Goal: Book appointment/travel/reservation

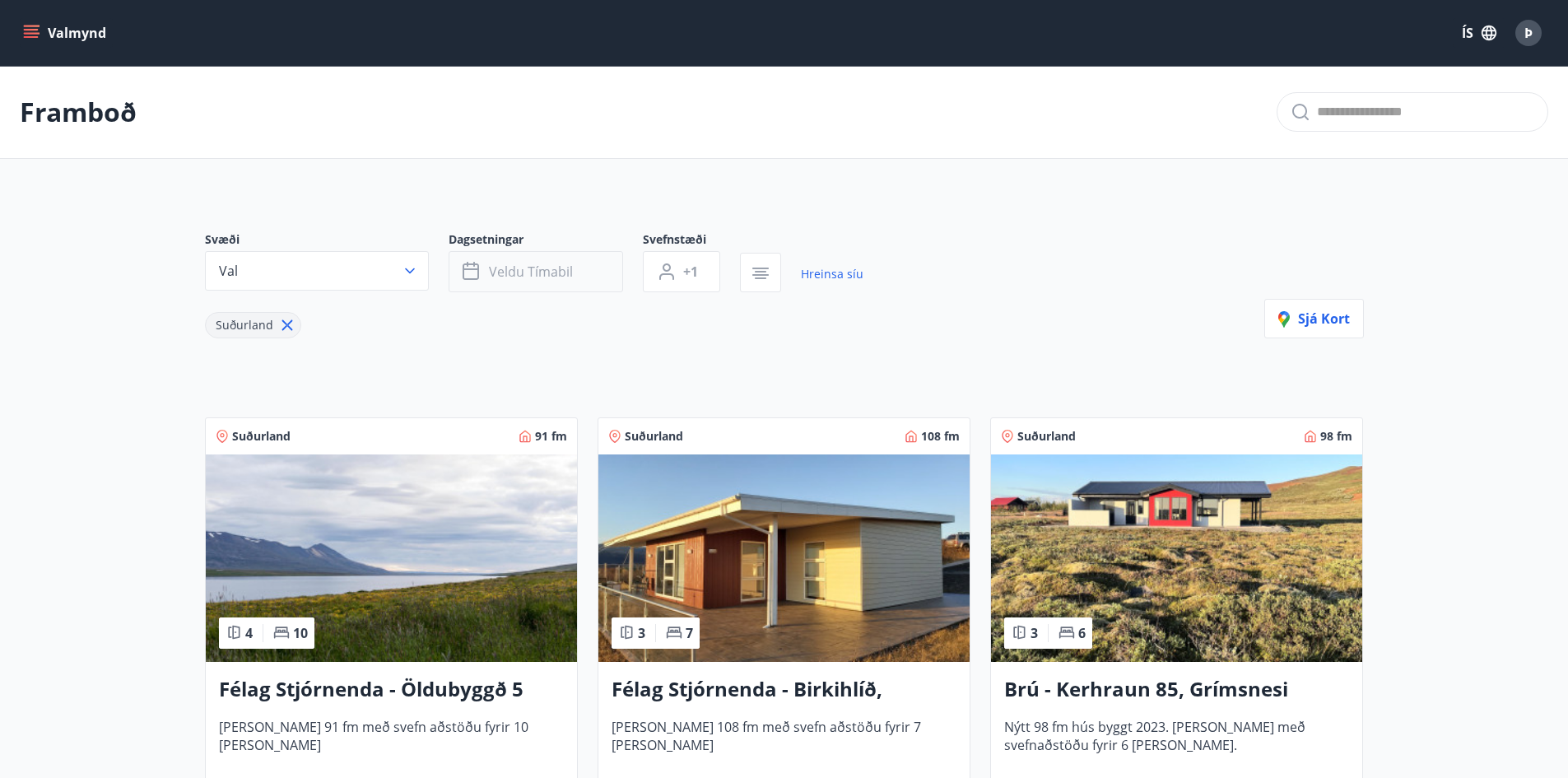
click at [535, 272] on span "Veldu tímabil" at bounding box center [530, 272] width 84 height 18
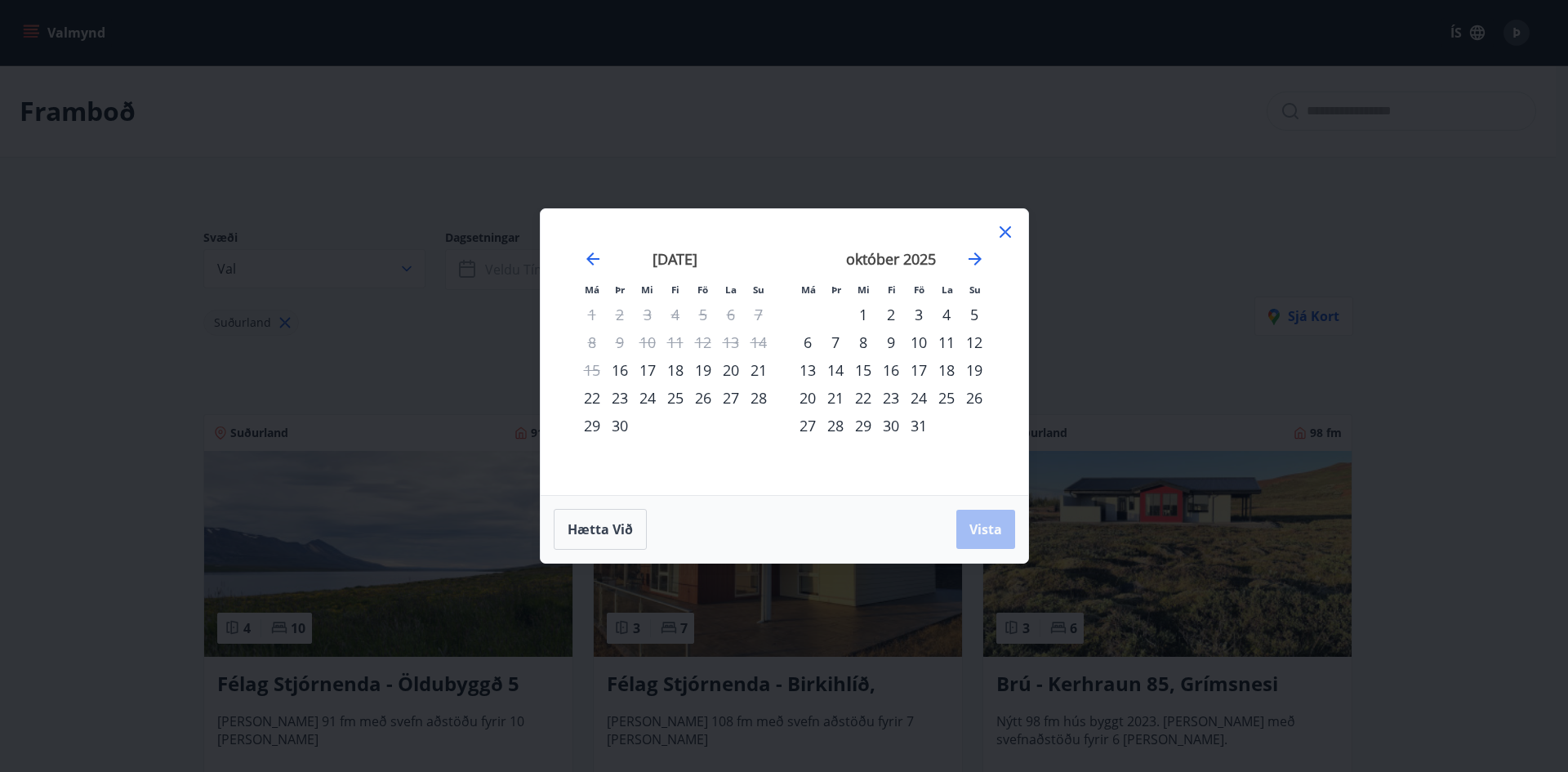
click at [706, 368] on div "19" at bounding box center [703, 369] width 27 height 27
click at [593, 397] on div "22" at bounding box center [592, 398] width 27 height 27
click at [989, 531] on span "Vista" at bounding box center [985, 529] width 32 height 18
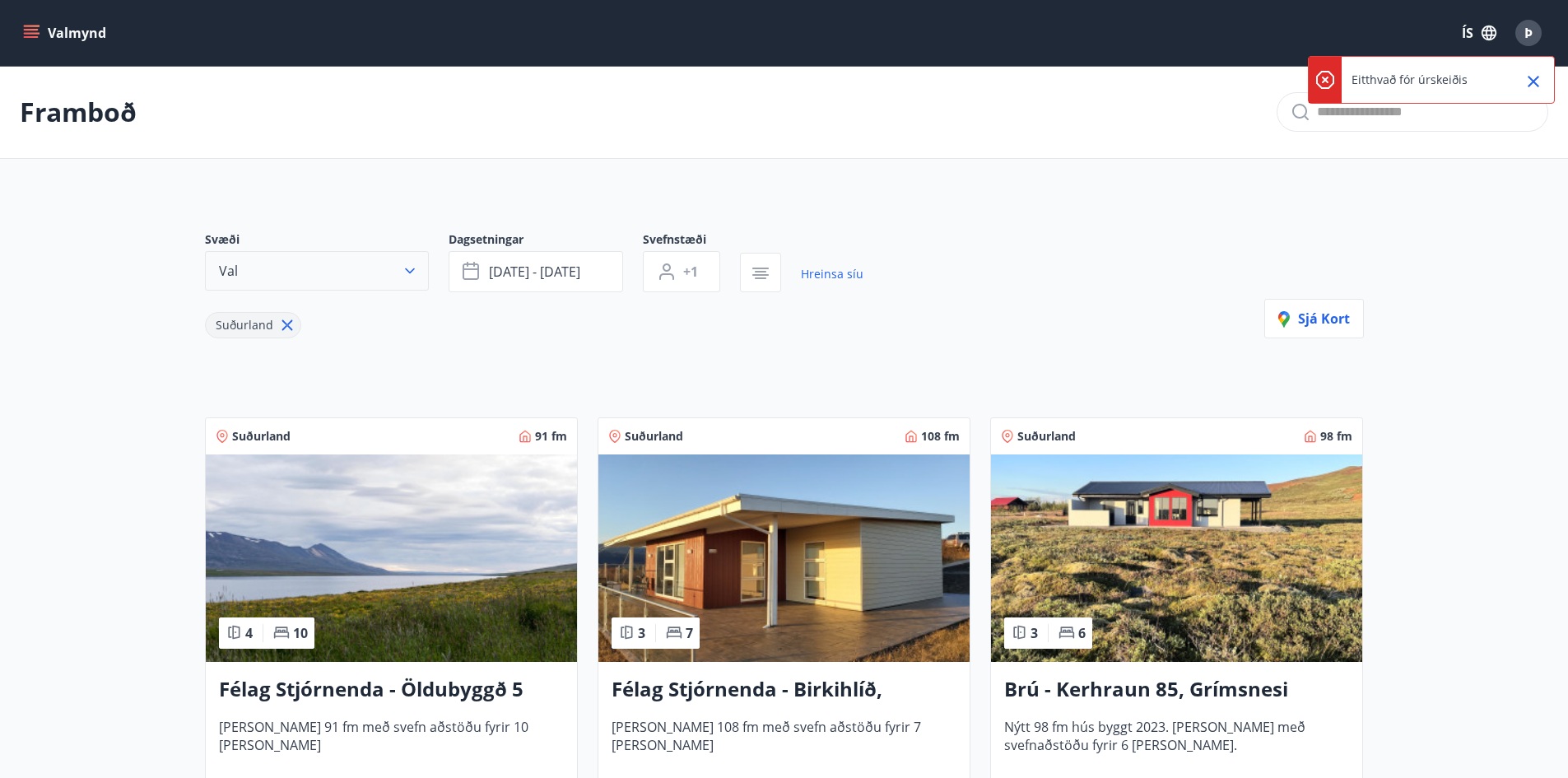
click at [394, 262] on button "Val" at bounding box center [317, 271] width 224 height 39
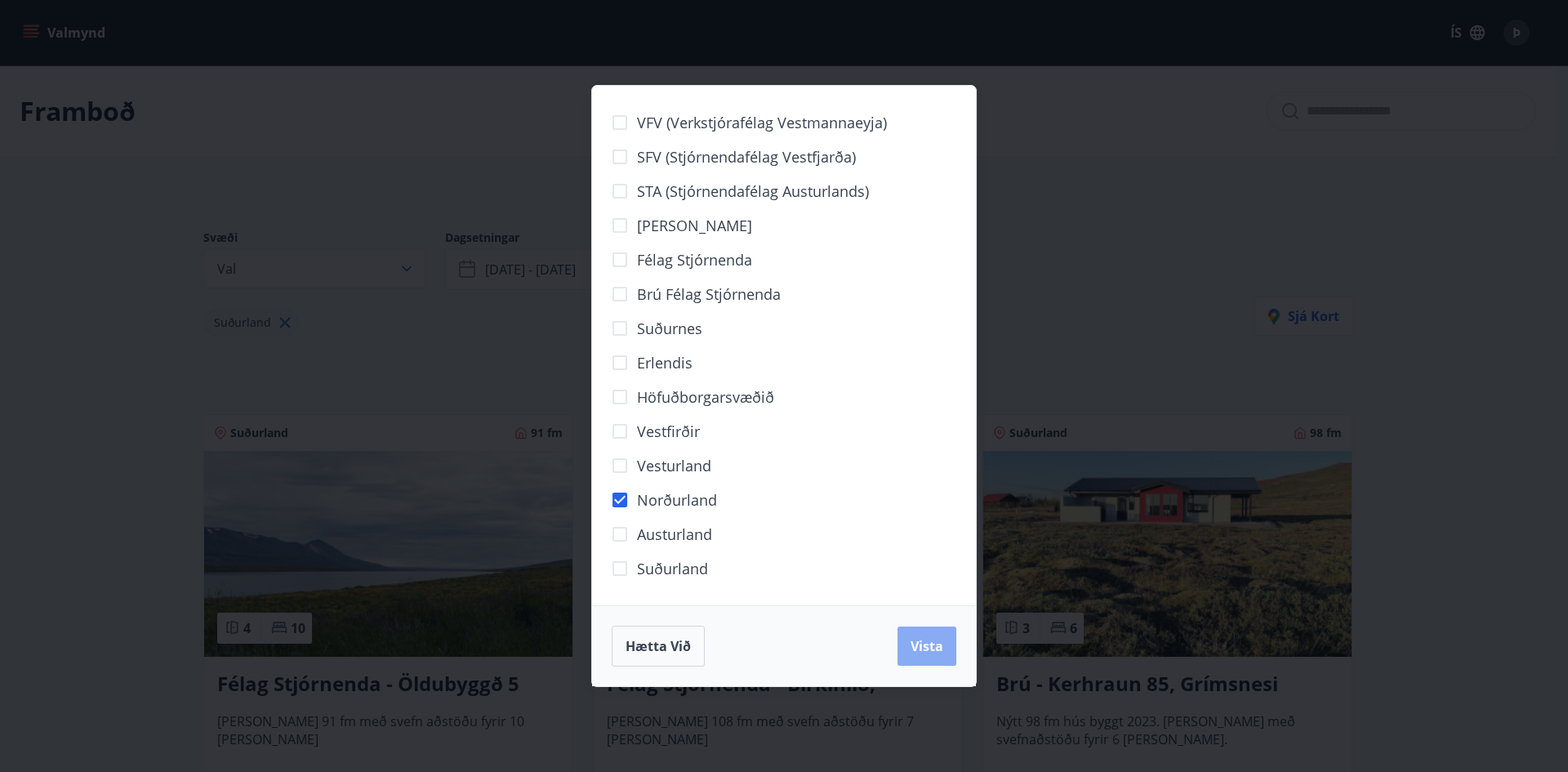
click at [935, 646] on span "Vista" at bounding box center [927, 646] width 32 height 18
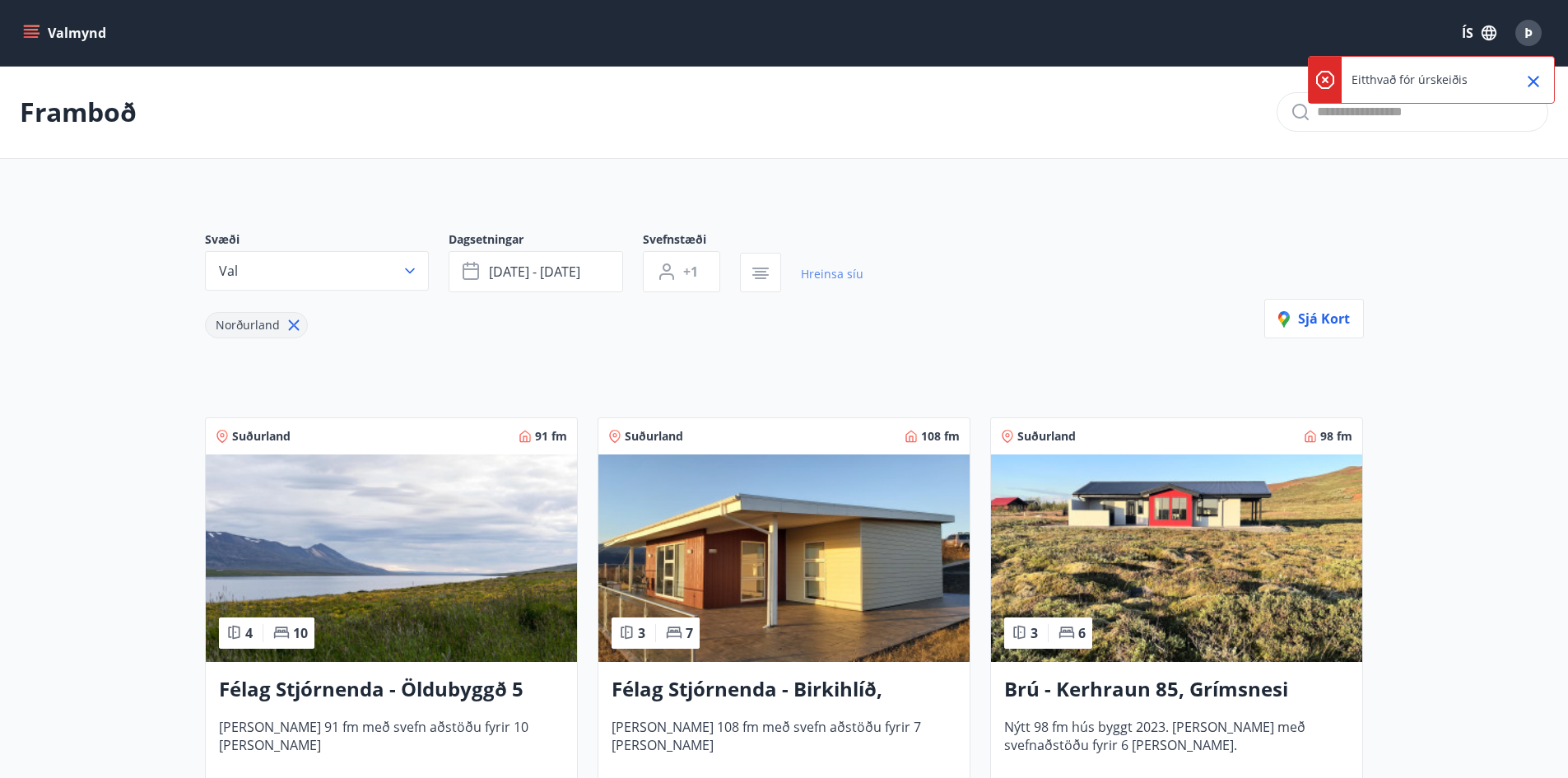
click at [828, 272] on link "Hreinsa síu" at bounding box center [831, 273] width 62 height 37
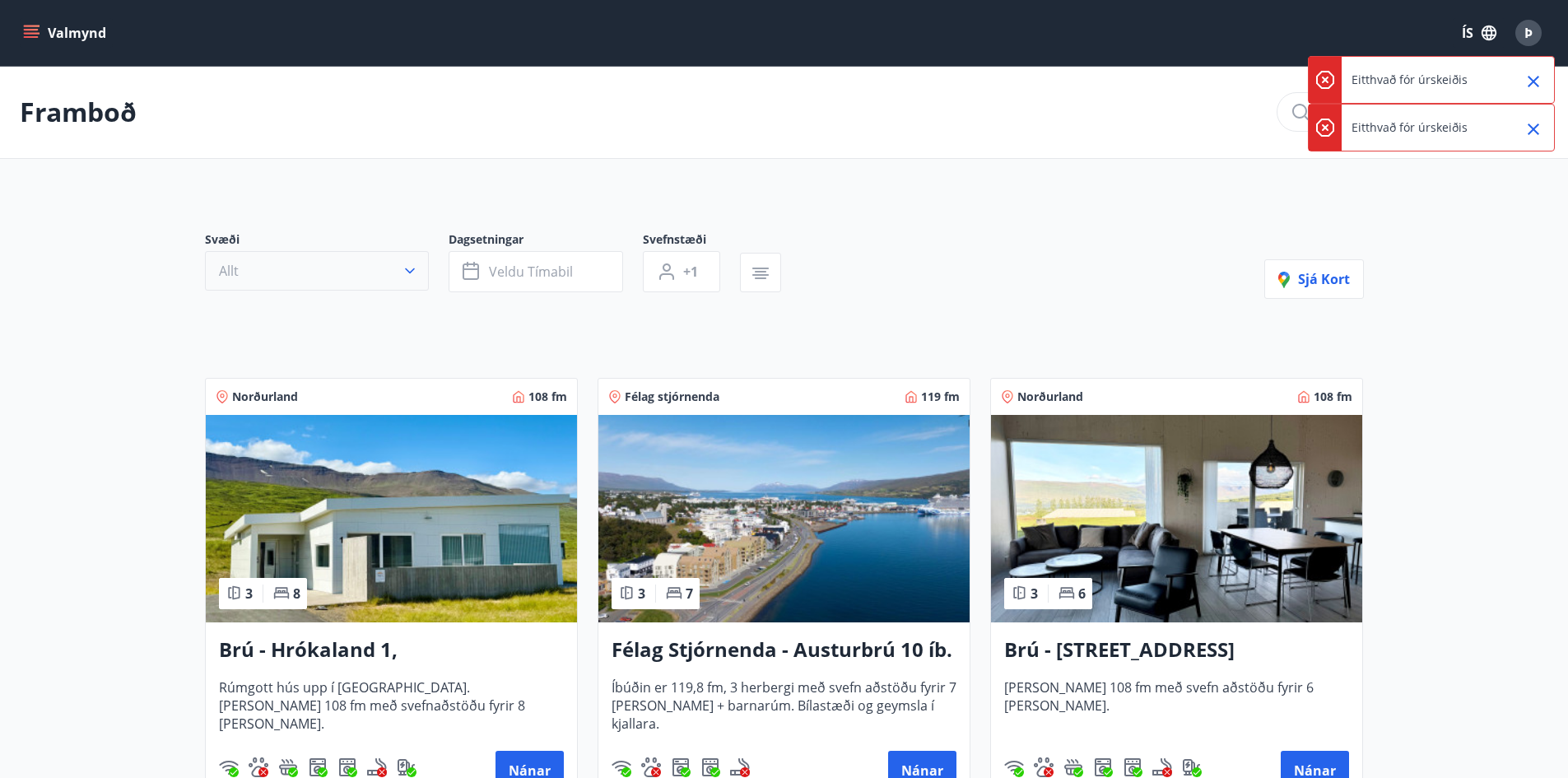
click at [332, 276] on button "Allt" at bounding box center [317, 271] width 224 height 39
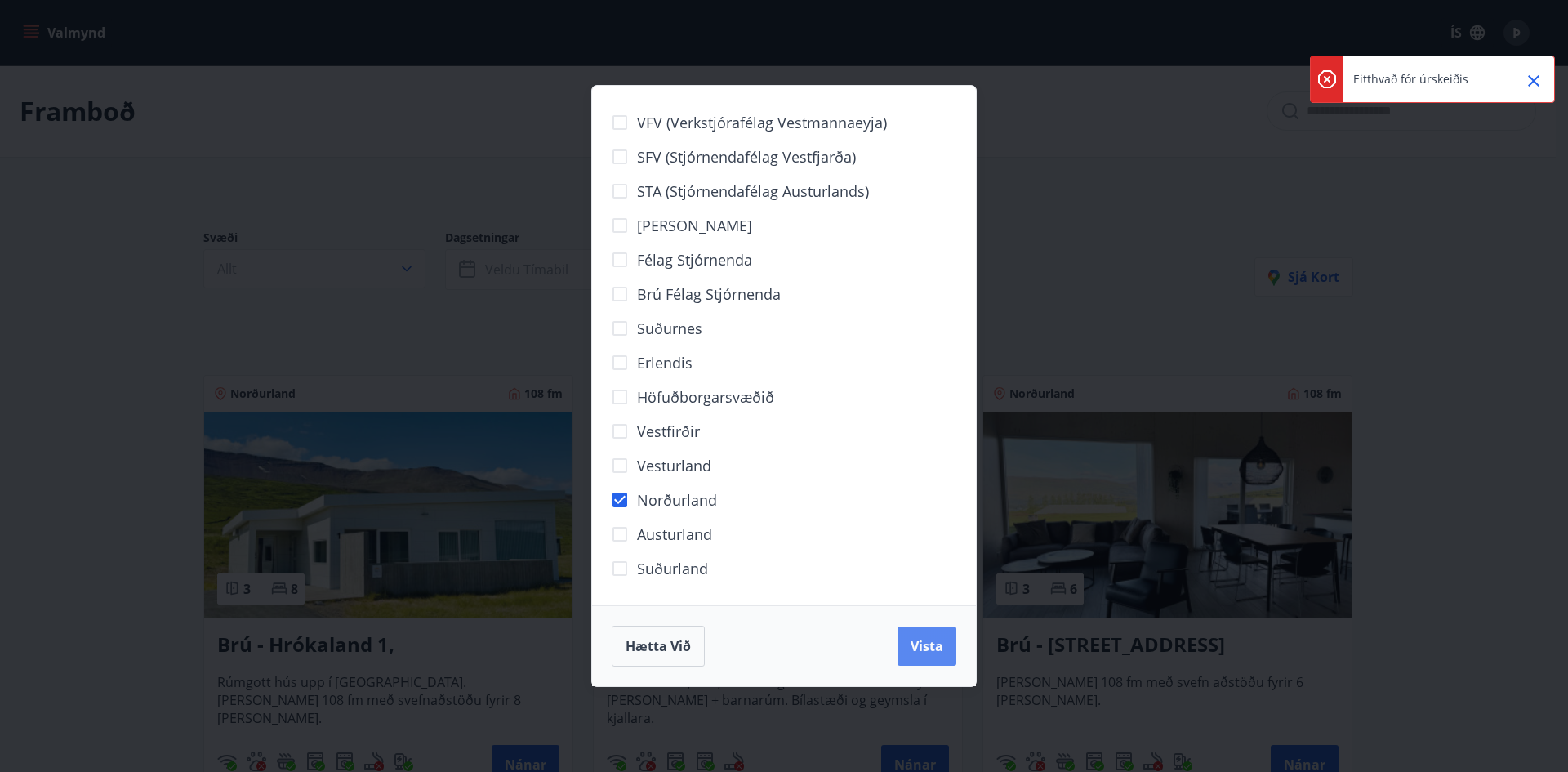
click at [925, 641] on span "Vista" at bounding box center [927, 646] width 32 height 18
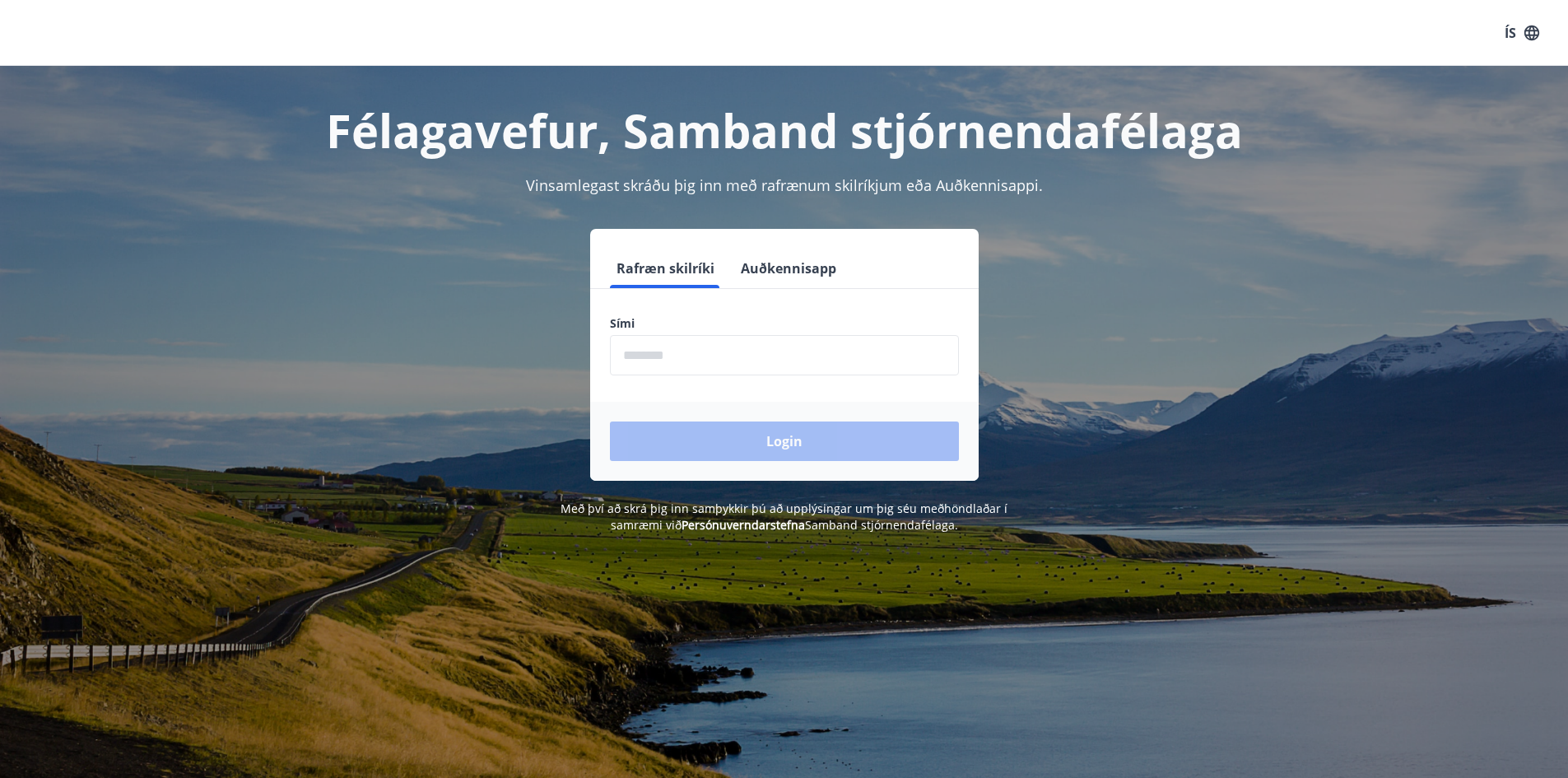
click at [696, 352] on input "phone" at bounding box center [784, 354] width 349 height 40
type input "********"
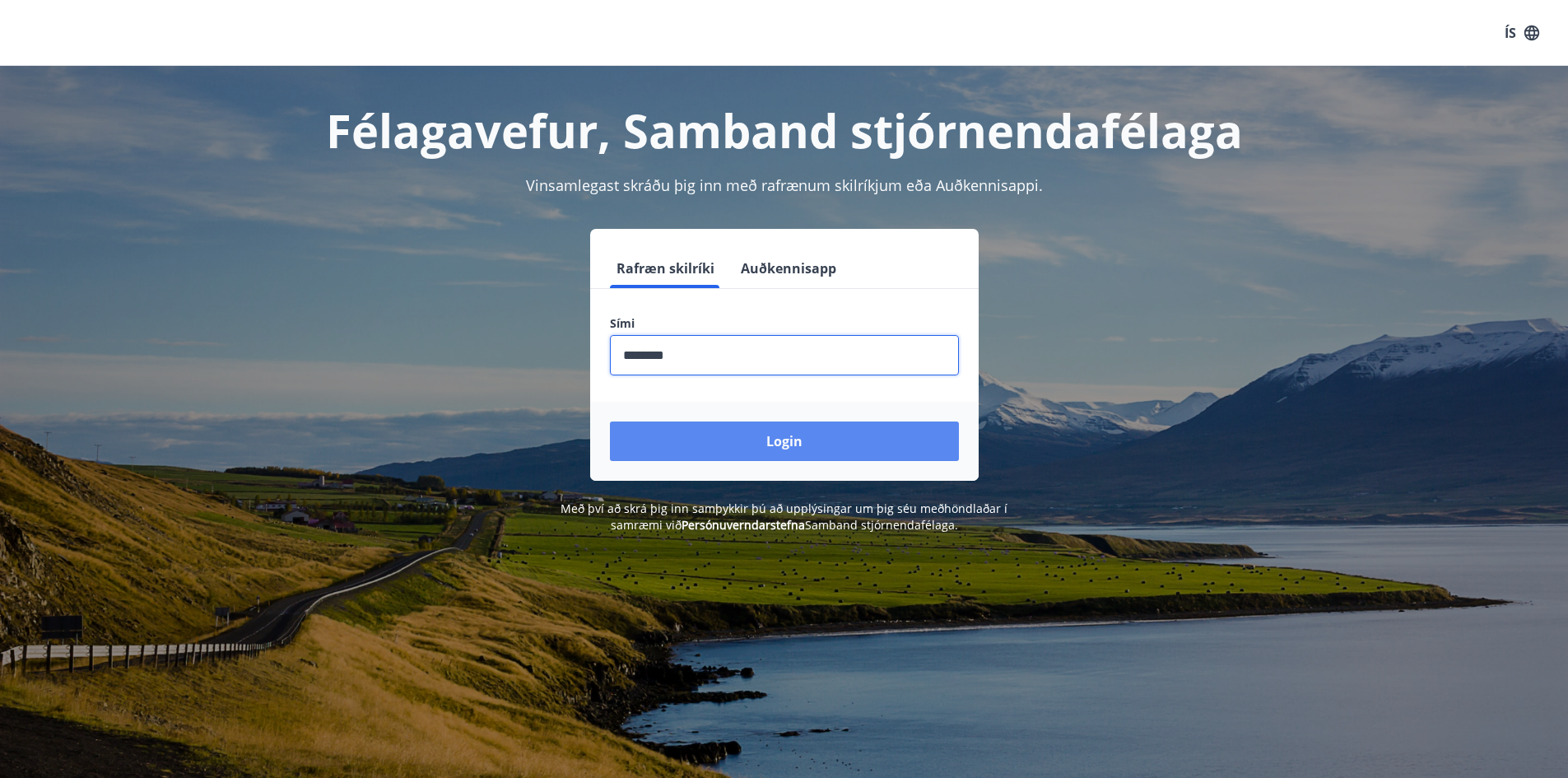
click at [780, 445] on button "Login" at bounding box center [784, 441] width 349 height 39
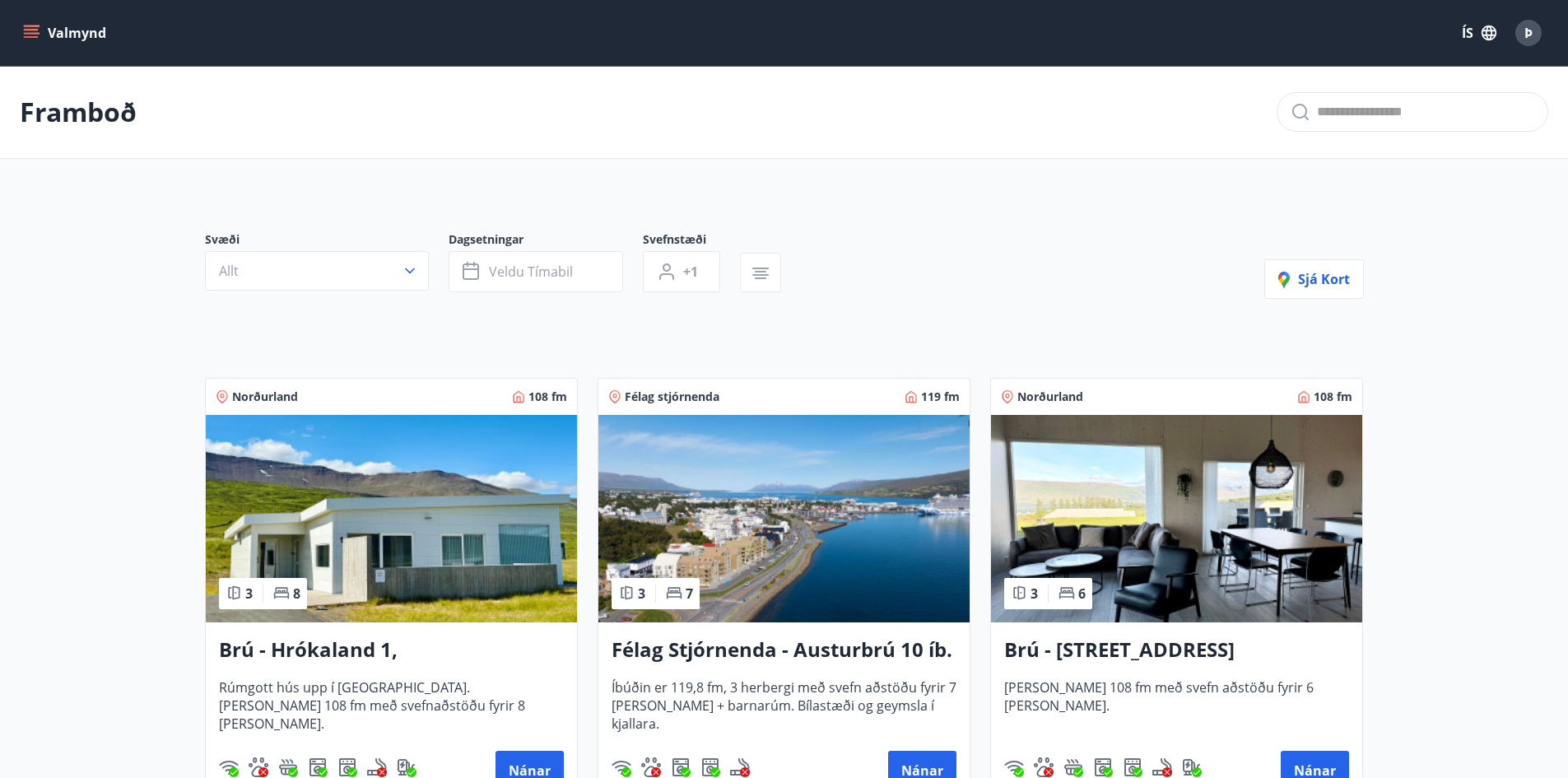
click at [382, 267] on button "Allt" at bounding box center [317, 271] width 224 height 39
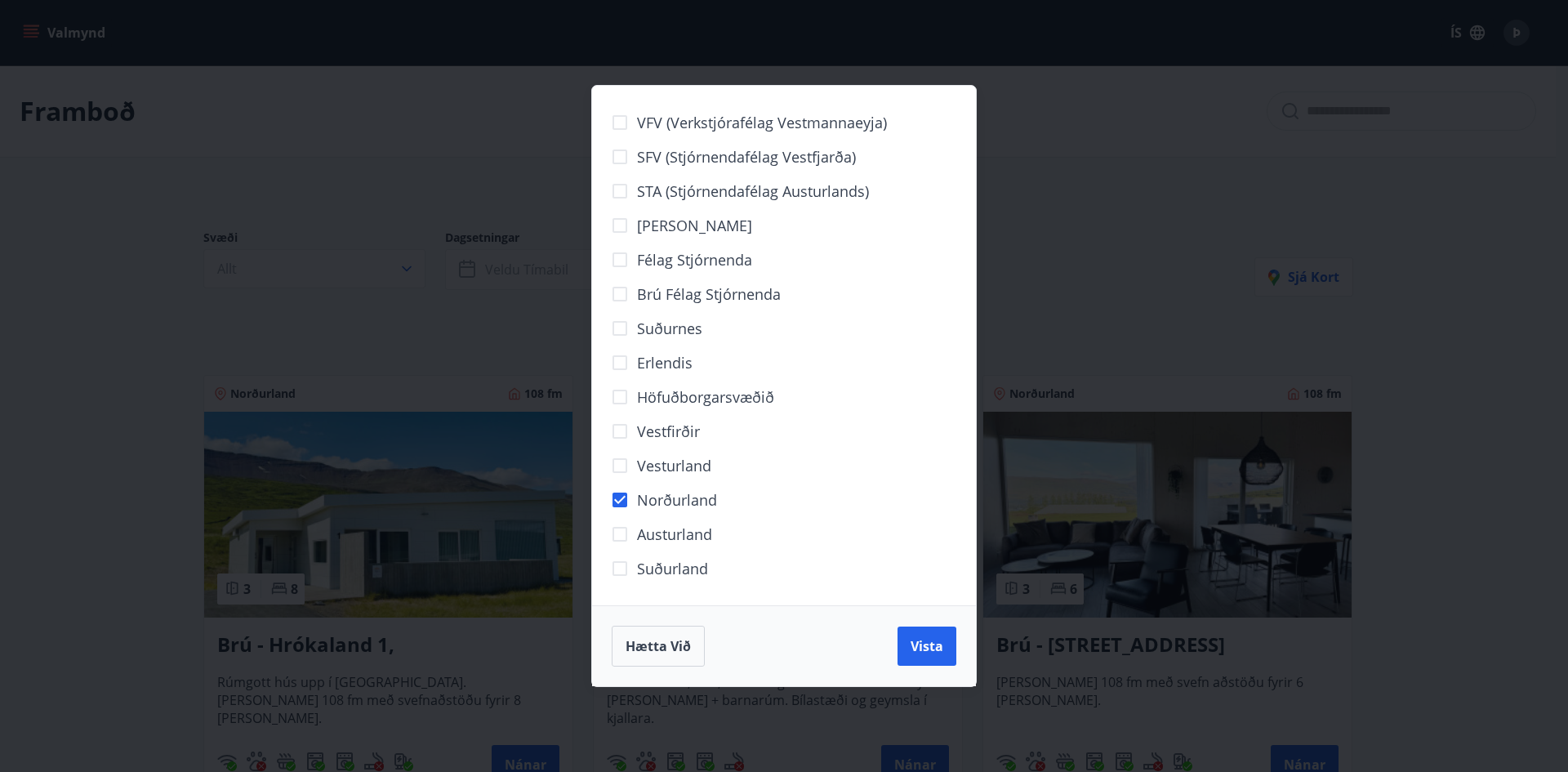
click at [927, 651] on span "Vista" at bounding box center [927, 646] width 32 height 18
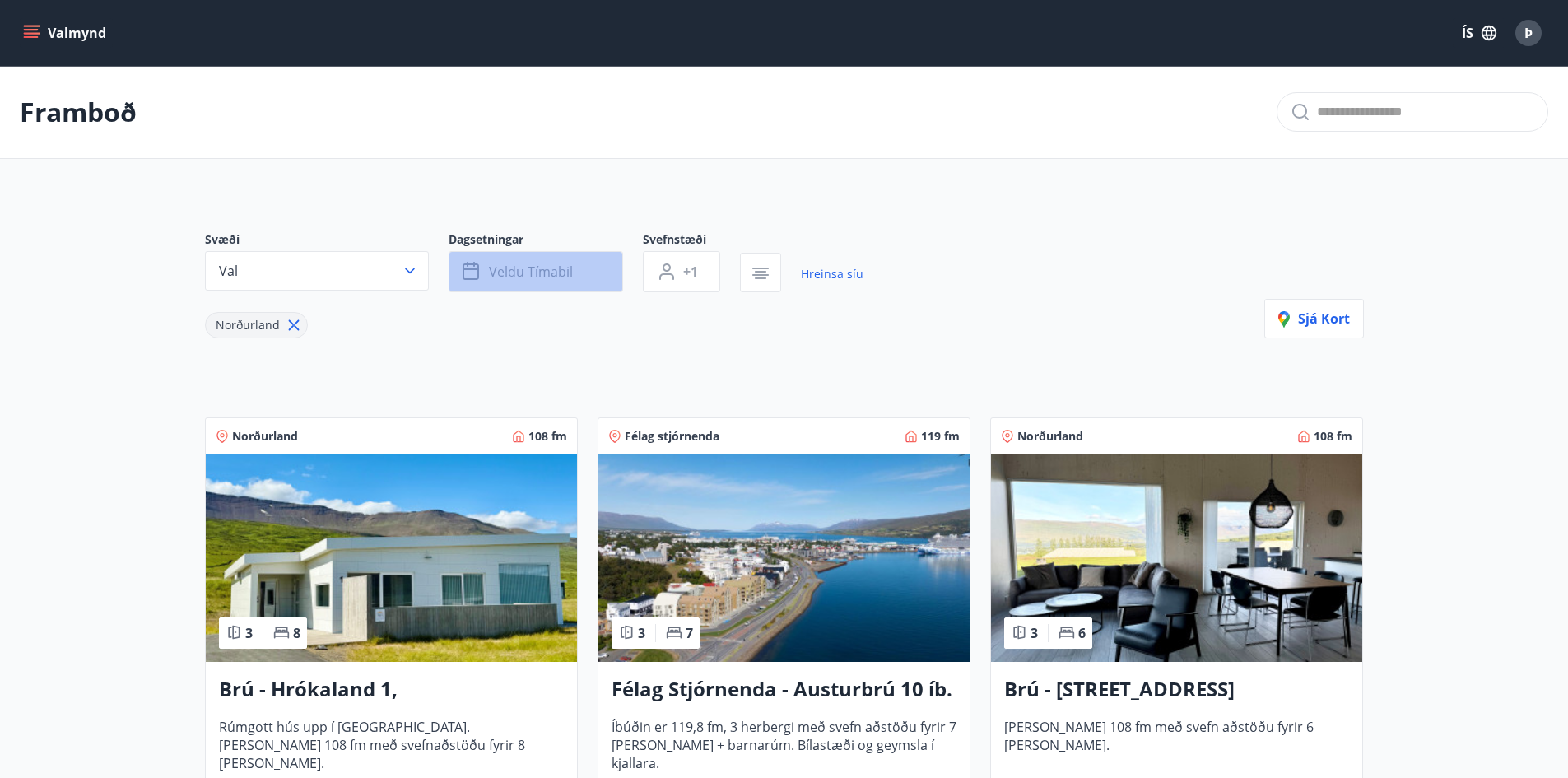
click at [549, 264] on span "Veldu tímabil" at bounding box center [530, 272] width 84 height 18
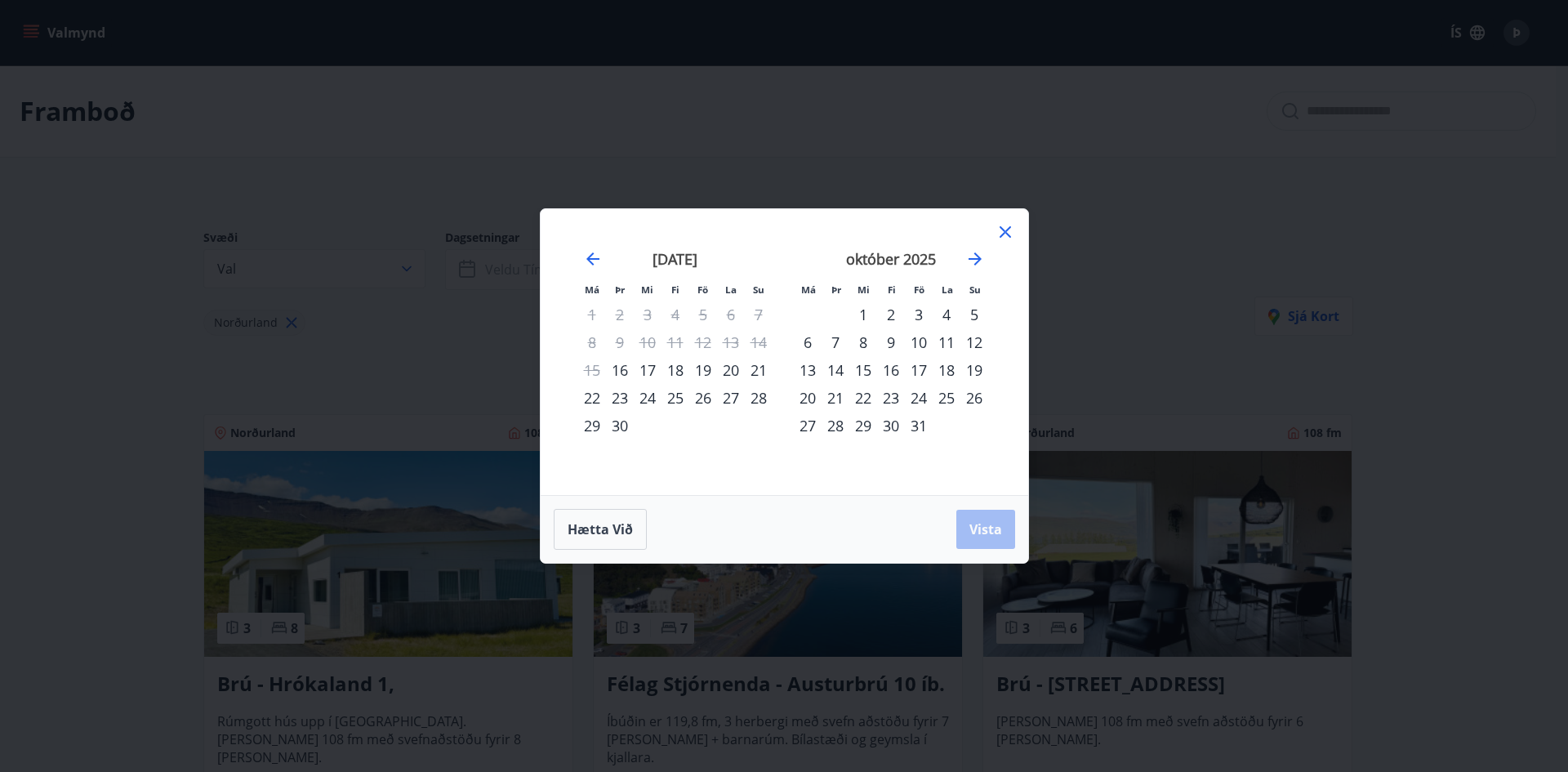
click at [707, 367] on div "19" at bounding box center [703, 369] width 27 height 27
click at [593, 395] on div "22" at bounding box center [592, 398] width 27 height 27
click at [973, 526] on span "Vista" at bounding box center [985, 529] width 32 height 18
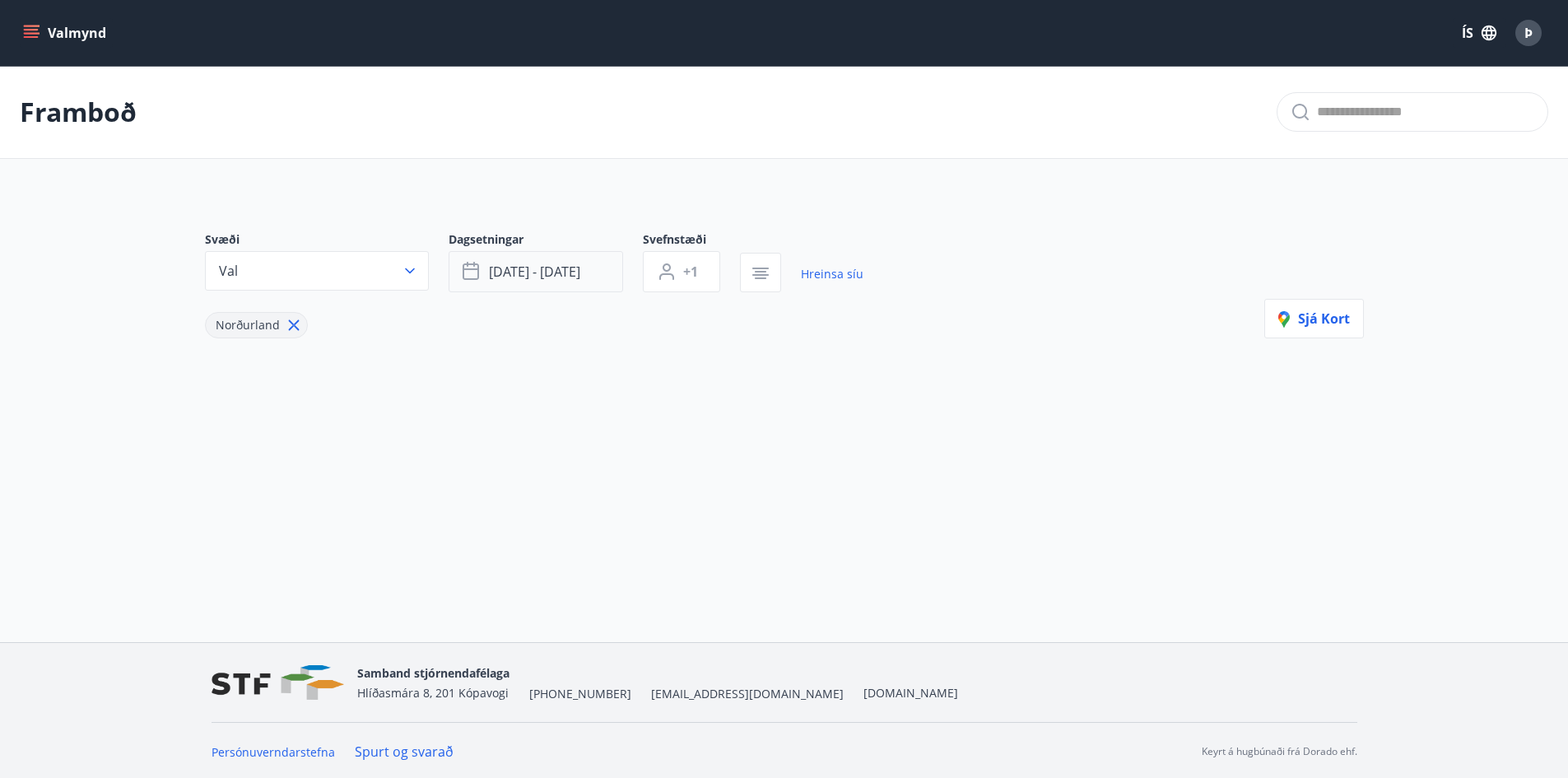
click at [538, 276] on span "[DATE] - [DATE]" at bounding box center [534, 272] width 92 height 18
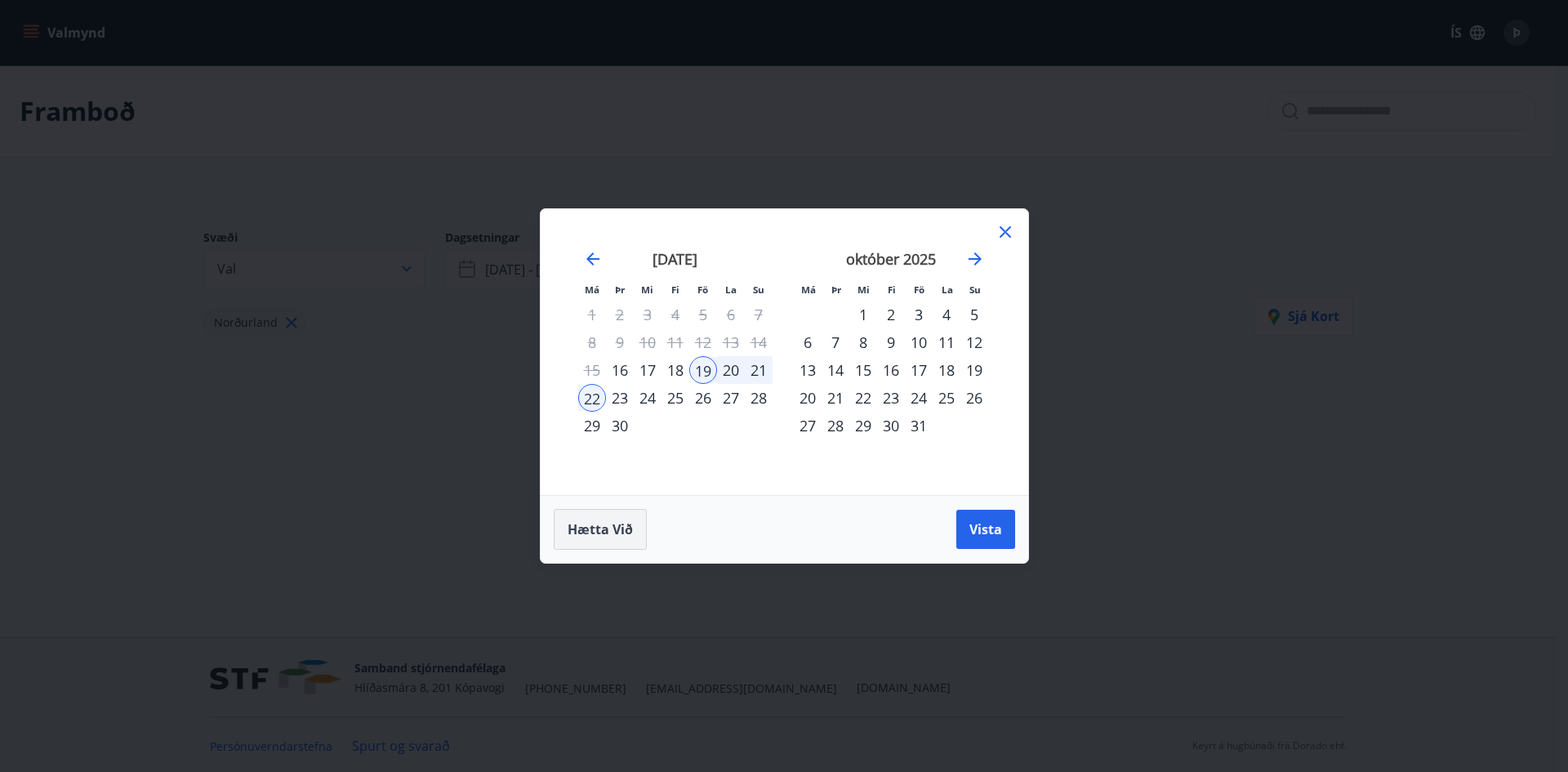
click at [605, 535] on span "Hætta við" at bounding box center [599, 529] width 66 height 18
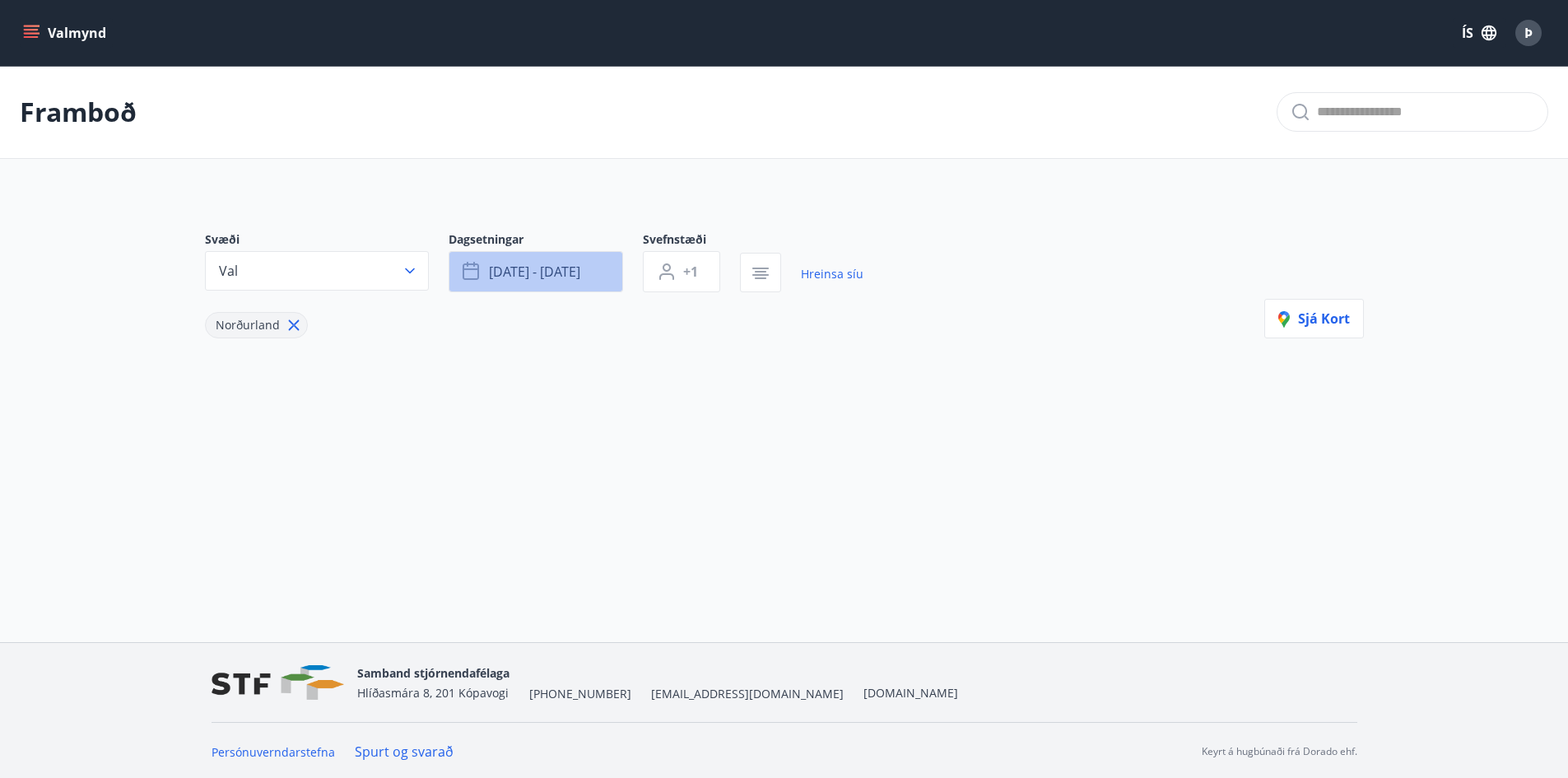
click at [582, 270] on button "[DATE] - [DATE]" at bounding box center [535, 272] width 175 height 41
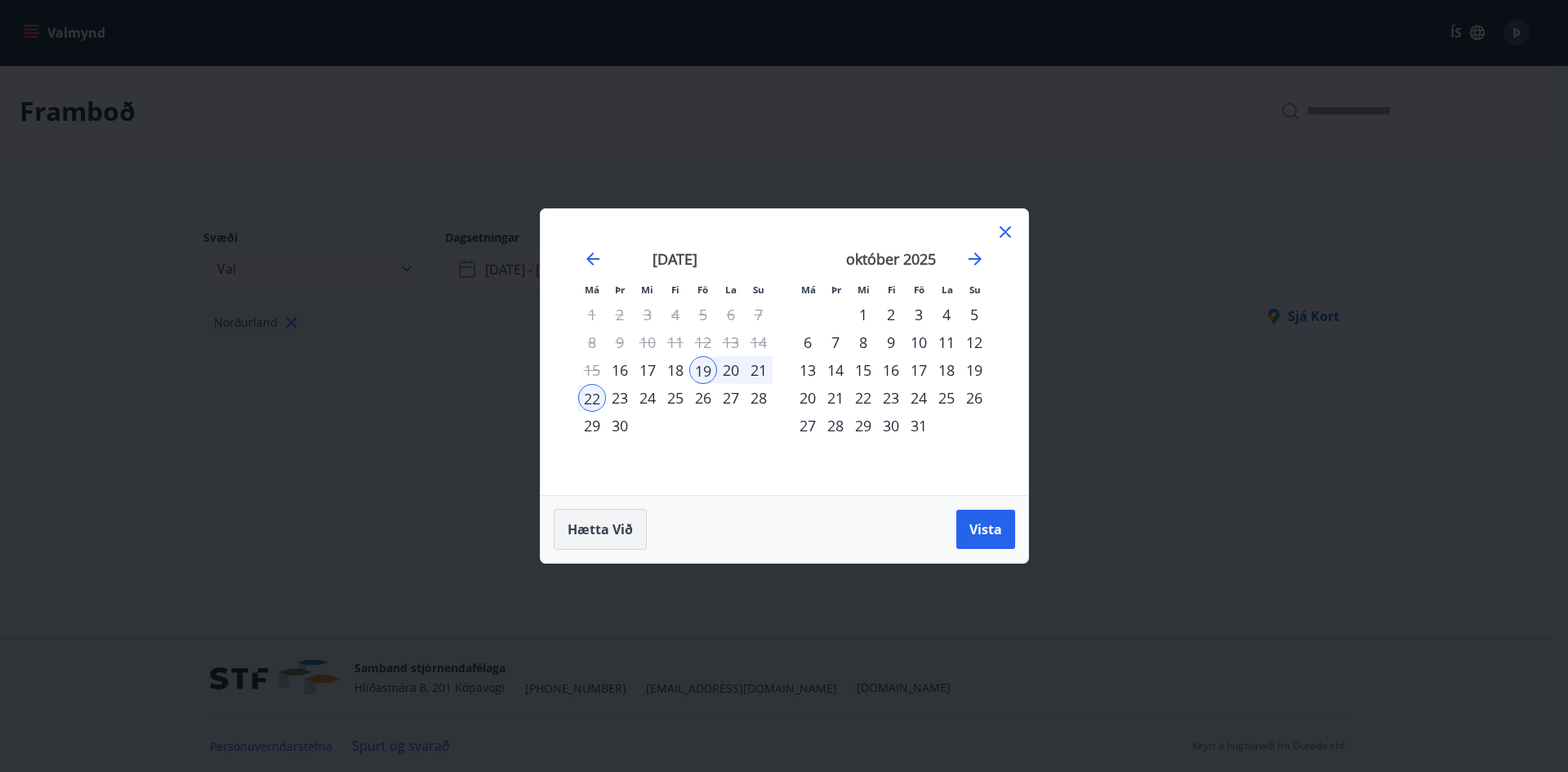
click at [611, 529] on span "Hætta við" at bounding box center [599, 529] width 66 height 18
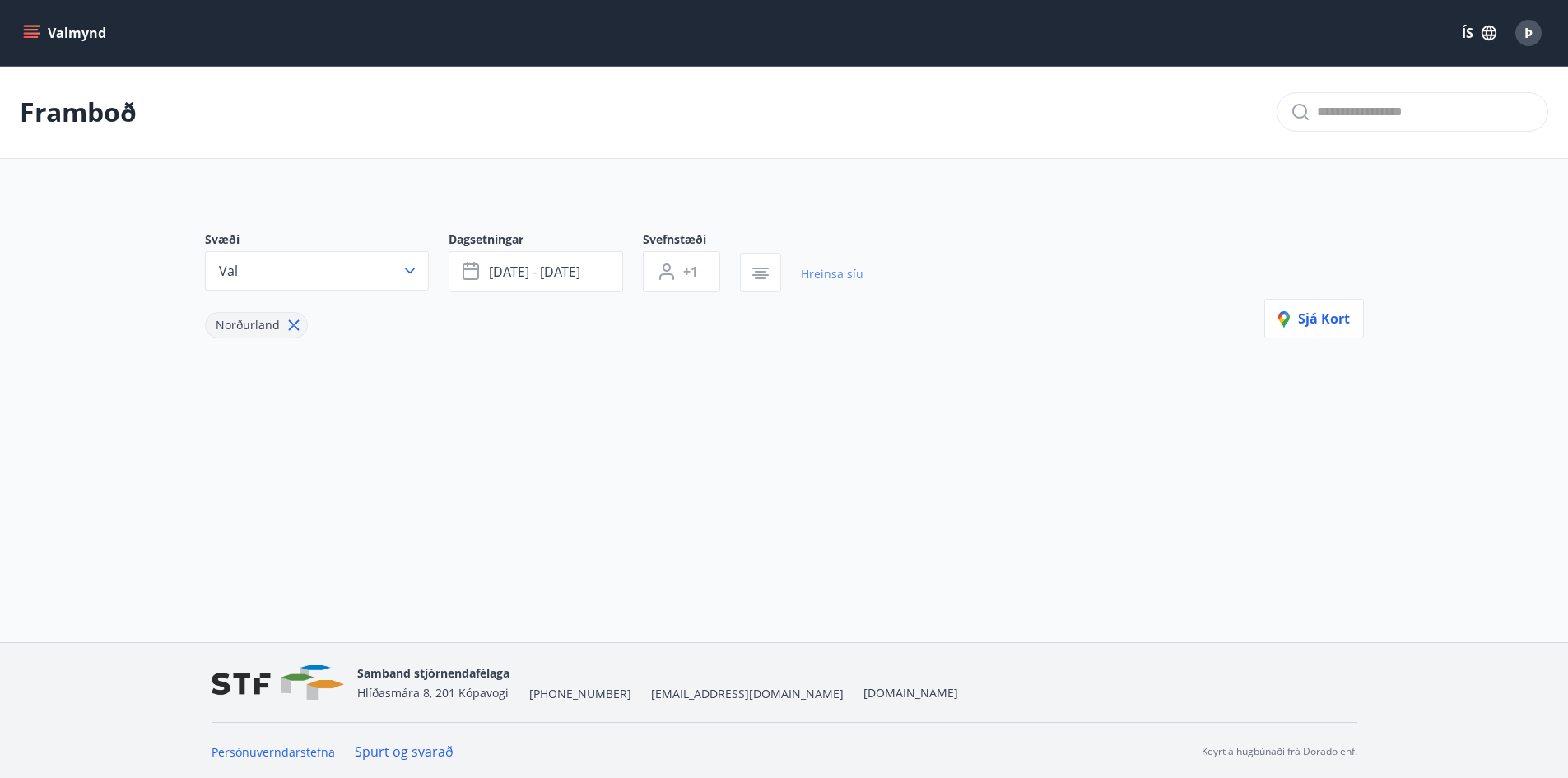
click at [829, 275] on link "Hreinsa síu" at bounding box center [831, 273] width 62 height 37
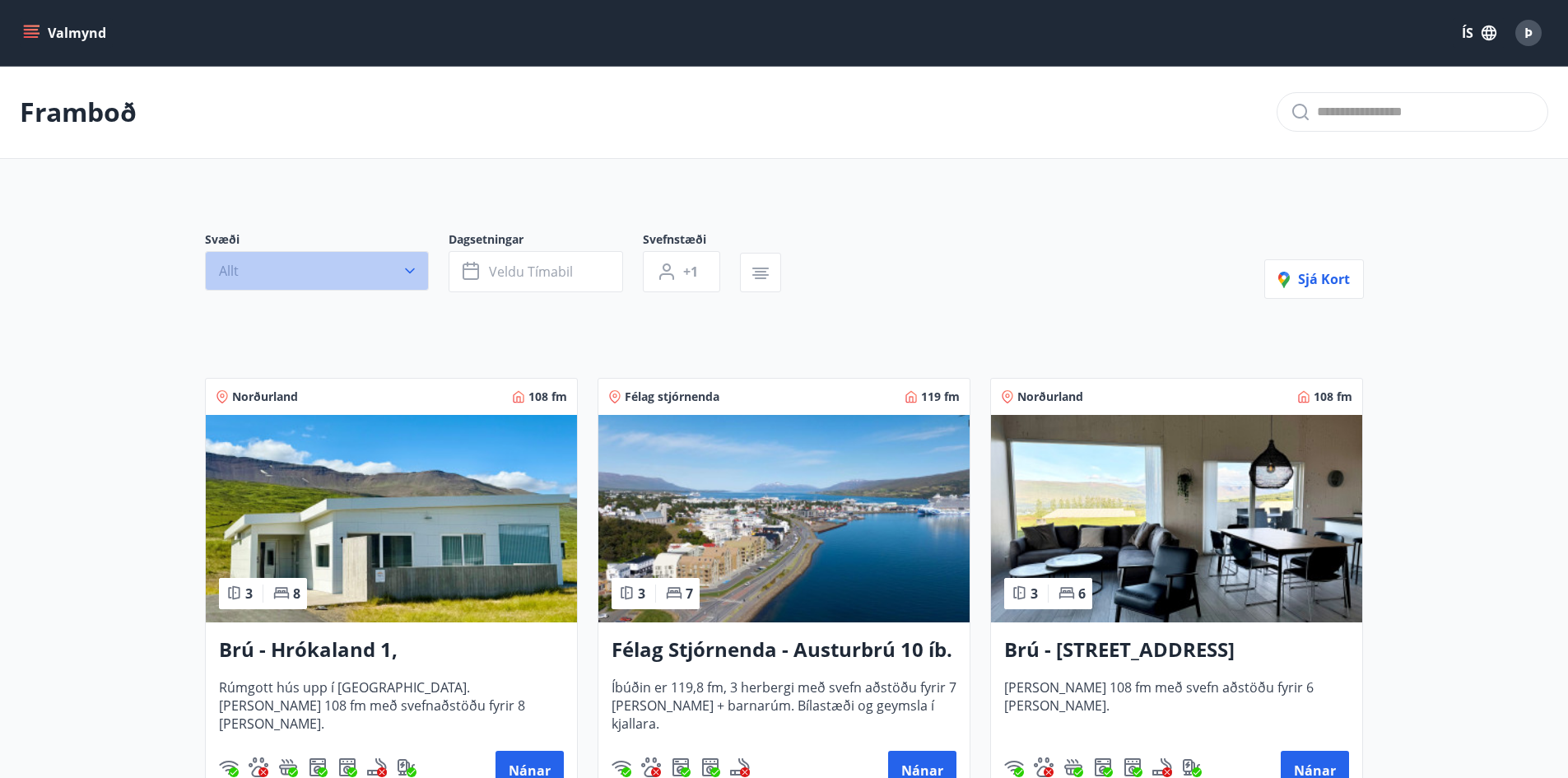
click at [309, 270] on button "Allt" at bounding box center [317, 271] width 224 height 39
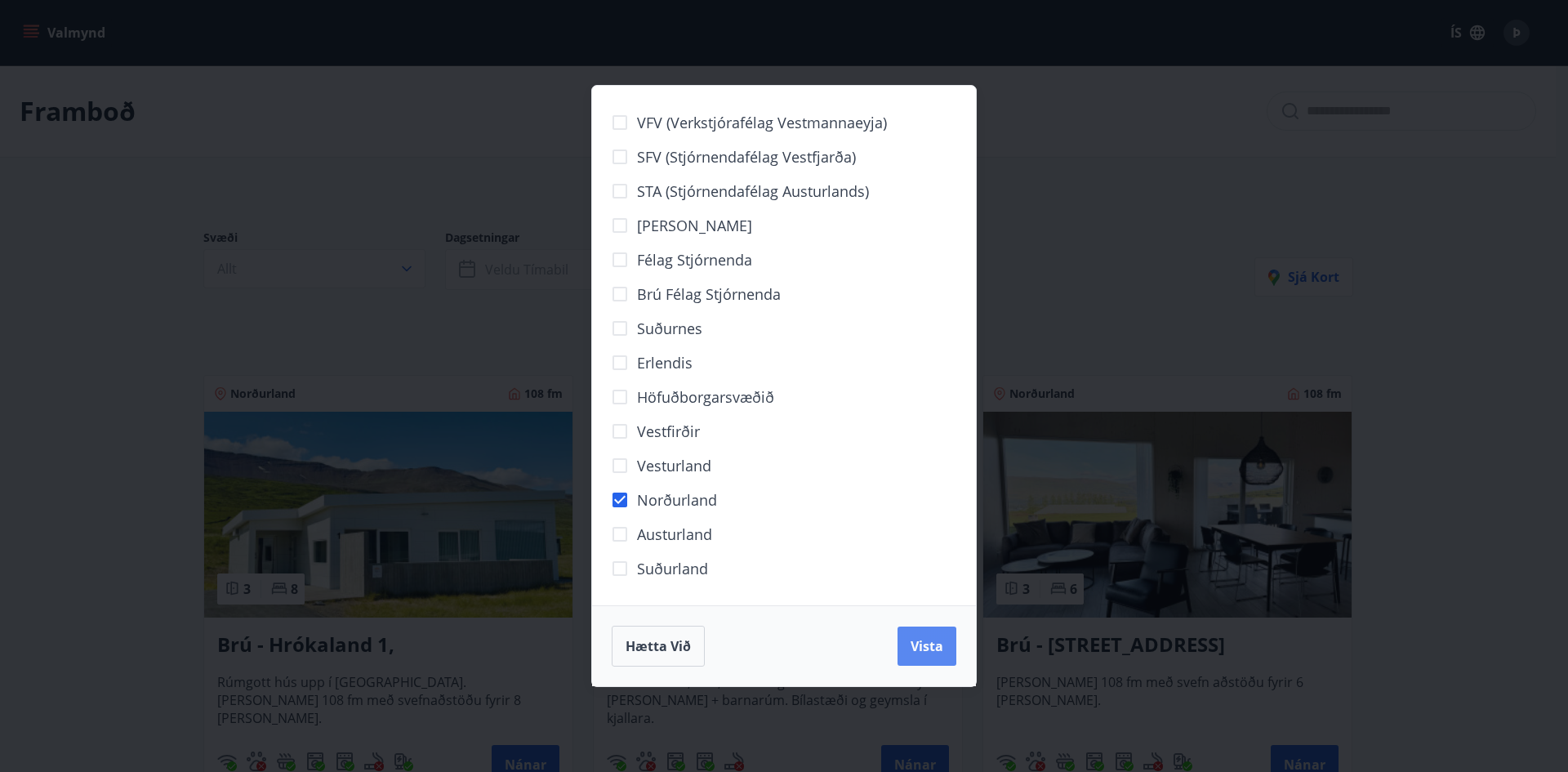
click at [935, 654] on span "Vista" at bounding box center [927, 646] width 32 height 18
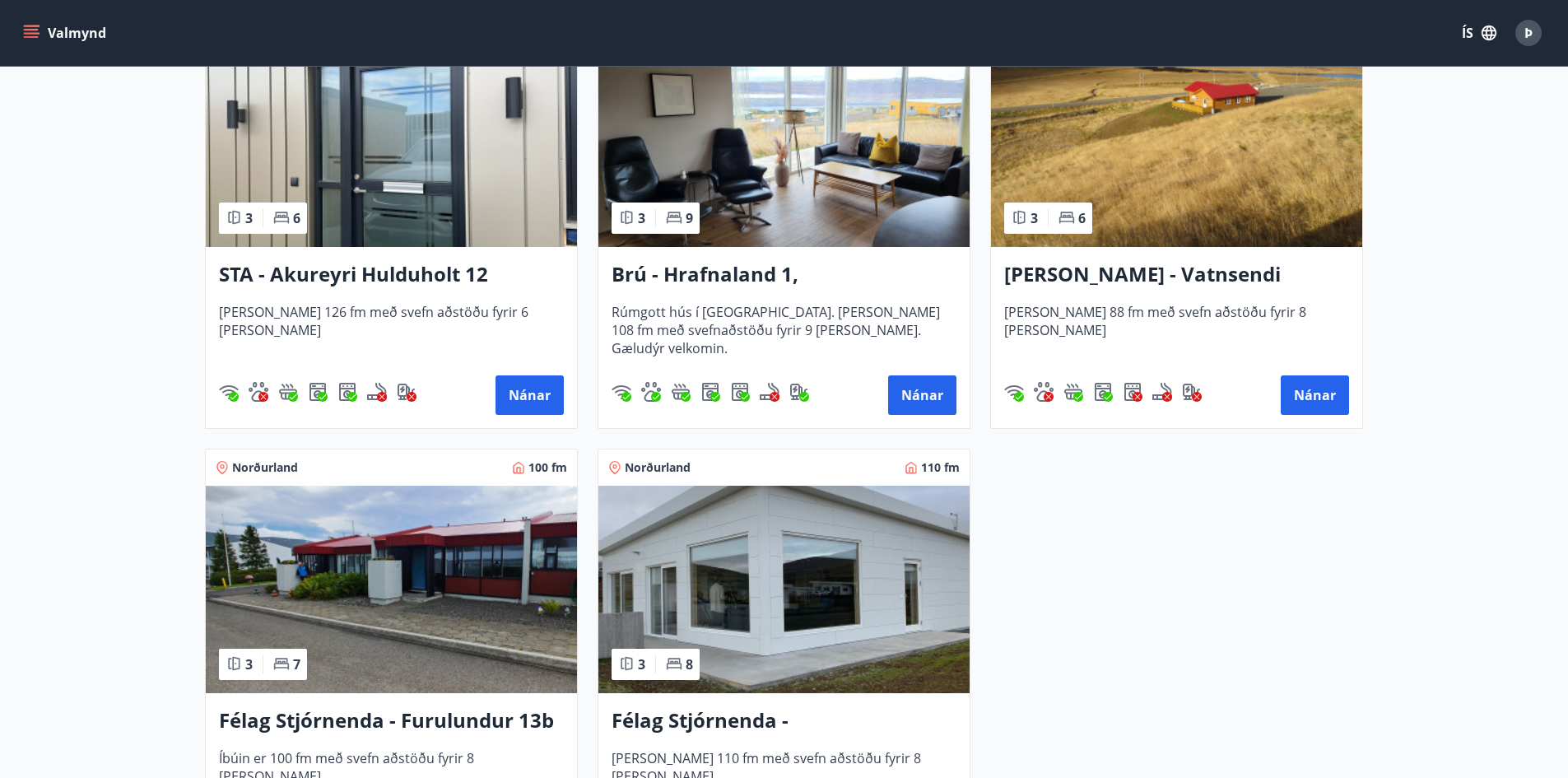
scroll to position [905, 0]
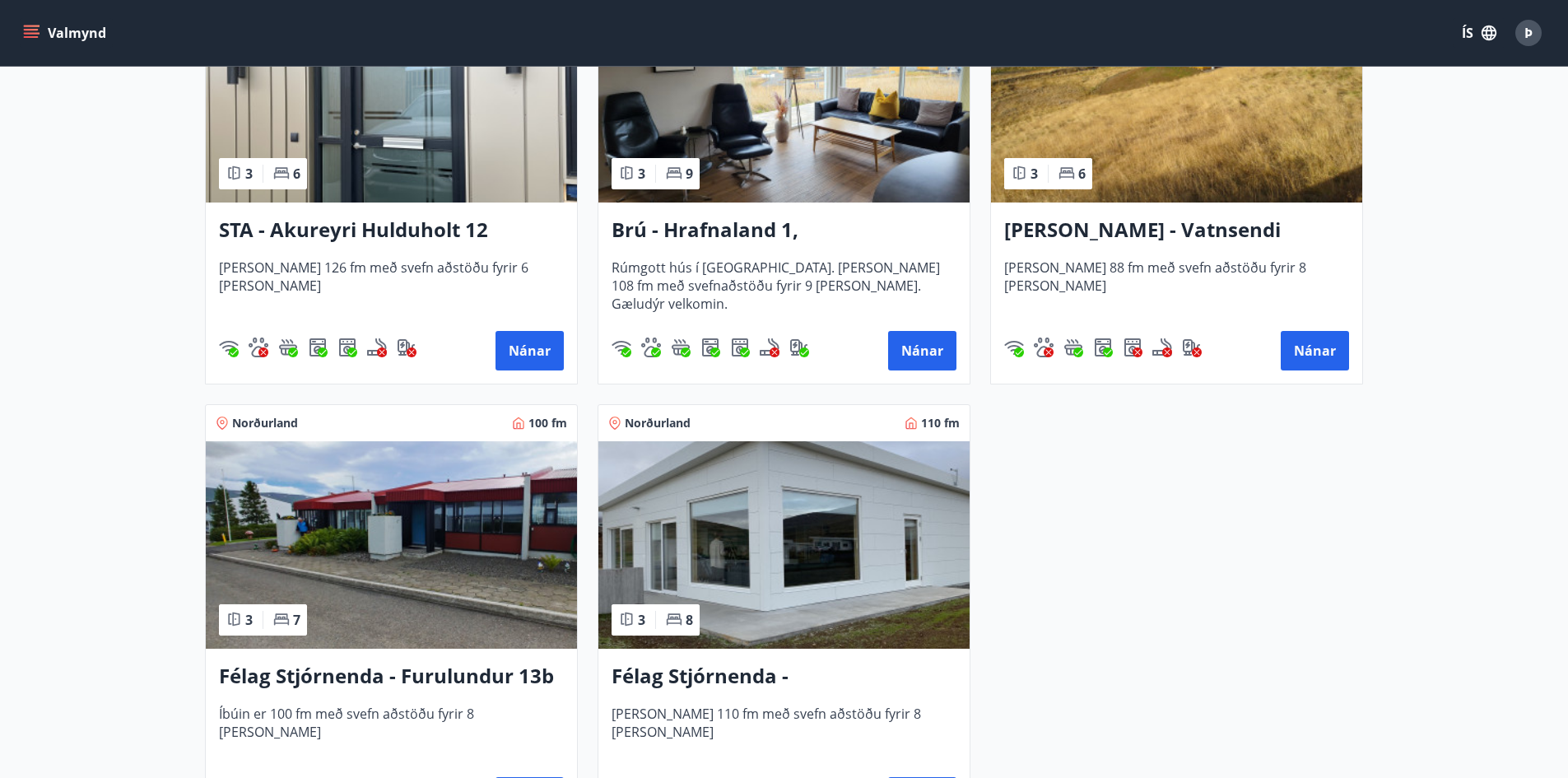
click at [364, 547] on img at bounding box center [391, 545] width 371 height 207
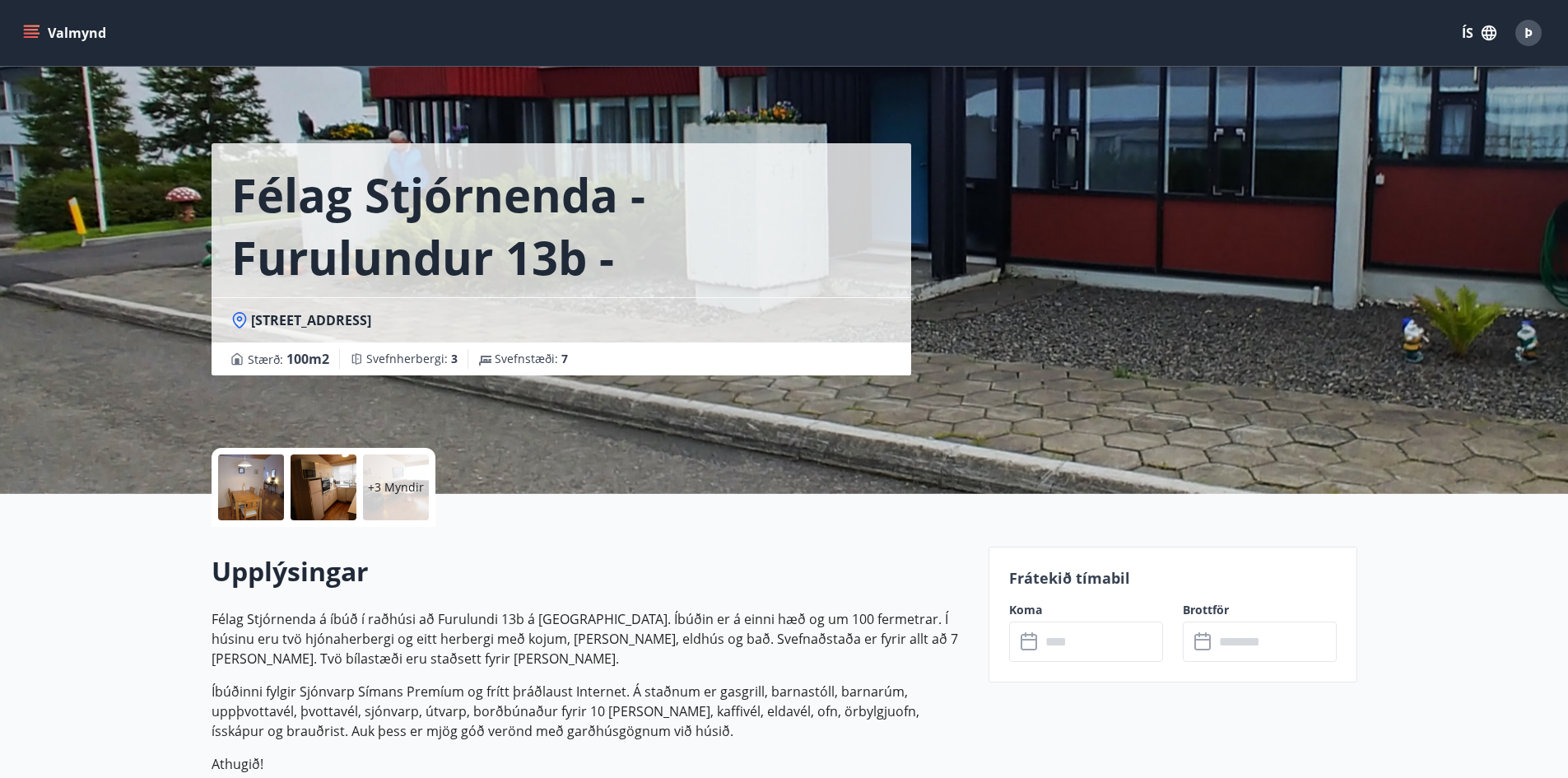
click at [1067, 643] on input "text" at bounding box center [1102, 641] width 122 height 40
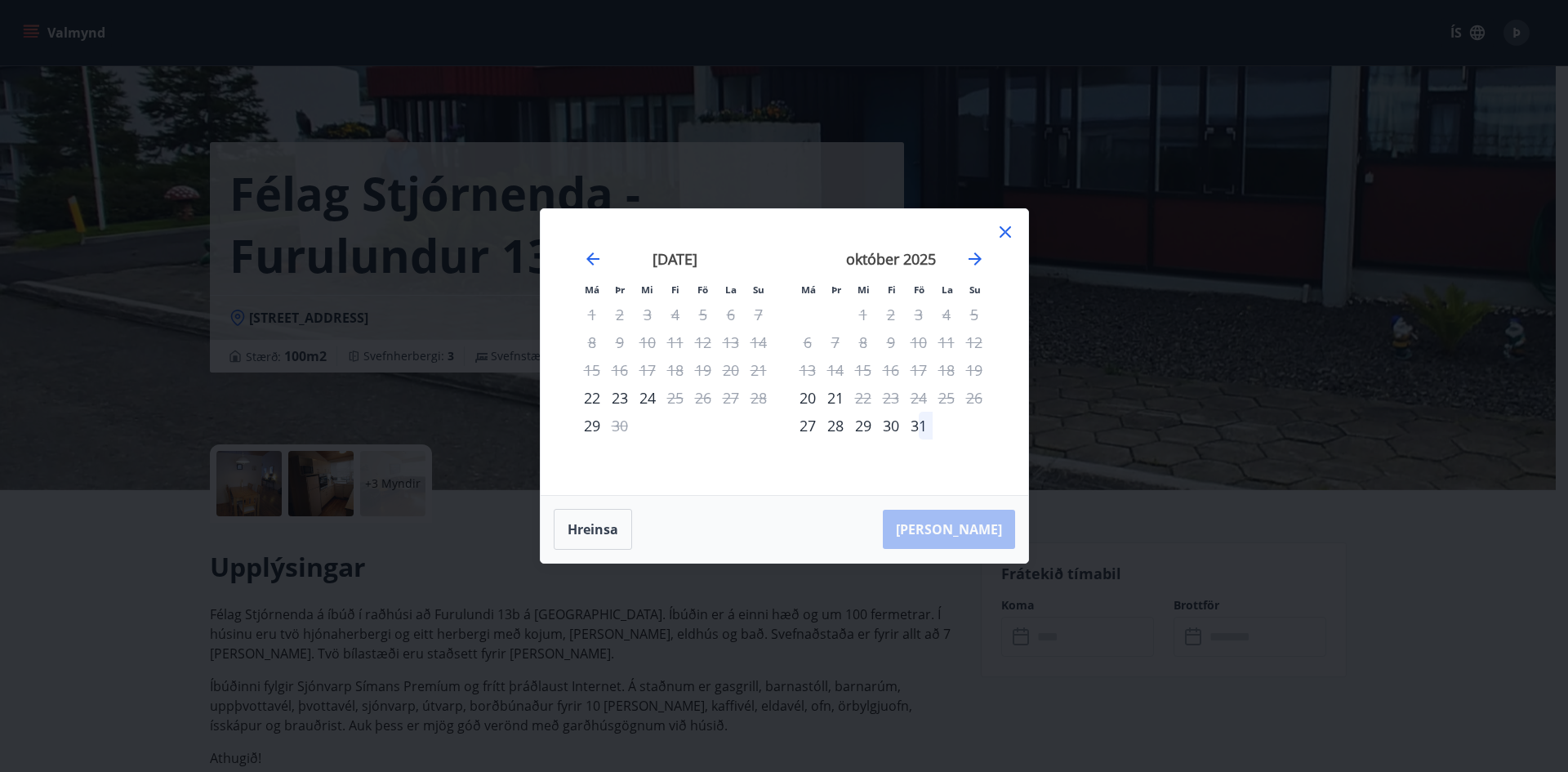
click at [1008, 227] on icon at bounding box center [1005, 232] width 20 height 20
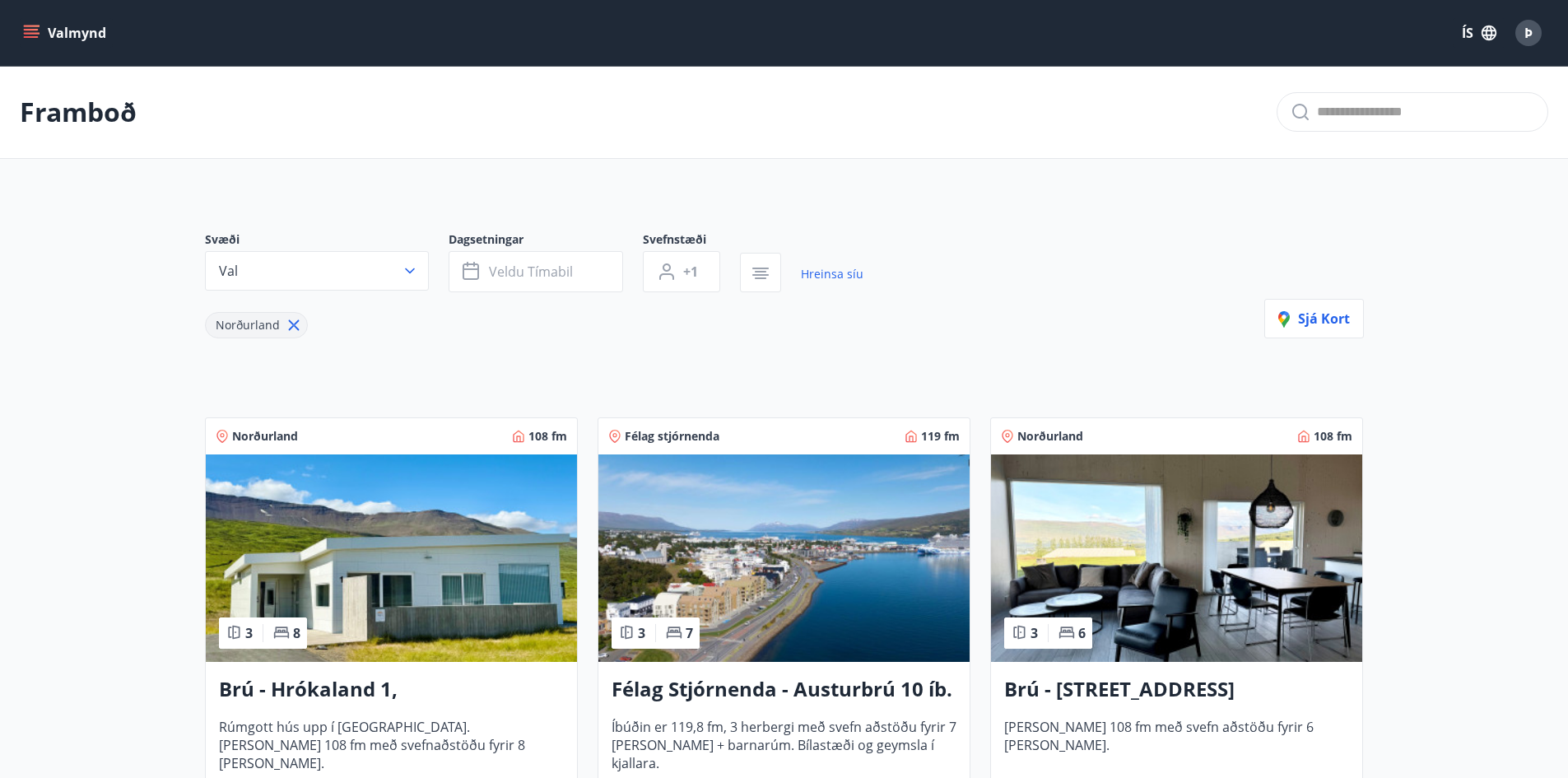
click at [453, 564] on img at bounding box center [391, 558] width 371 height 207
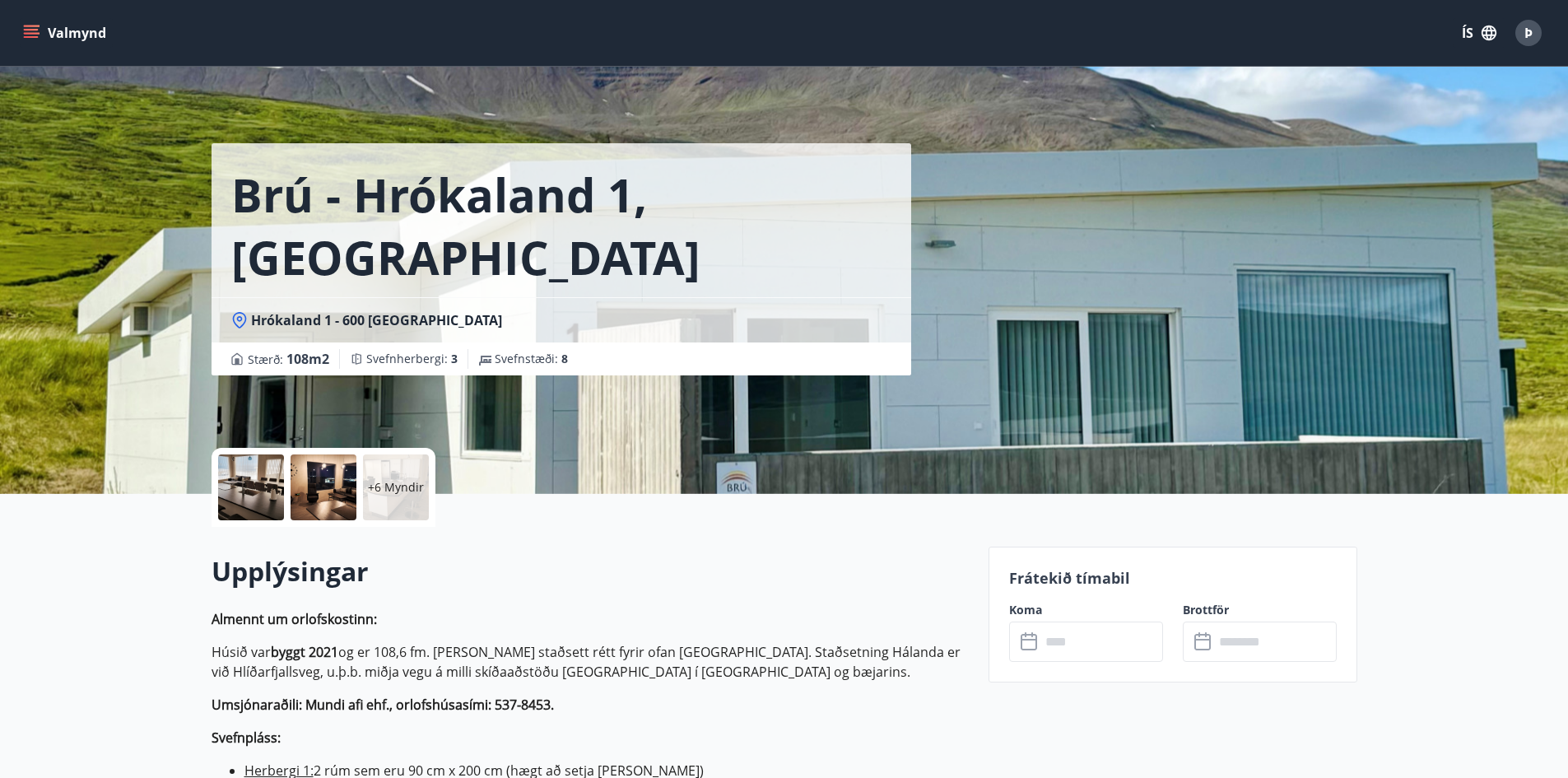
click at [1098, 651] on input "text" at bounding box center [1102, 641] width 122 height 40
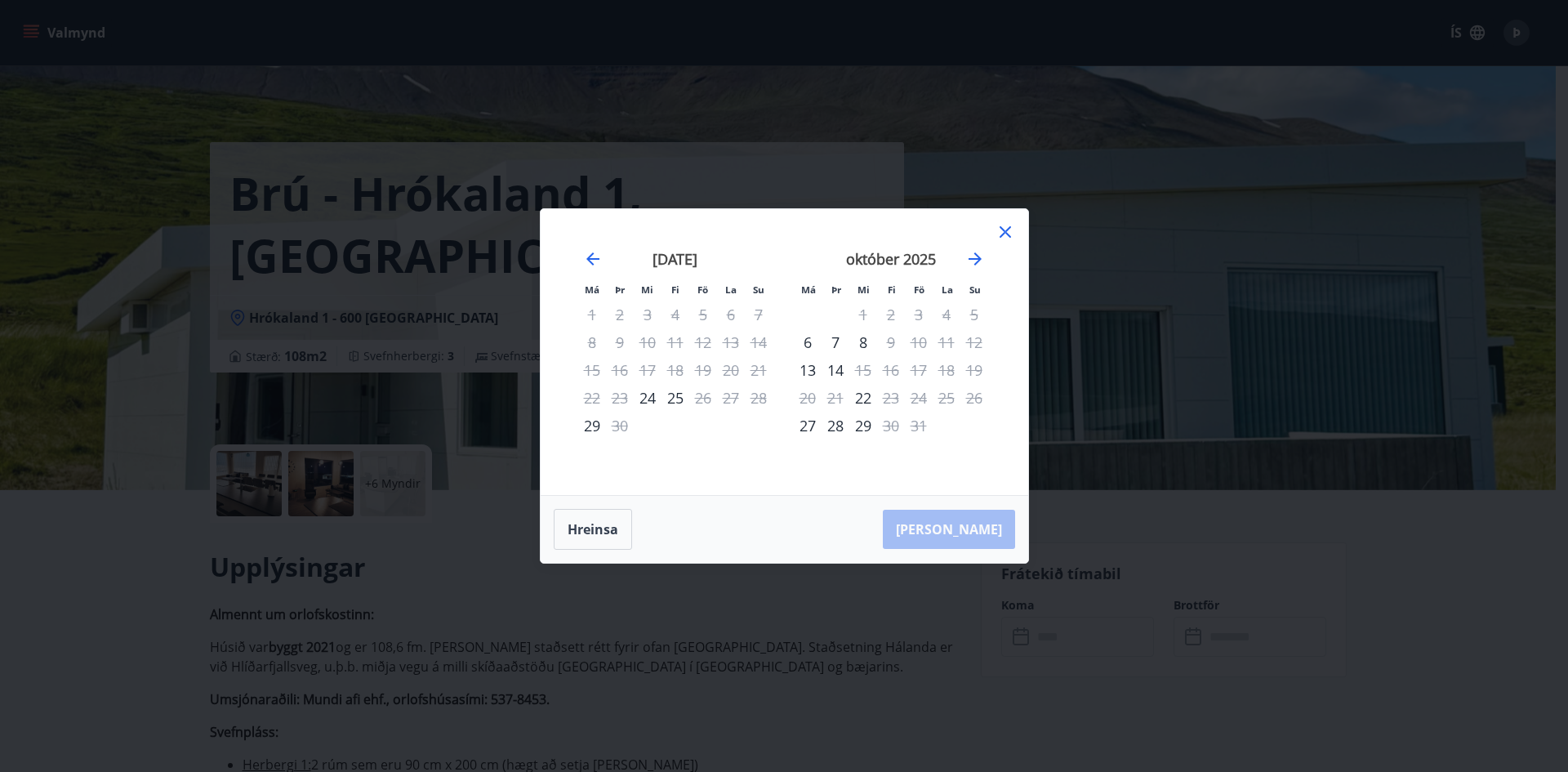
click at [998, 227] on icon at bounding box center [1005, 232] width 20 height 20
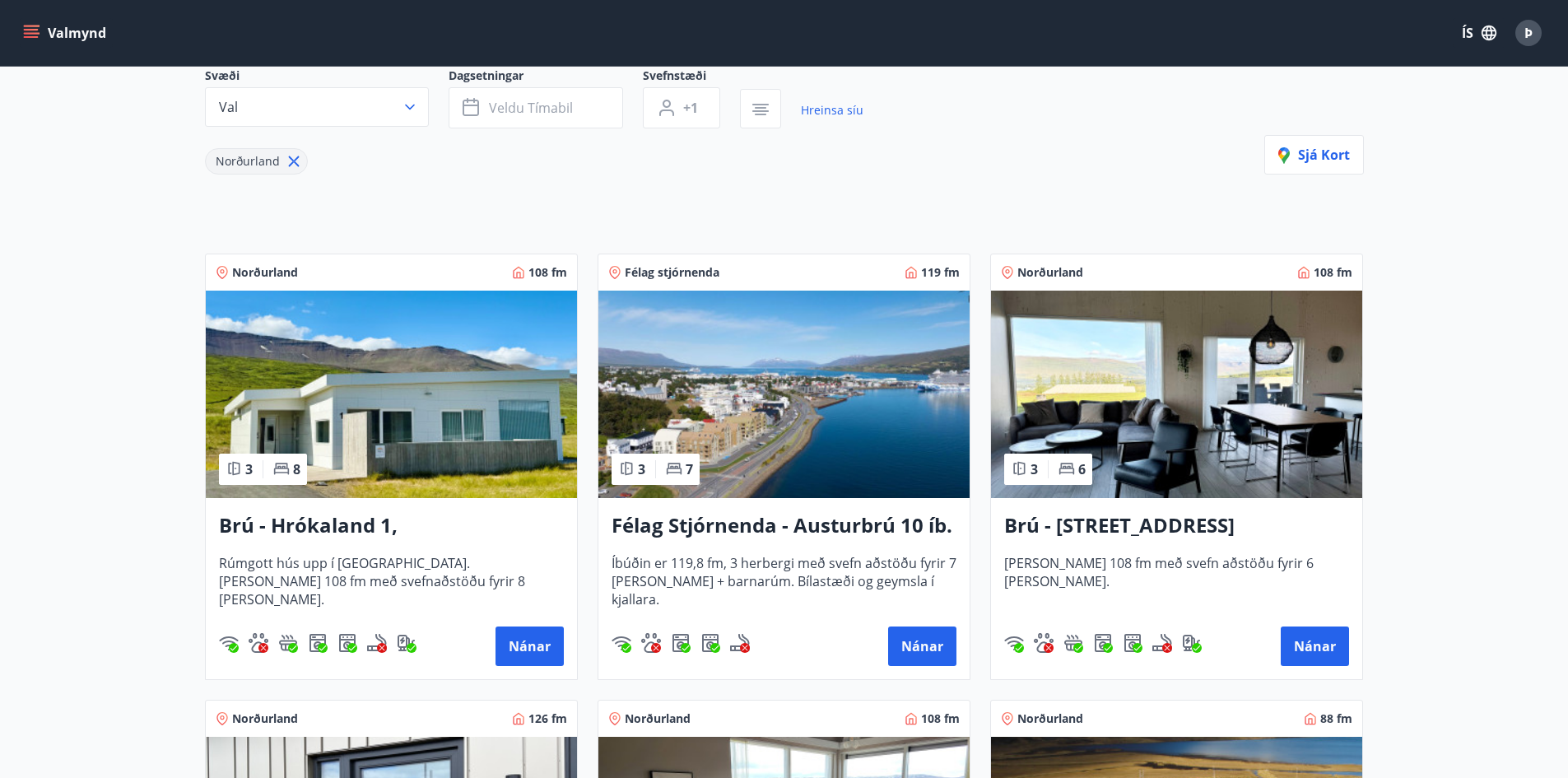
scroll to position [165, 0]
click at [752, 406] on img at bounding box center [784, 393] width 371 height 207
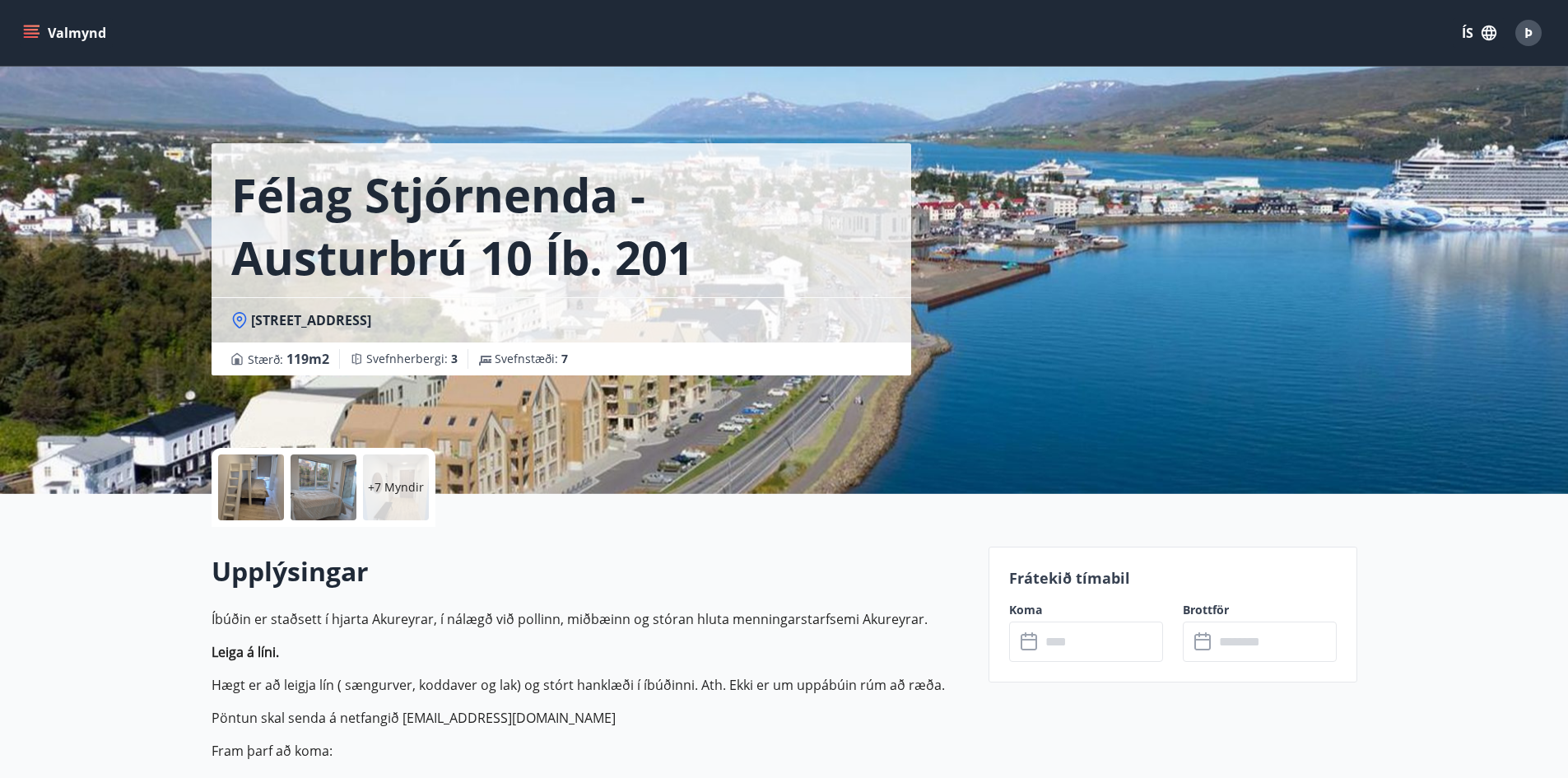
click at [1074, 638] on input "text" at bounding box center [1102, 641] width 122 height 40
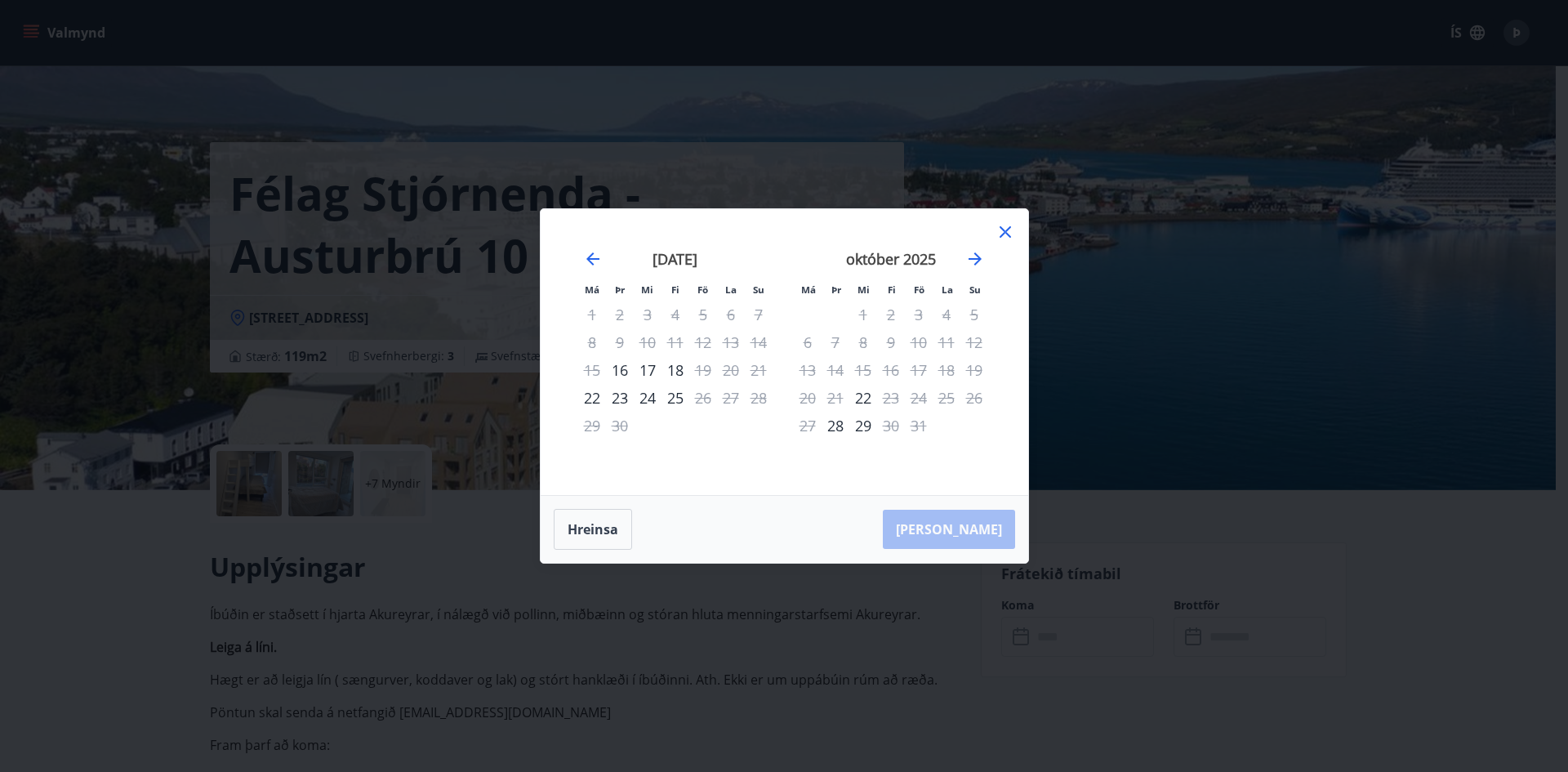
click at [1005, 228] on icon at bounding box center [1005, 232] width 20 height 20
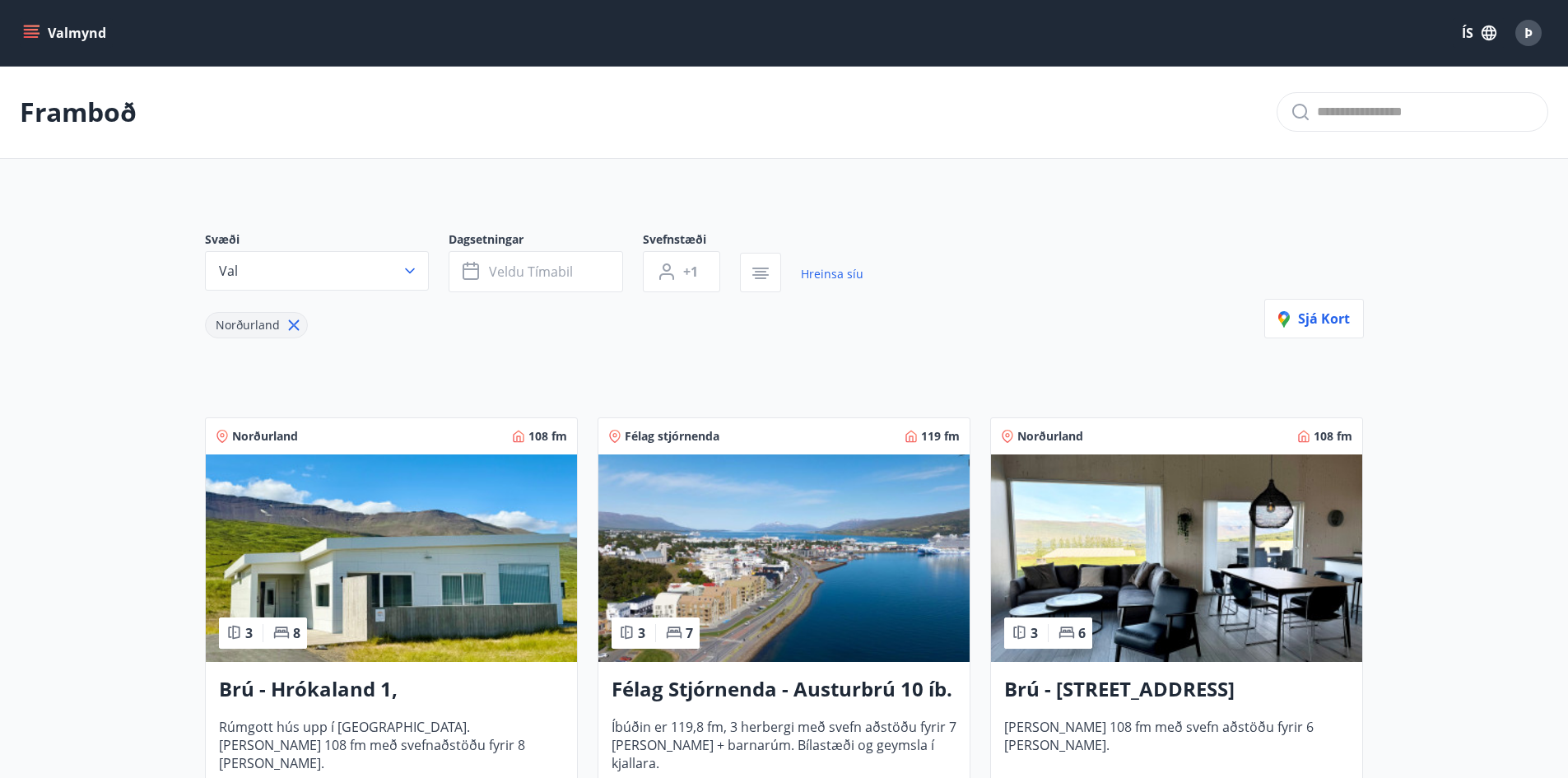
click at [1194, 527] on img at bounding box center [1177, 558] width 371 height 207
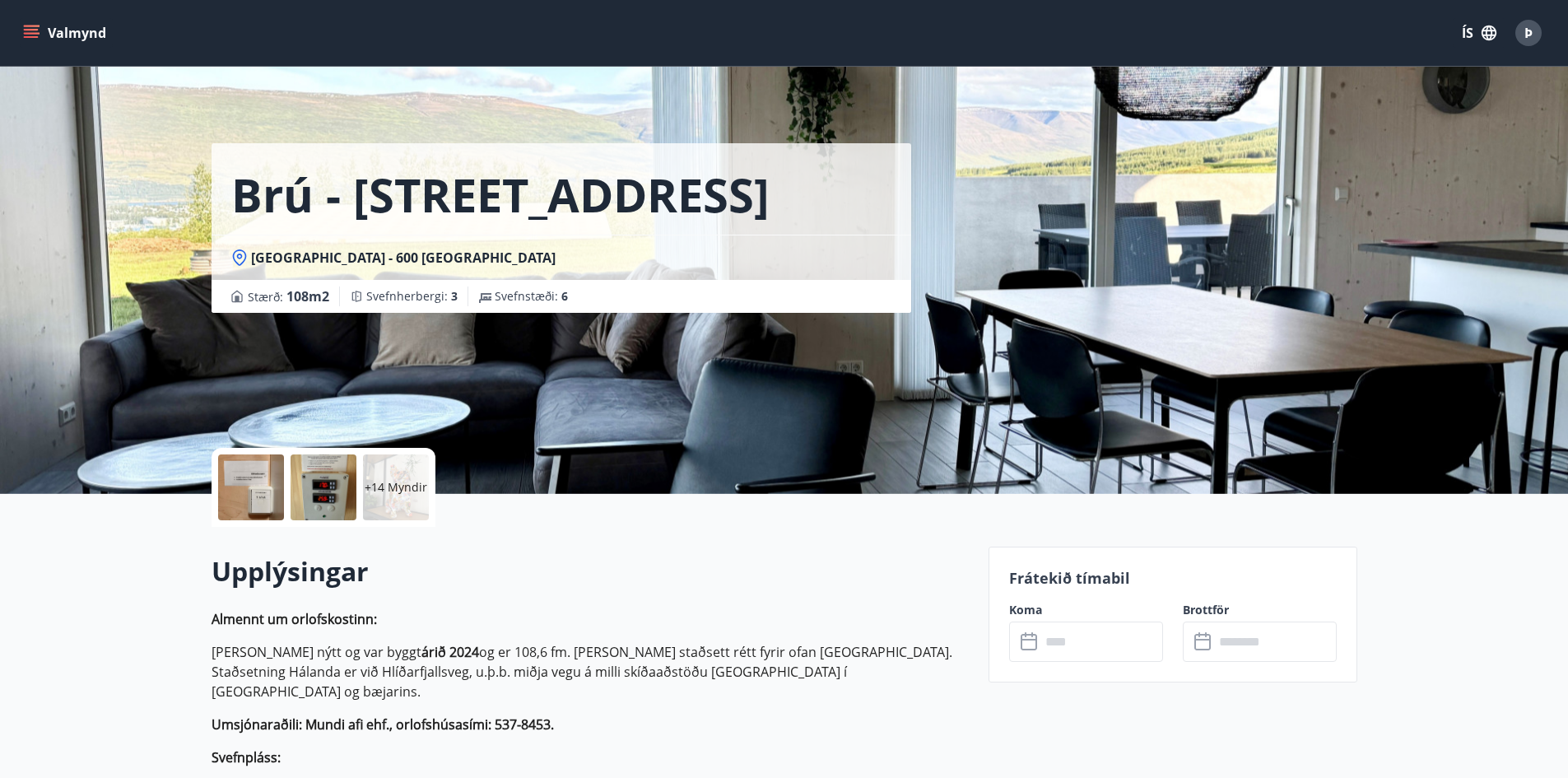
click at [1053, 639] on input "text" at bounding box center [1102, 641] width 122 height 40
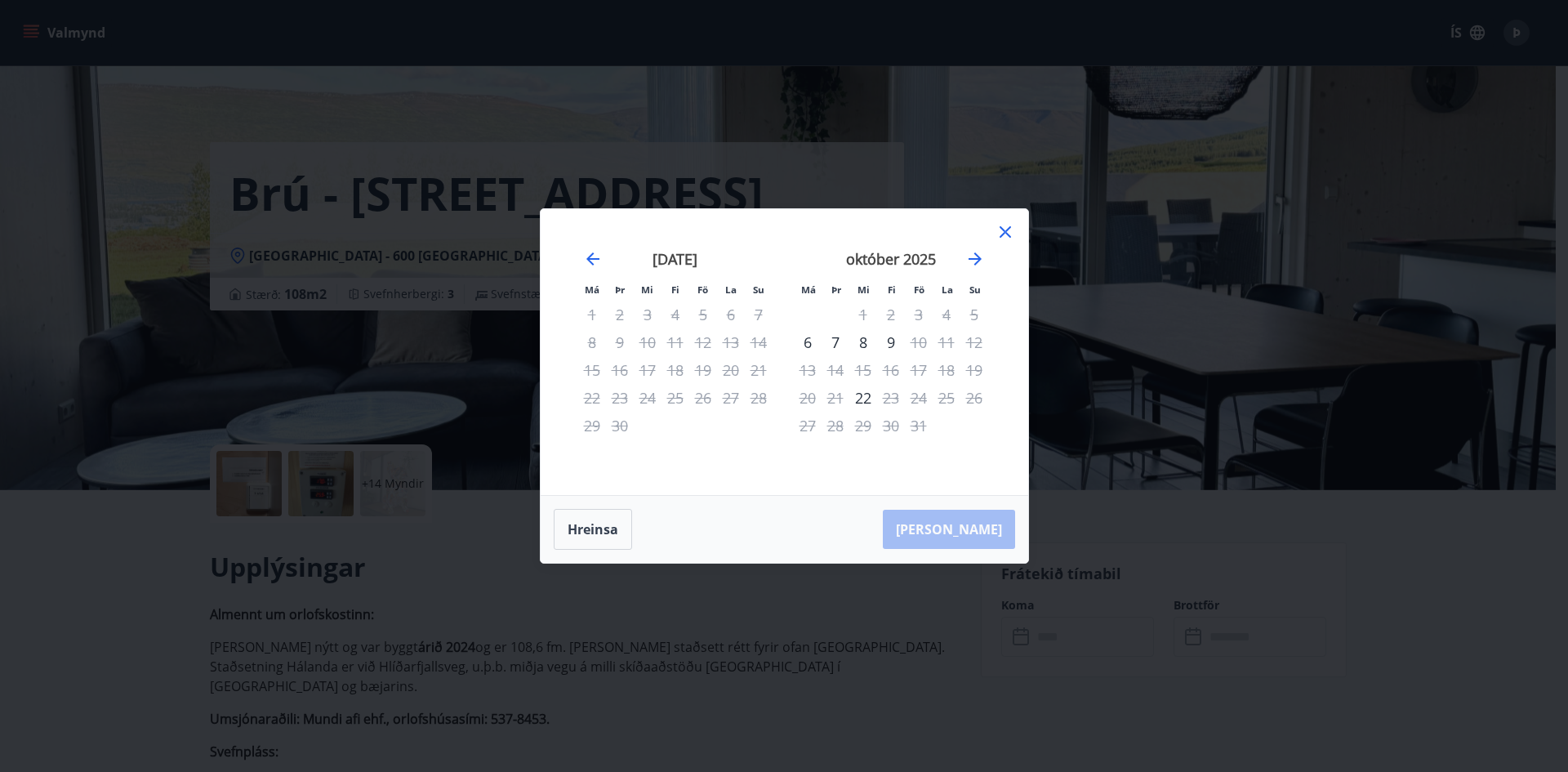
click at [1007, 227] on icon at bounding box center [1005, 232] width 20 height 20
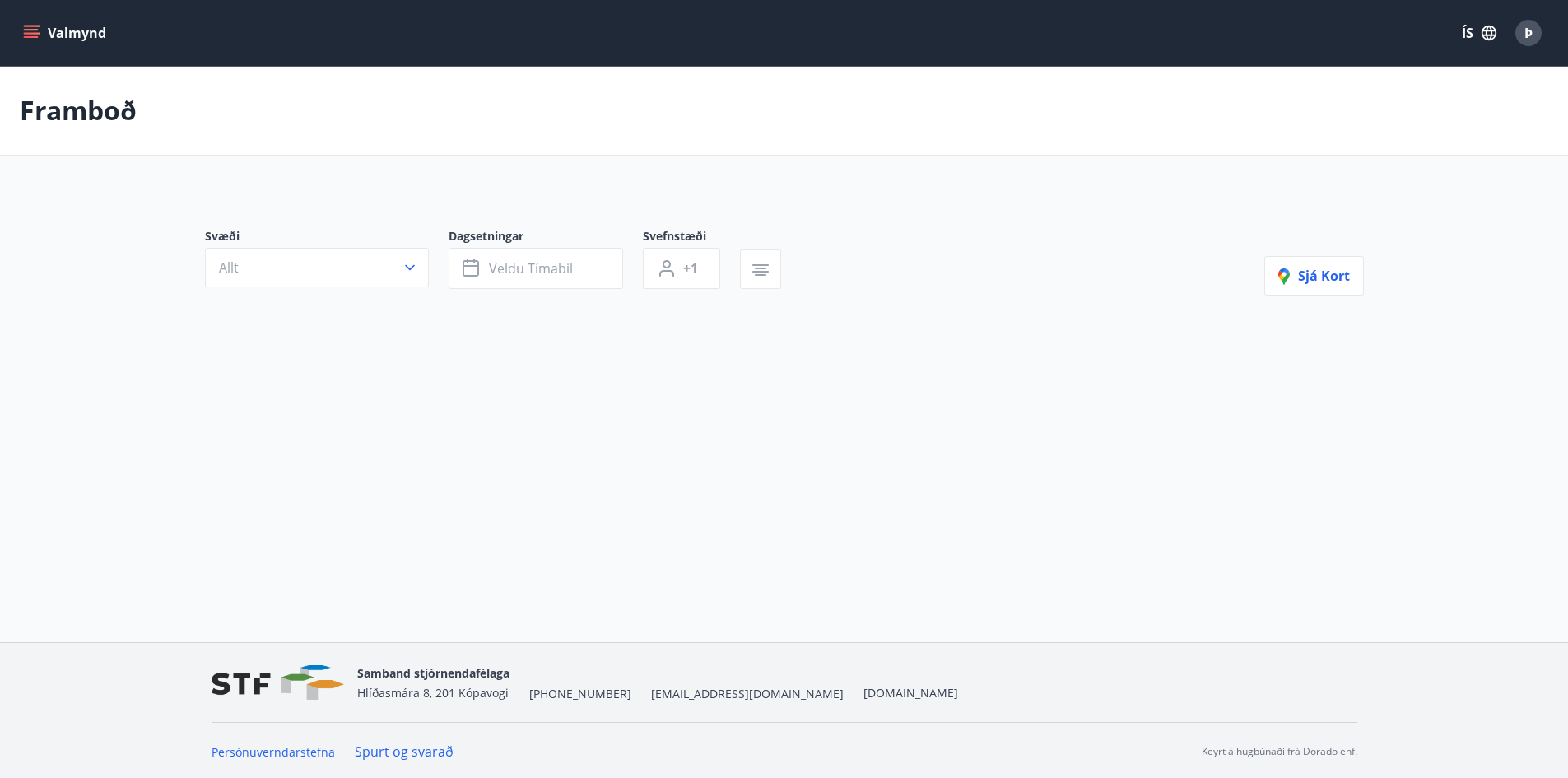
scroll to position [3, 0]
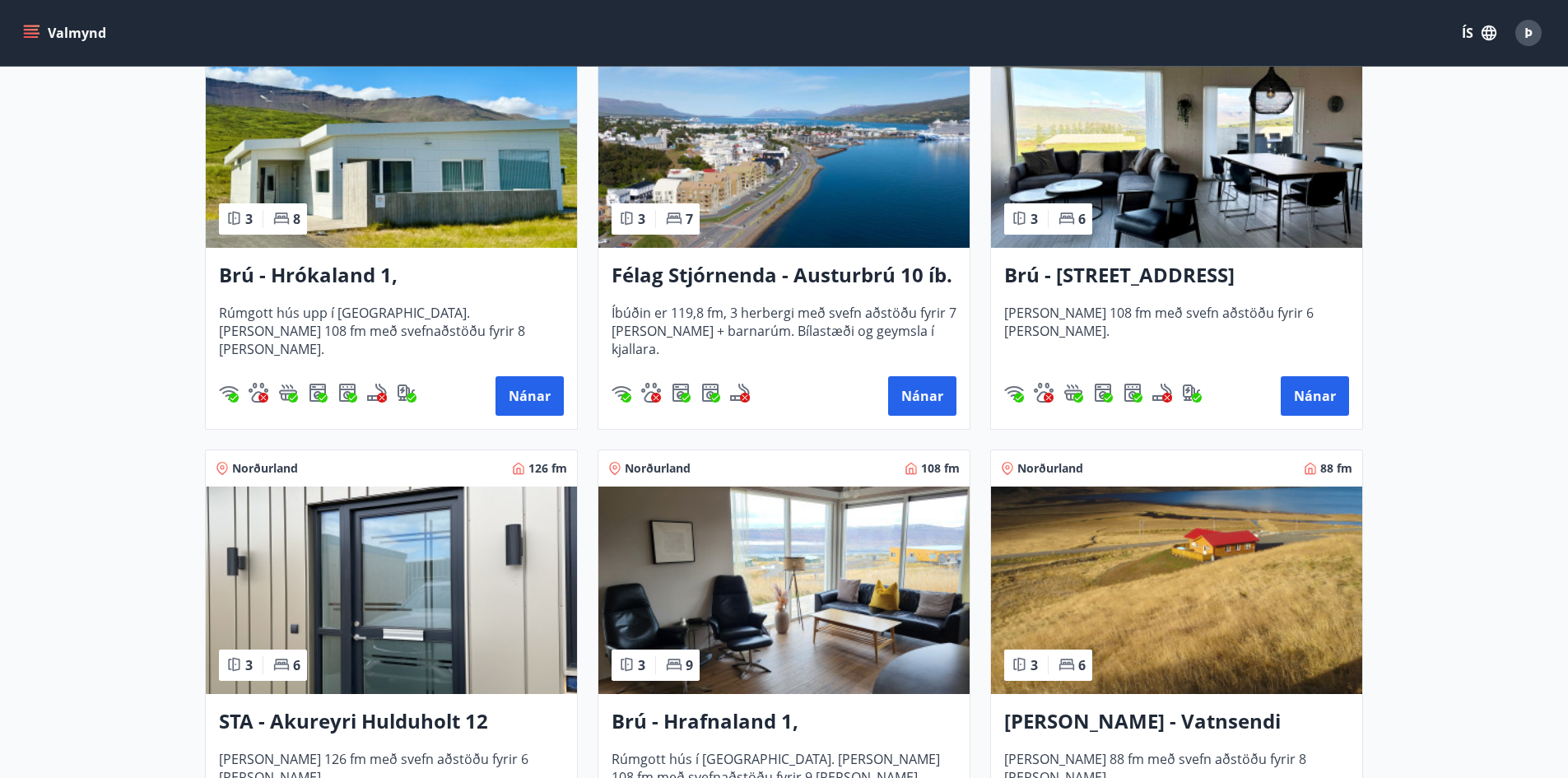
click at [385, 562] on img at bounding box center [391, 590] width 371 height 207
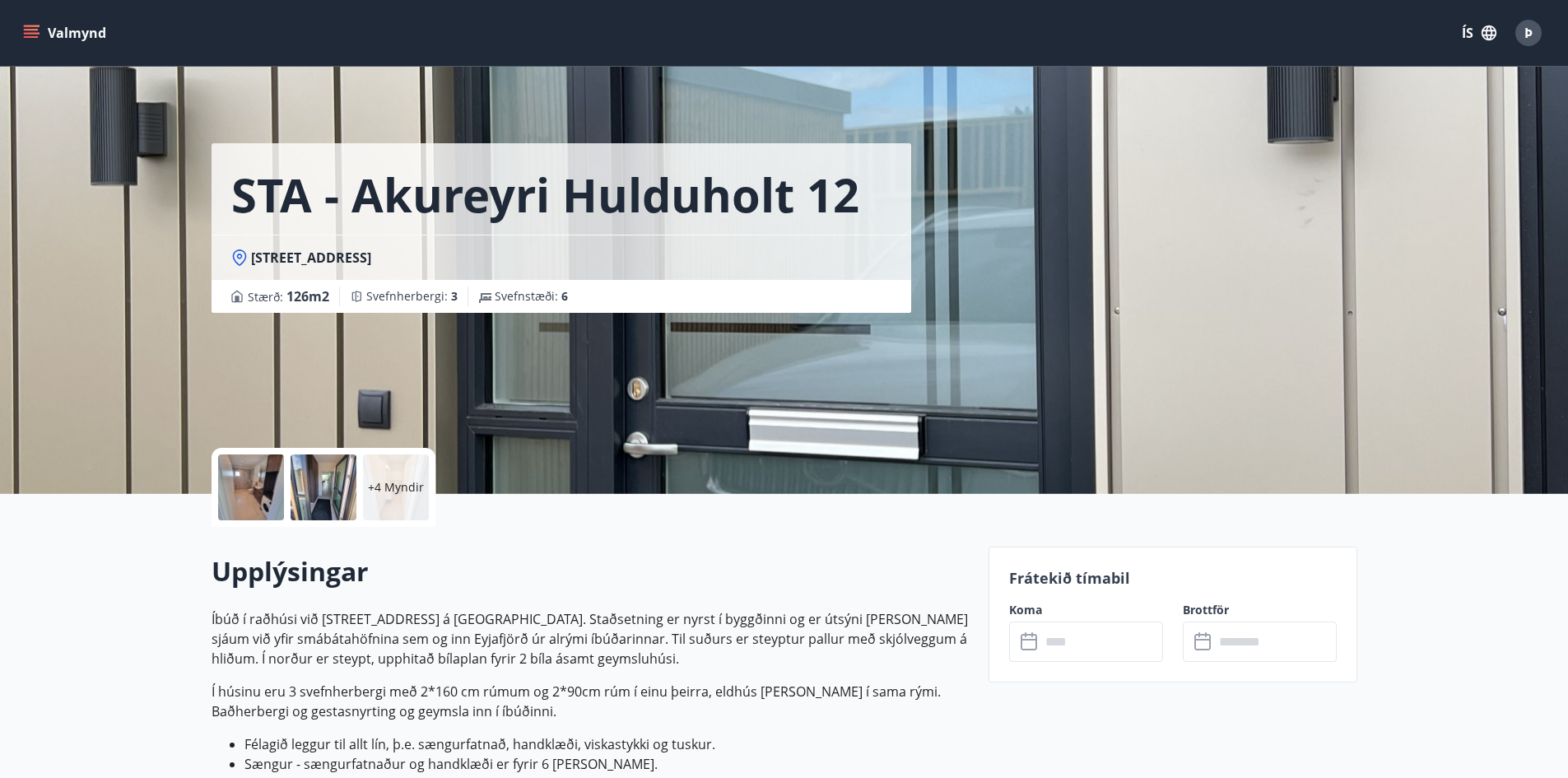
click at [1111, 646] on input "text" at bounding box center [1102, 641] width 122 height 40
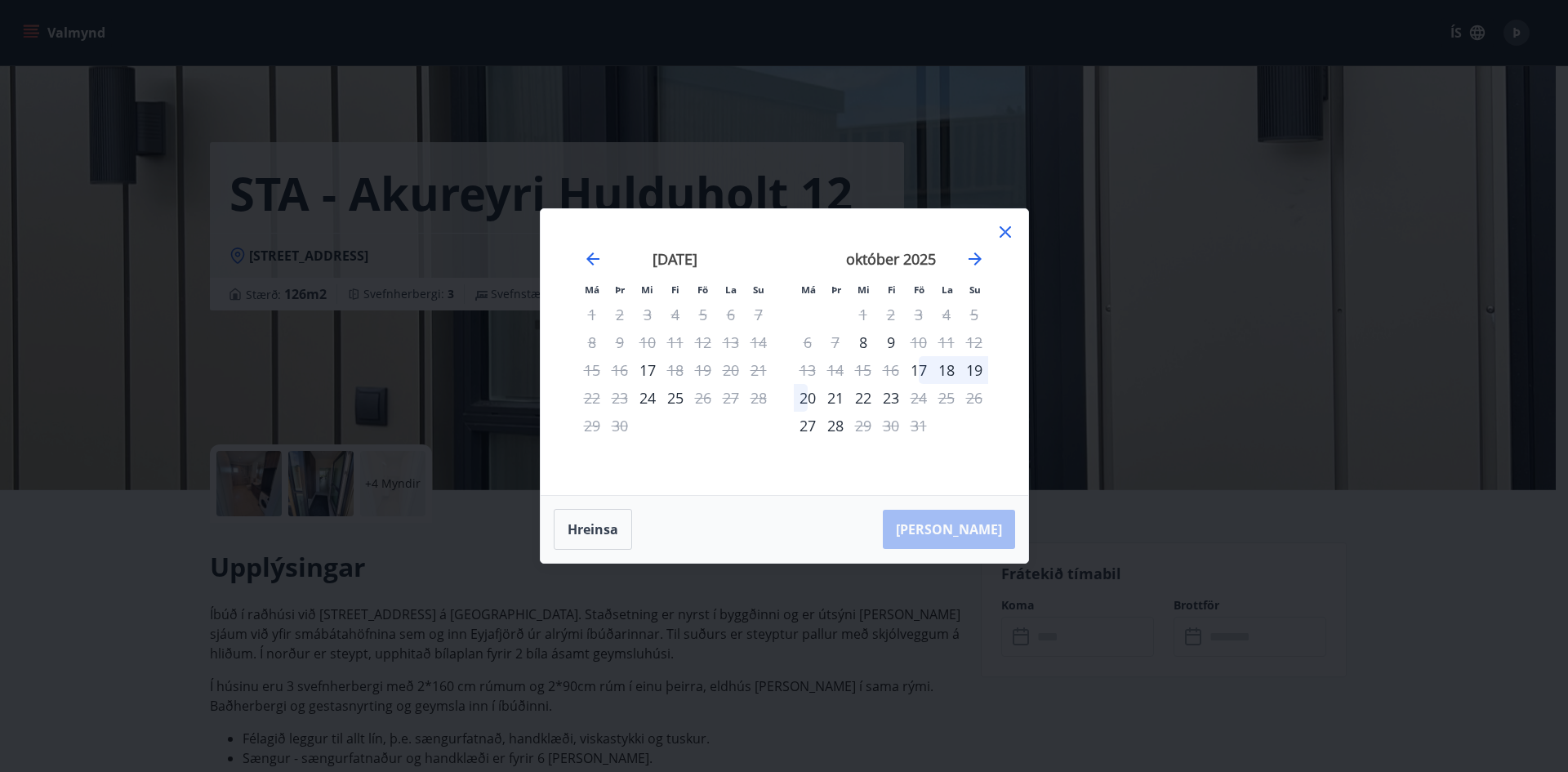
click at [1004, 238] on icon at bounding box center [1005, 232] width 20 height 20
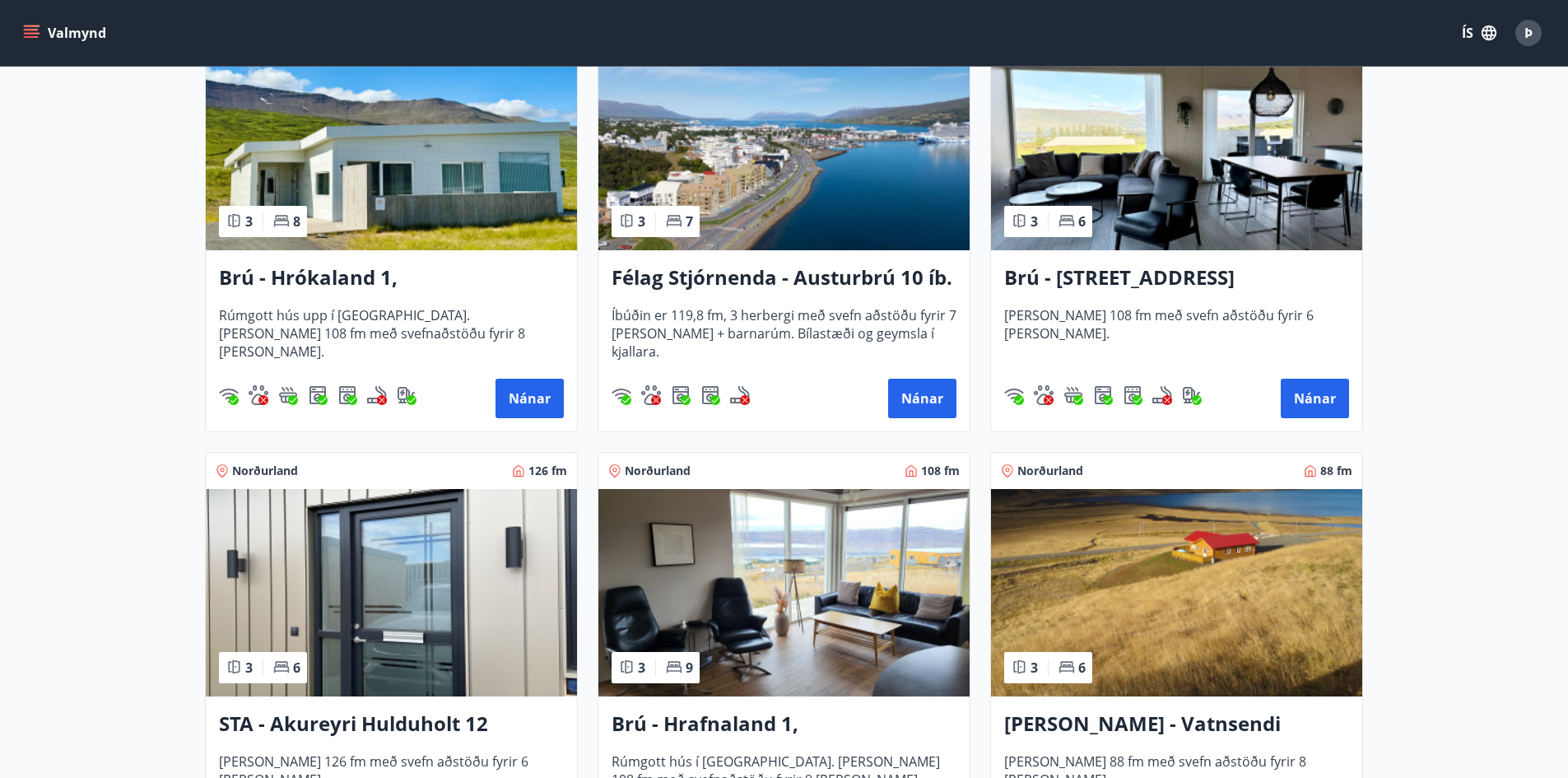
click at [848, 552] on img at bounding box center [784, 592] width 371 height 207
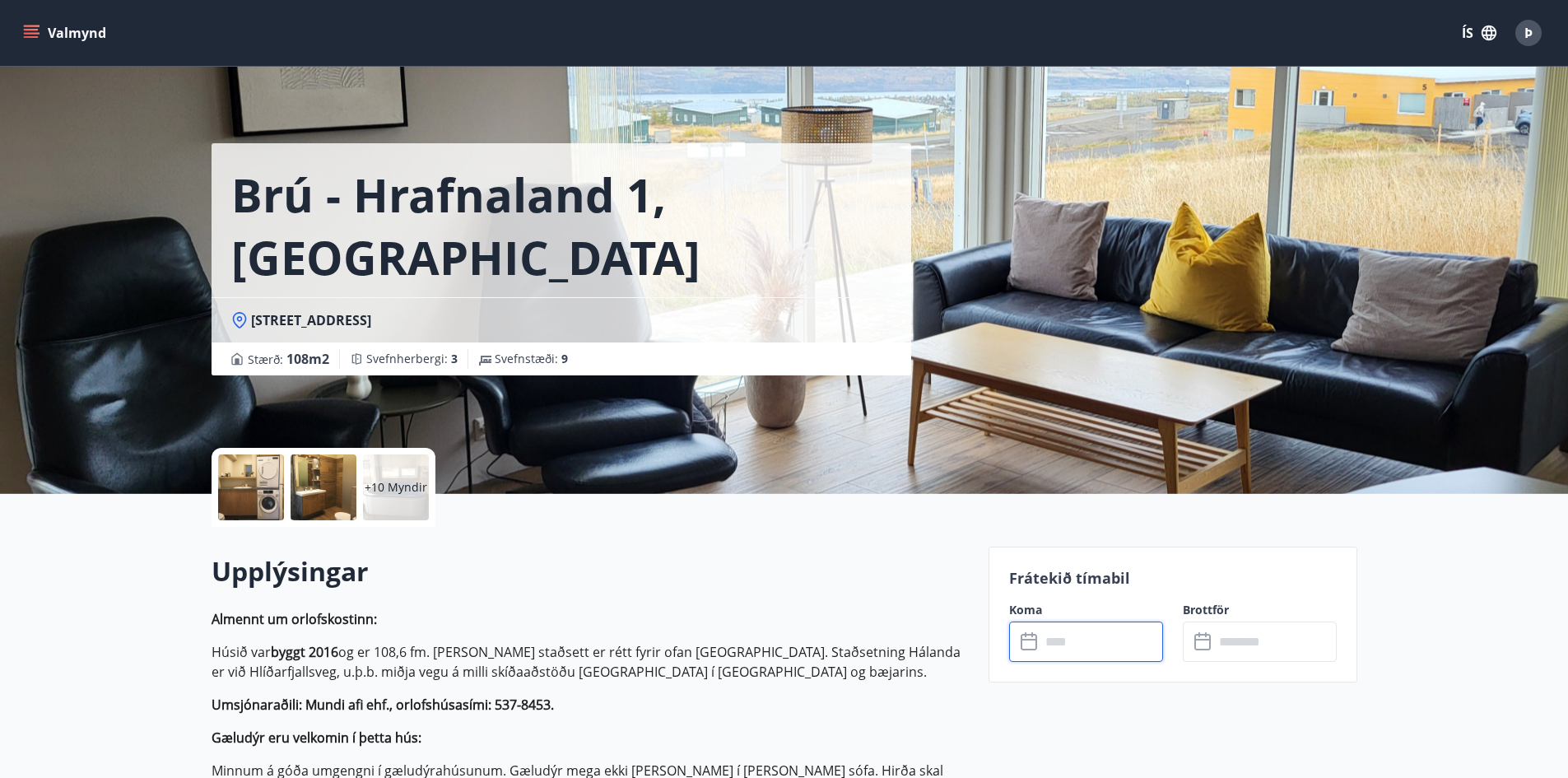
click at [1102, 636] on input "text" at bounding box center [1102, 641] width 122 height 40
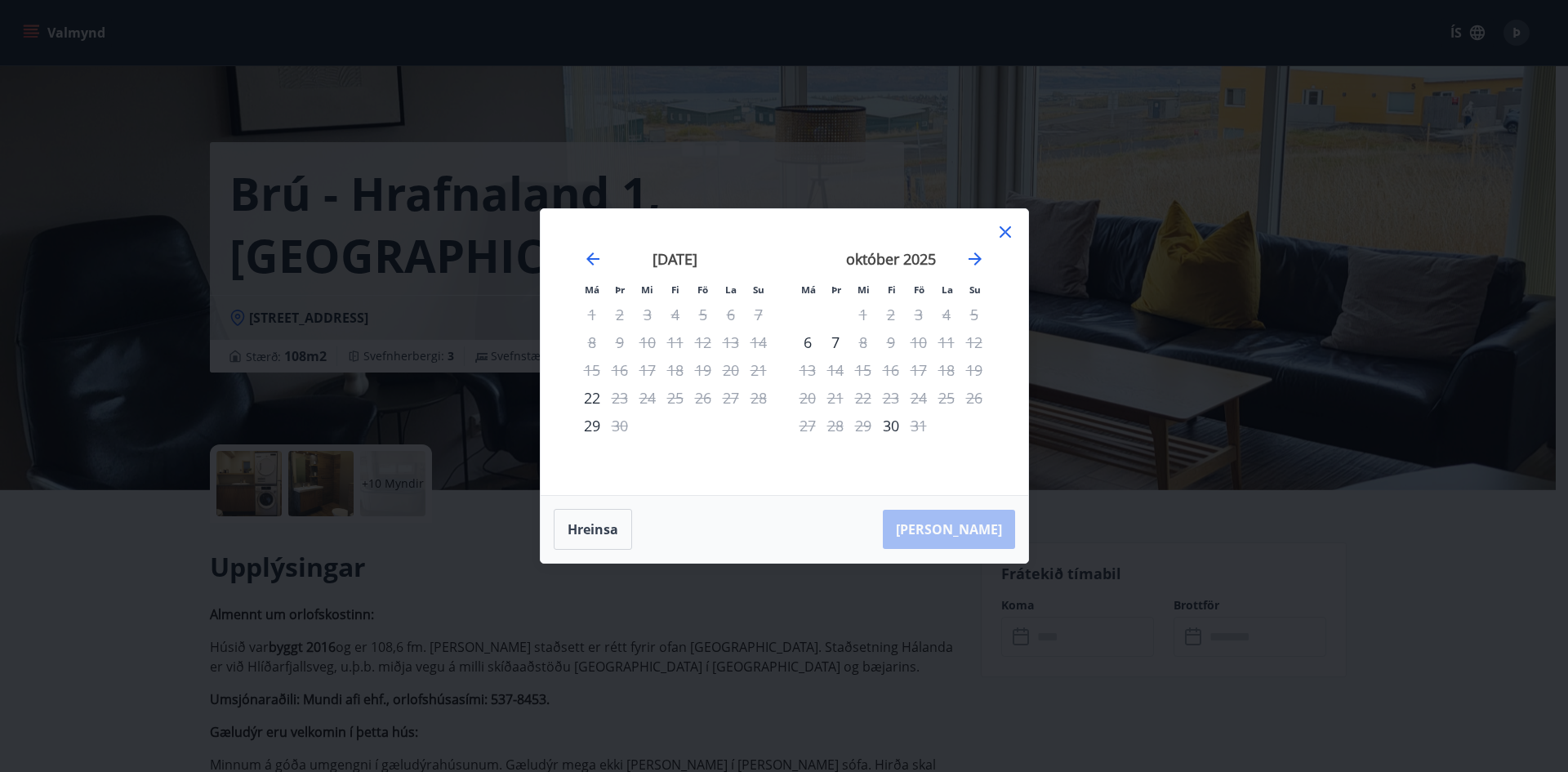
click at [1011, 231] on icon at bounding box center [1005, 232] width 20 height 20
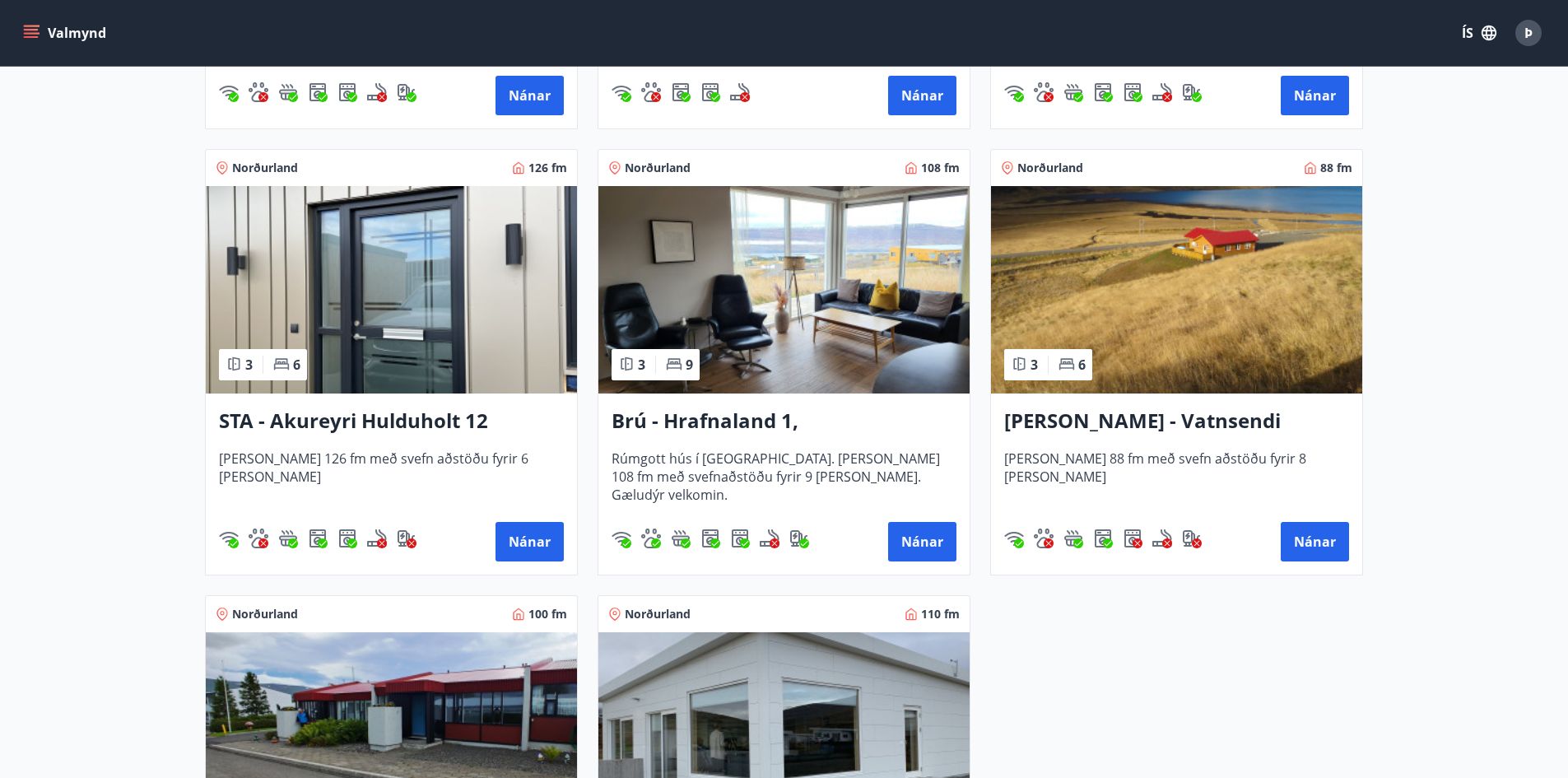
scroll to position [823, 0]
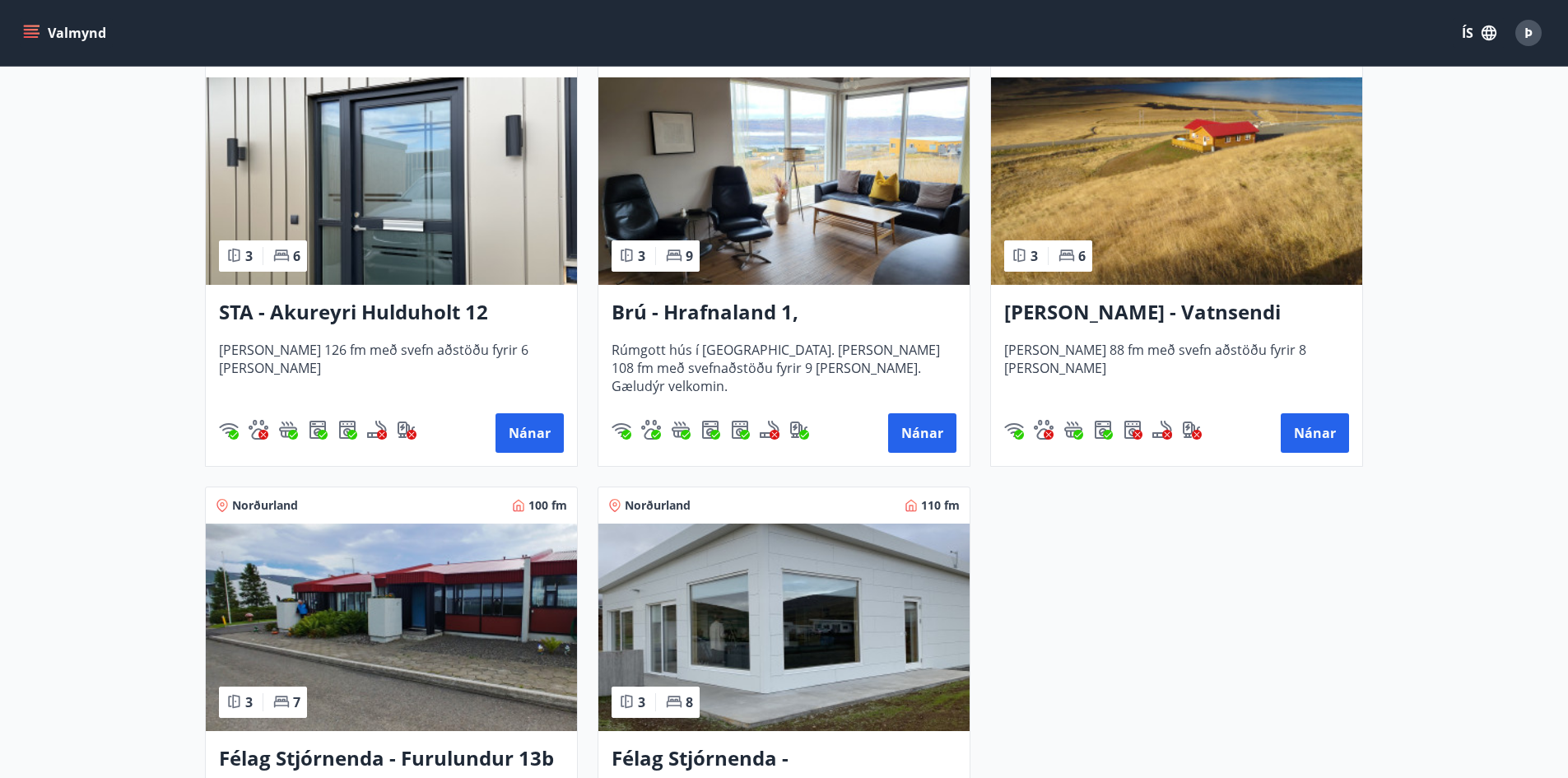
click at [731, 621] on img at bounding box center [784, 627] width 371 height 207
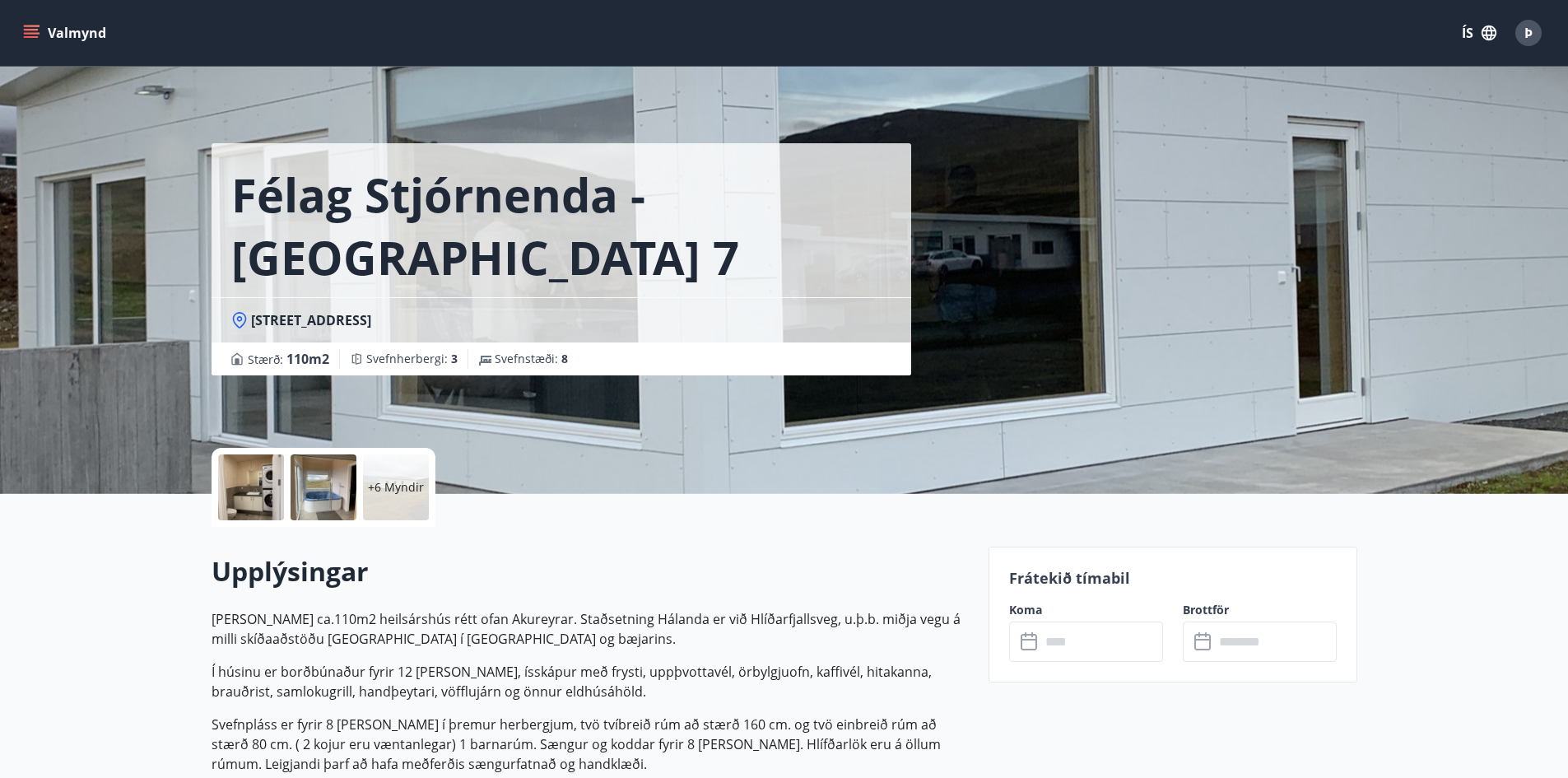
click at [1093, 645] on input "text" at bounding box center [1102, 641] width 122 height 40
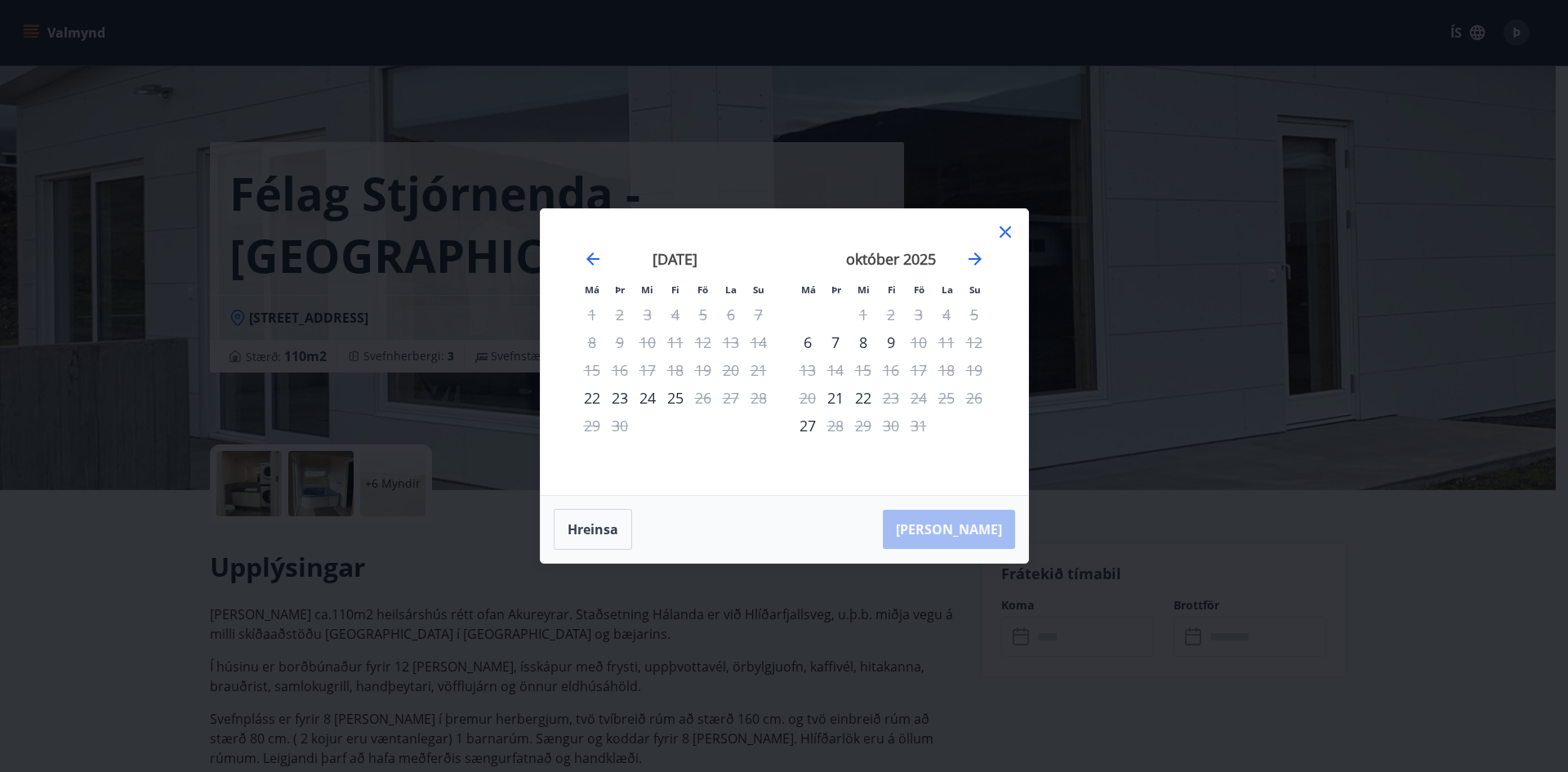
click at [1004, 231] on icon at bounding box center [1005, 232] width 12 height 12
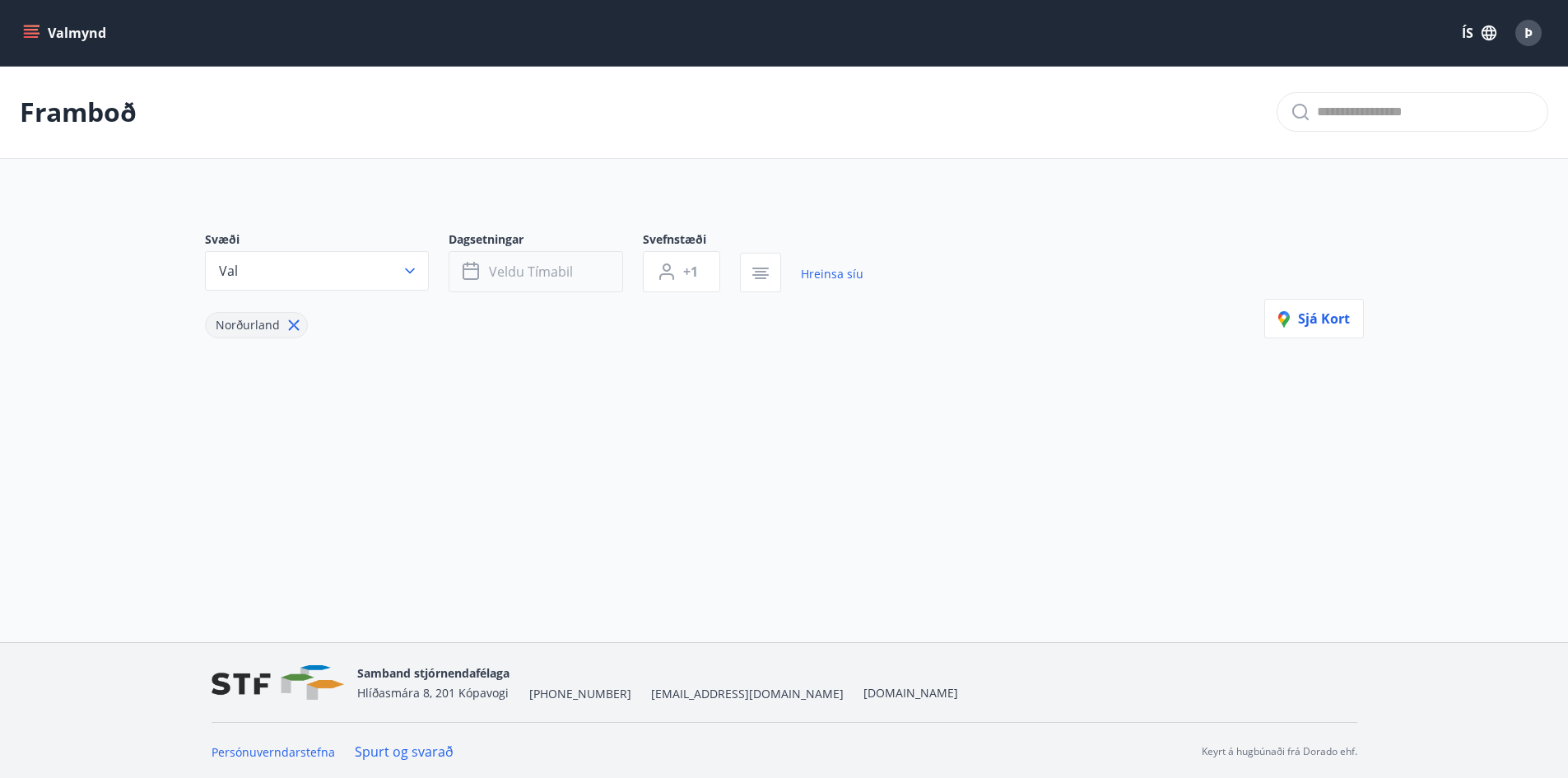
click at [531, 271] on span "Veldu tímabil" at bounding box center [530, 272] width 84 height 18
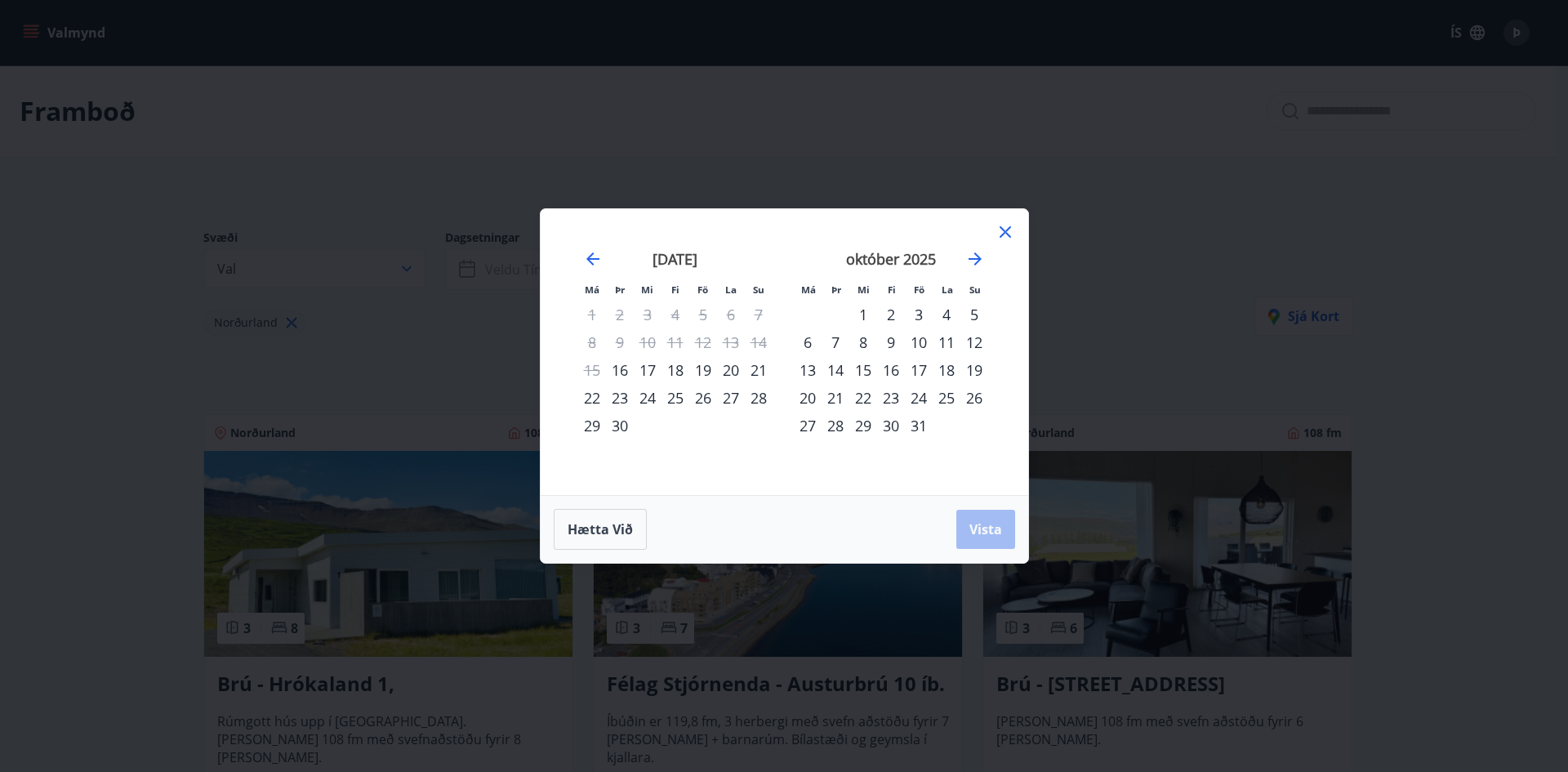
click at [333, 346] on div "Má Þr Mi Fi Fö La Su Má Þr Mi Fi Fö La Su [DATE] 1 2 3 4 5 6 7 8 9 10 11 12 13 …" at bounding box center [784, 386] width 1568 height 772
click at [150, 436] on div "Má Þr Mi Fi Fö La Su Má Þr Mi Fi Fö La Su [DATE] 1 2 3 4 5 6 7 8 9 10 11 12 13 …" at bounding box center [784, 386] width 1568 height 772
click at [600, 528] on span "Hætta við" at bounding box center [599, 529] width 66 height 18
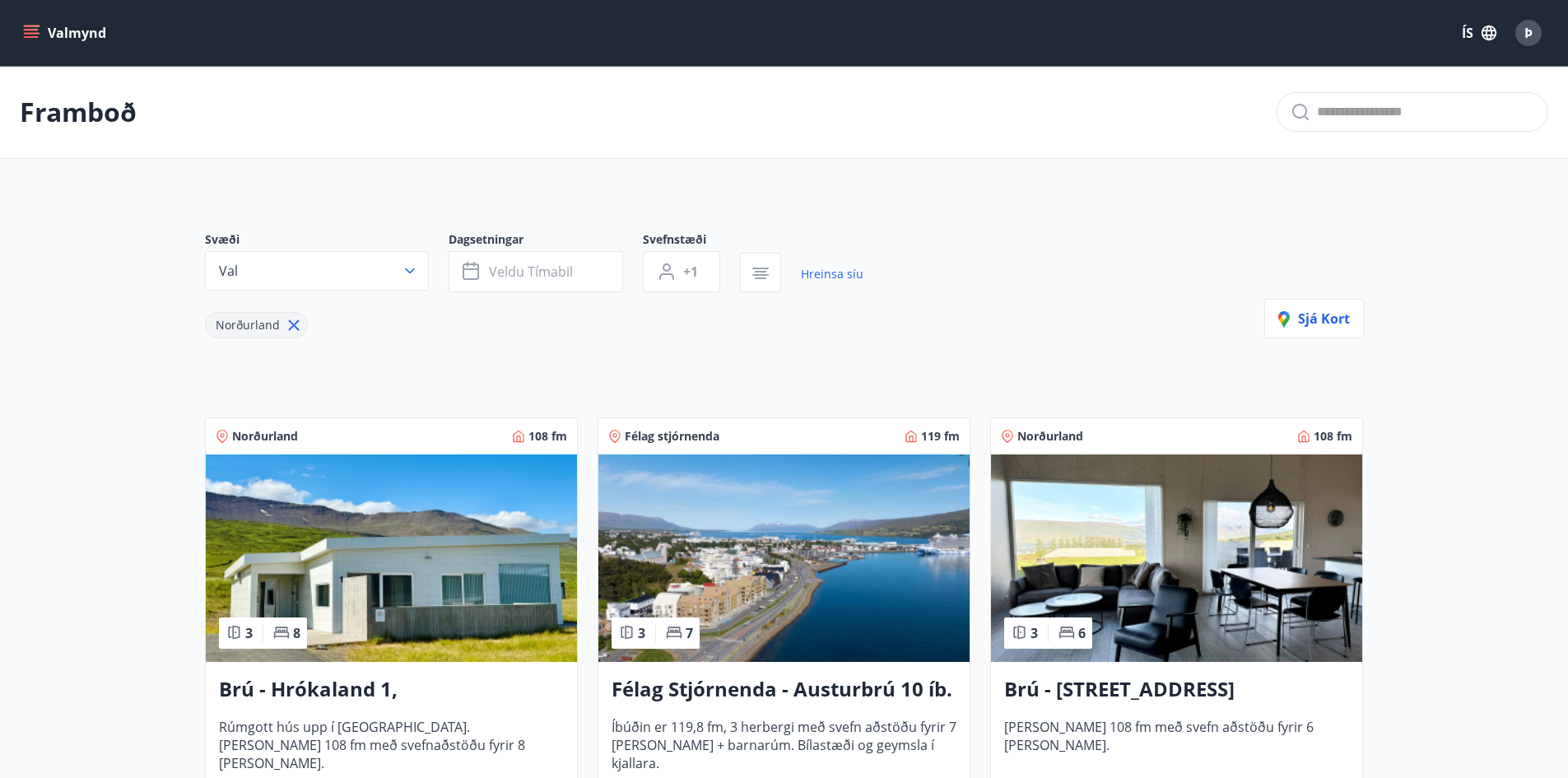
click at [740, 541] on img at bounding box center [784, 558] width 371 height 207
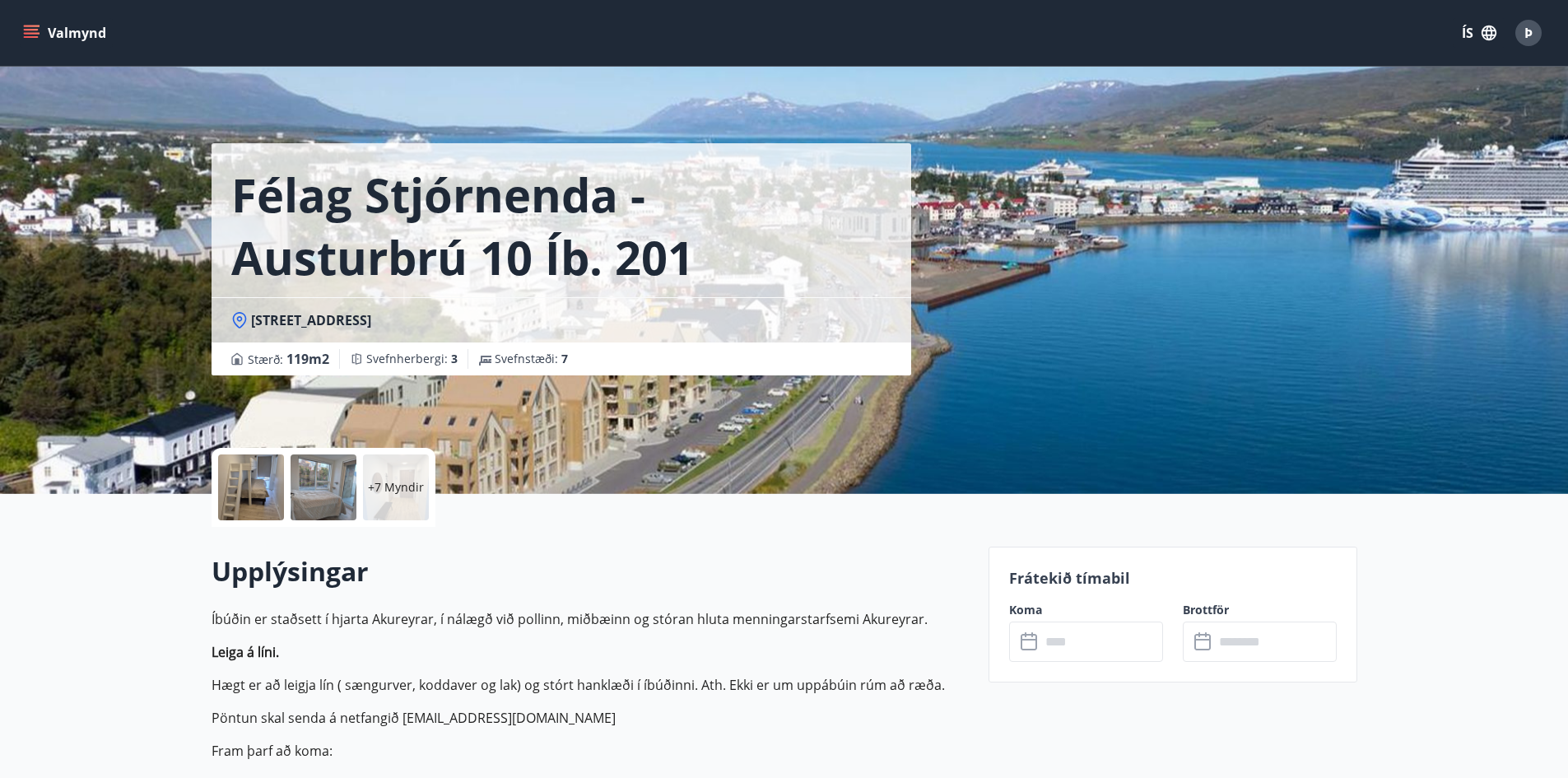
click at [1086, 646] on input "text" at bounding box center [1102, 641] width 122 height 40
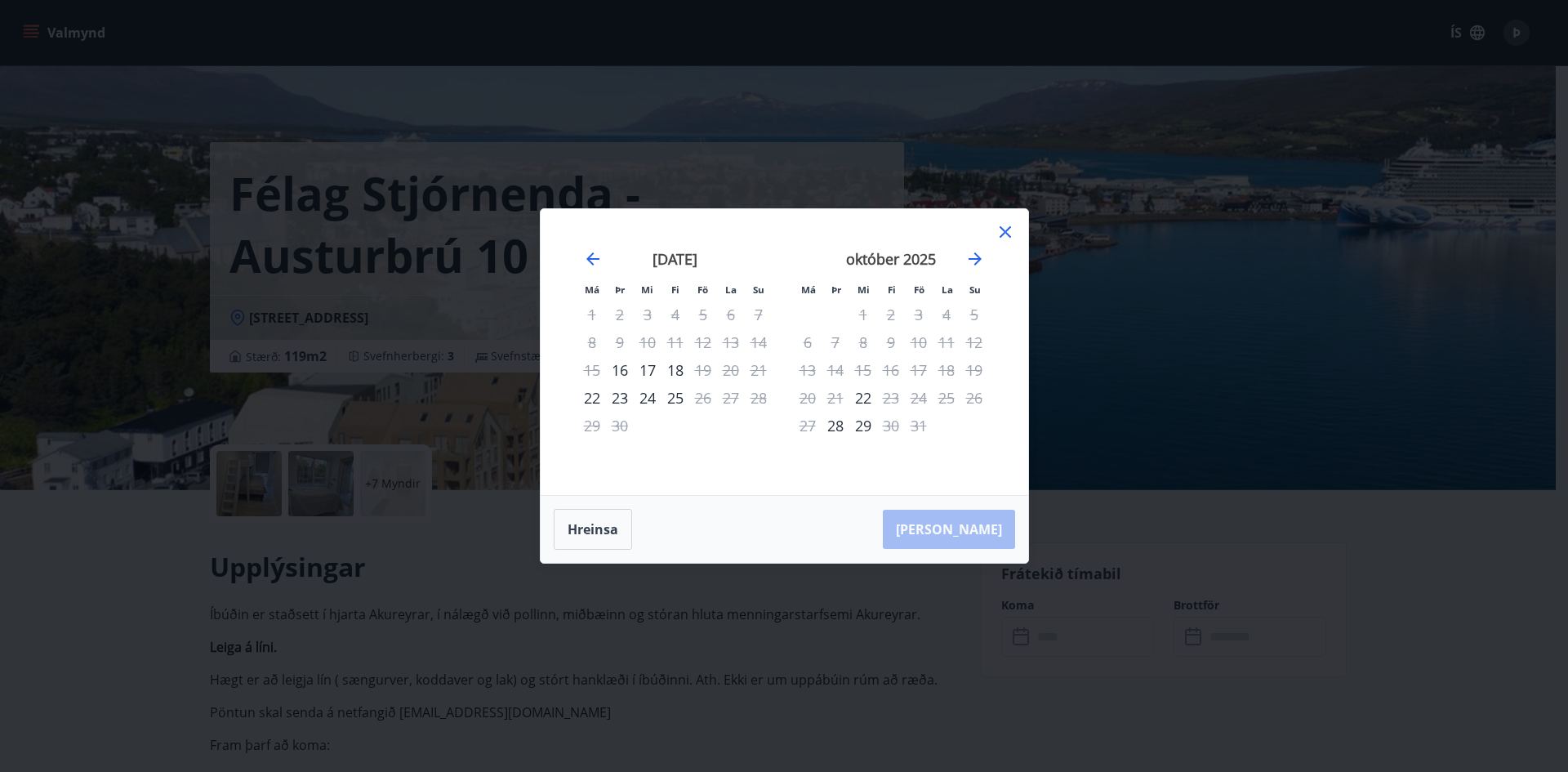
click at [1007, 228] on icon at bounding box center [1005, 232] width 20 height 20
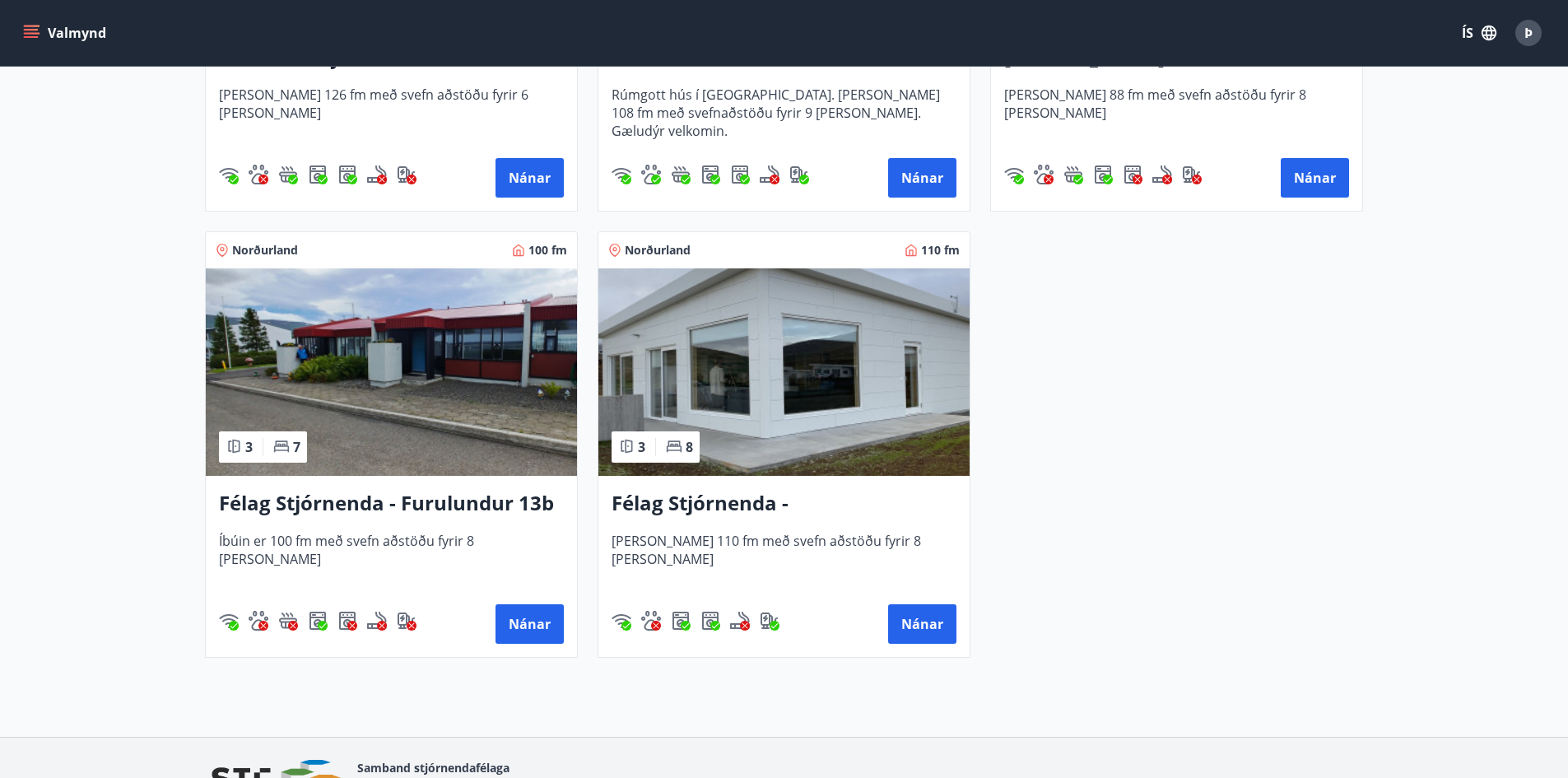
scroll to position [1176, 0]
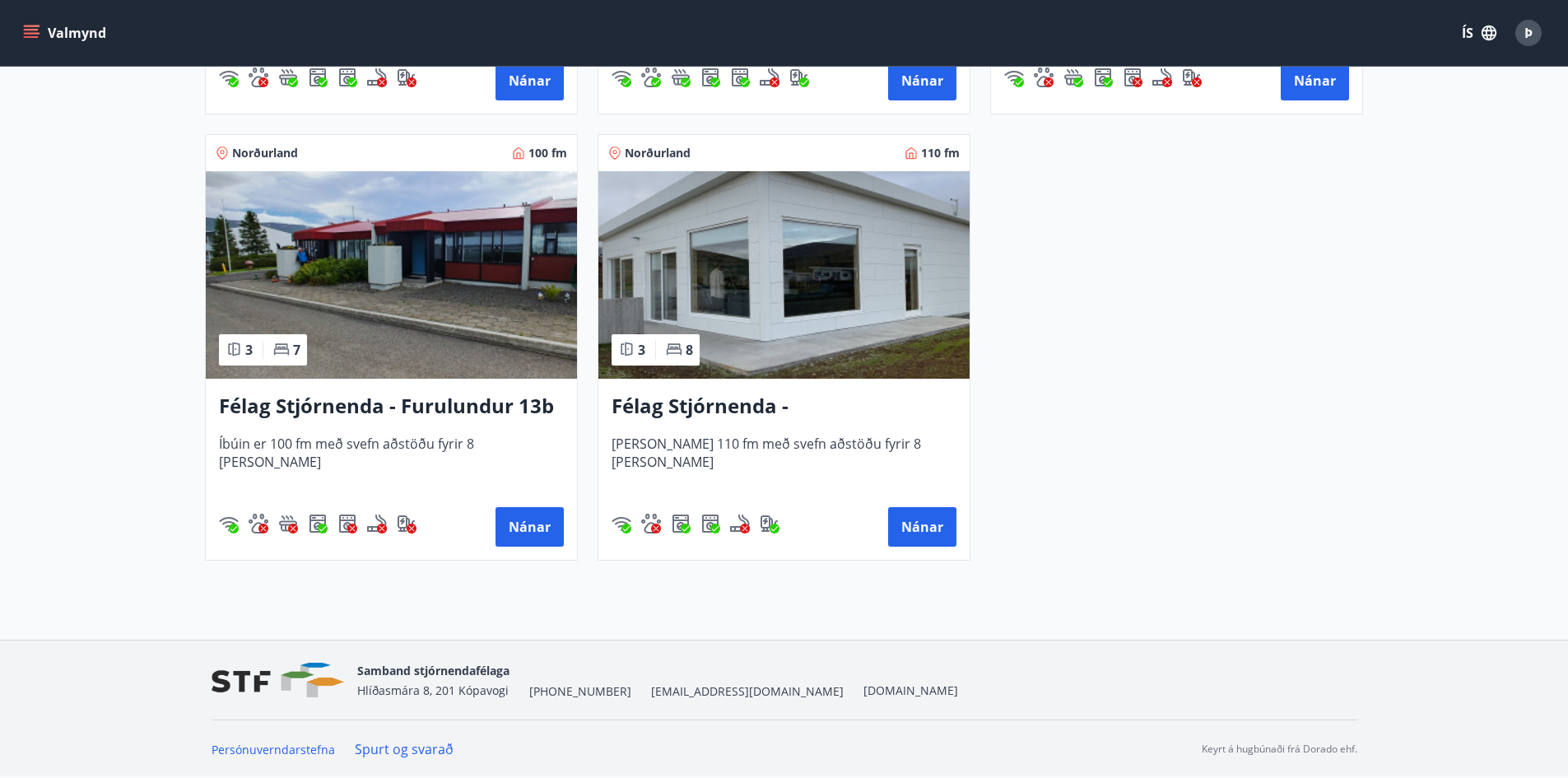
click at [395, 255] on img at bounding box center [391, 274] width 371 height 207
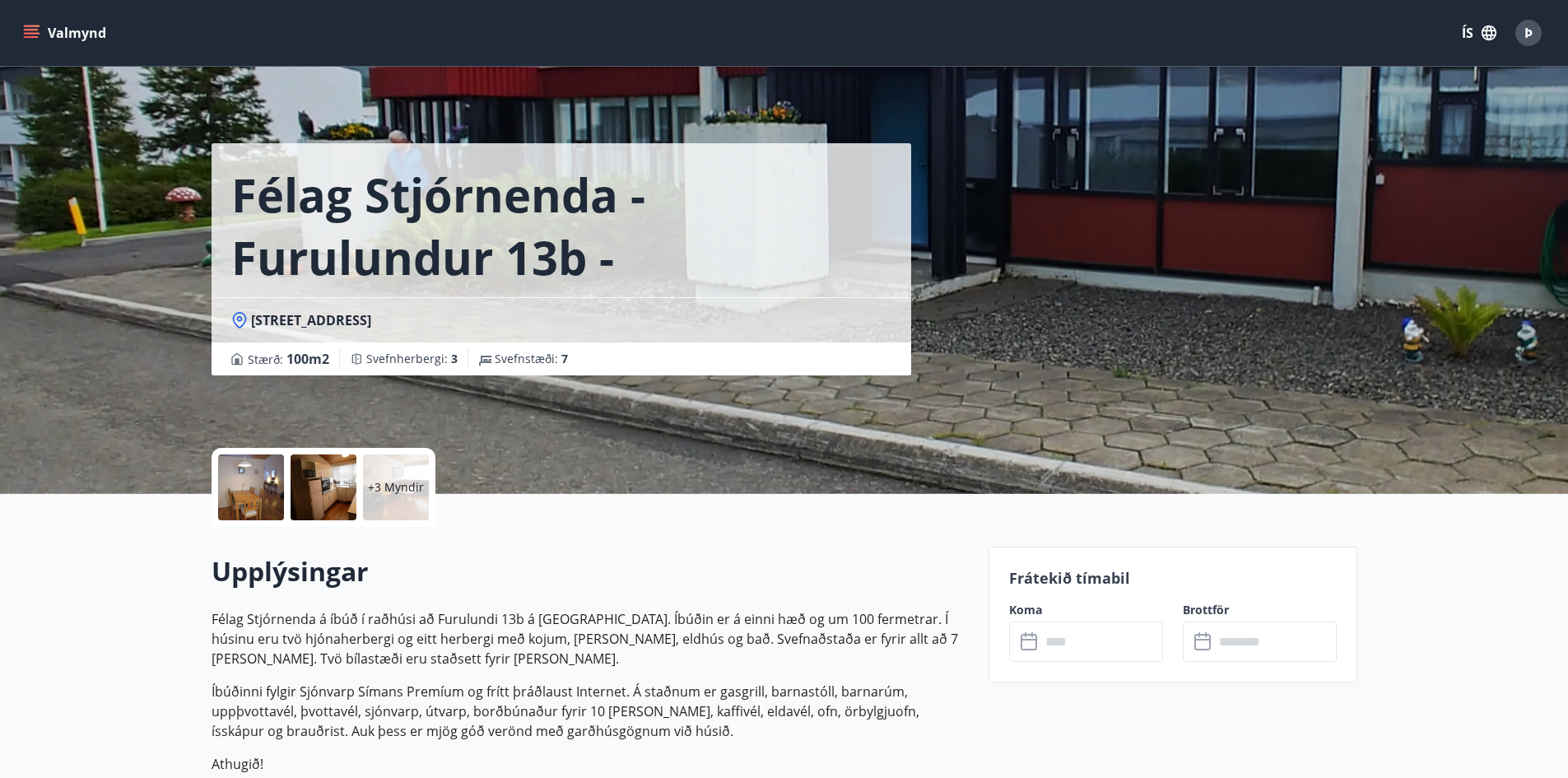
click at [1061, 643] on input "text" at bounding box center [1102, 641] width 122 height 40
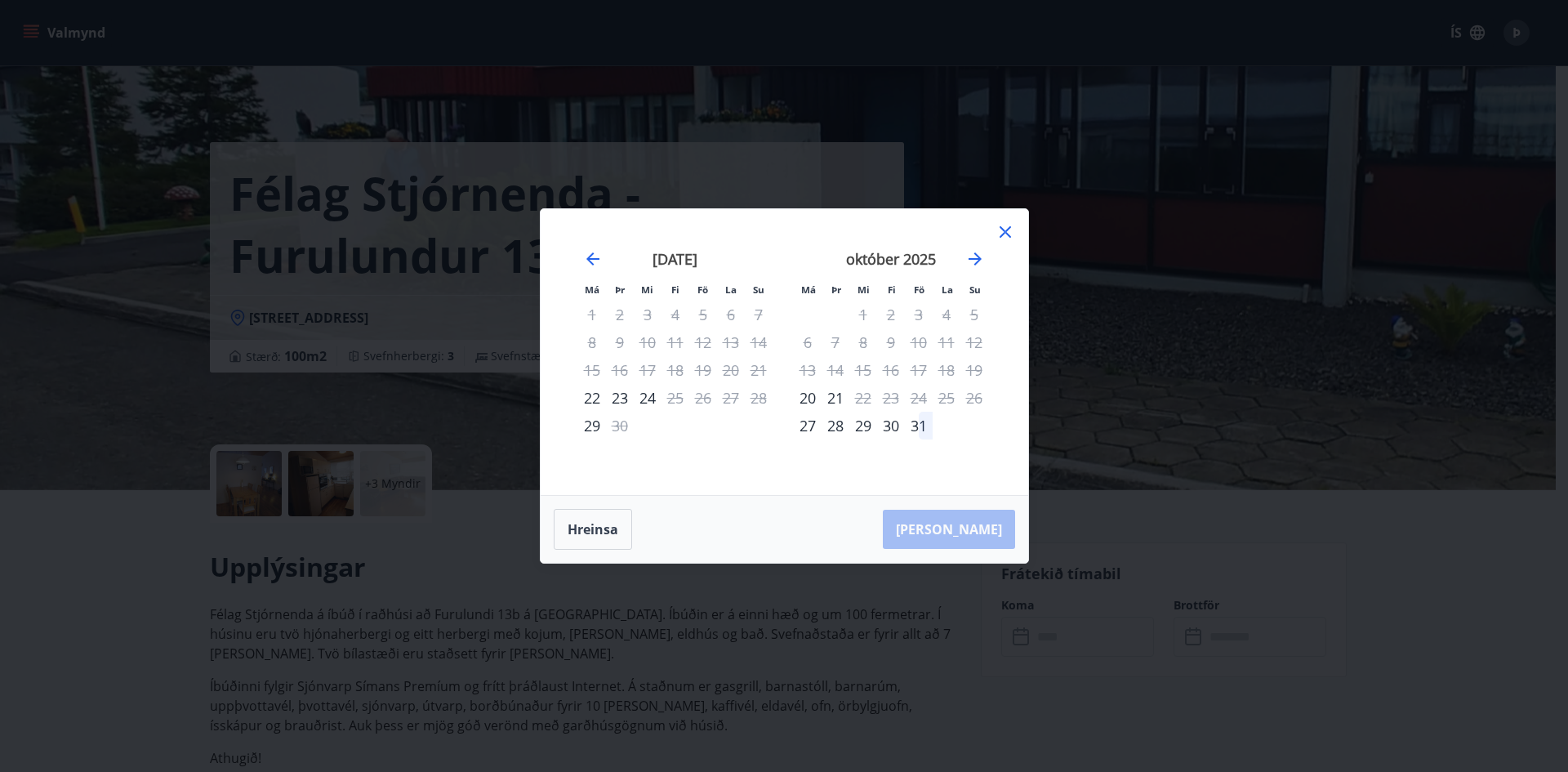
click at [1009, 233] on icon at bounding box center [1005, 232] width 20 height 20
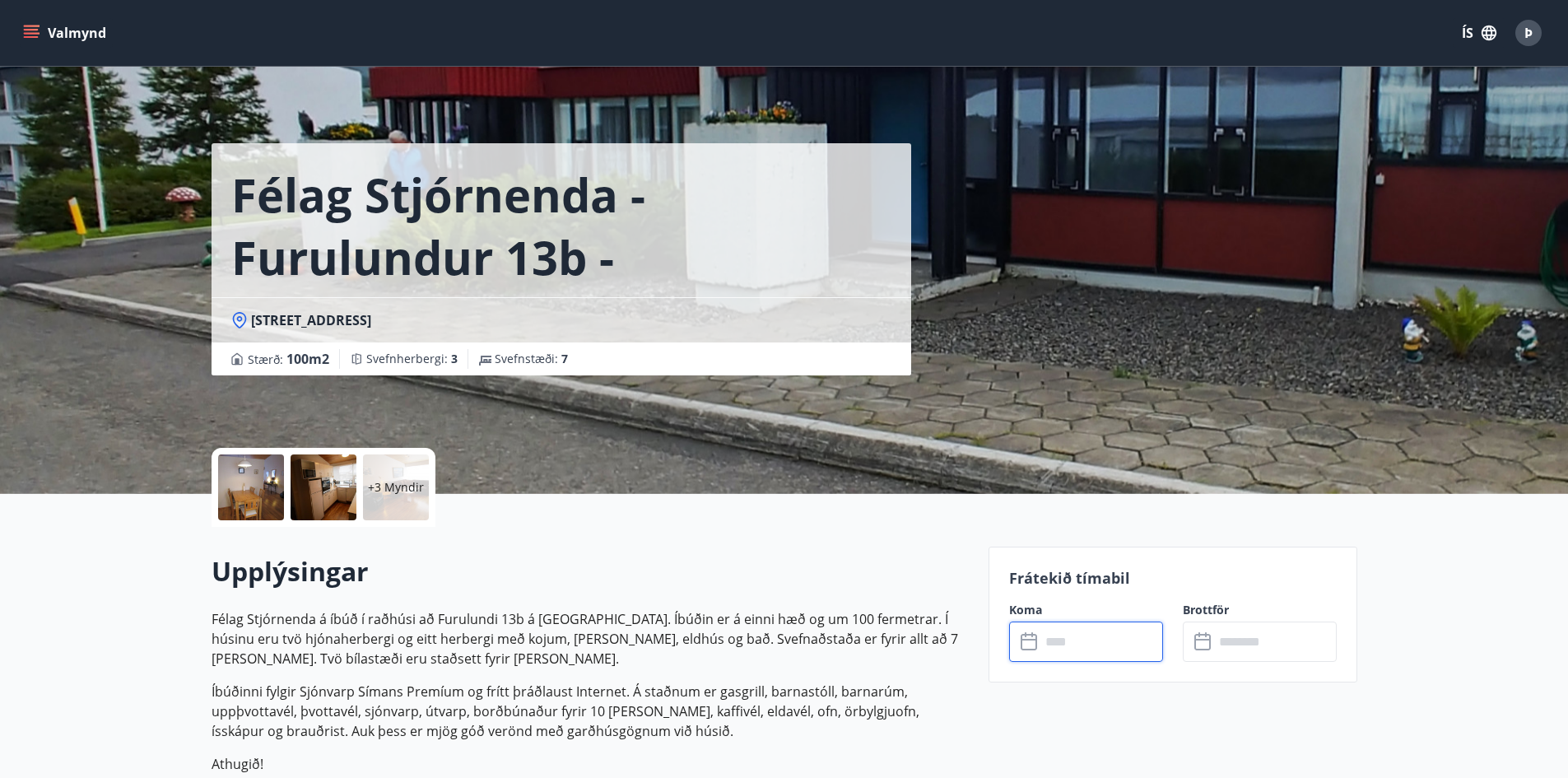
scroll to position [3, 0]
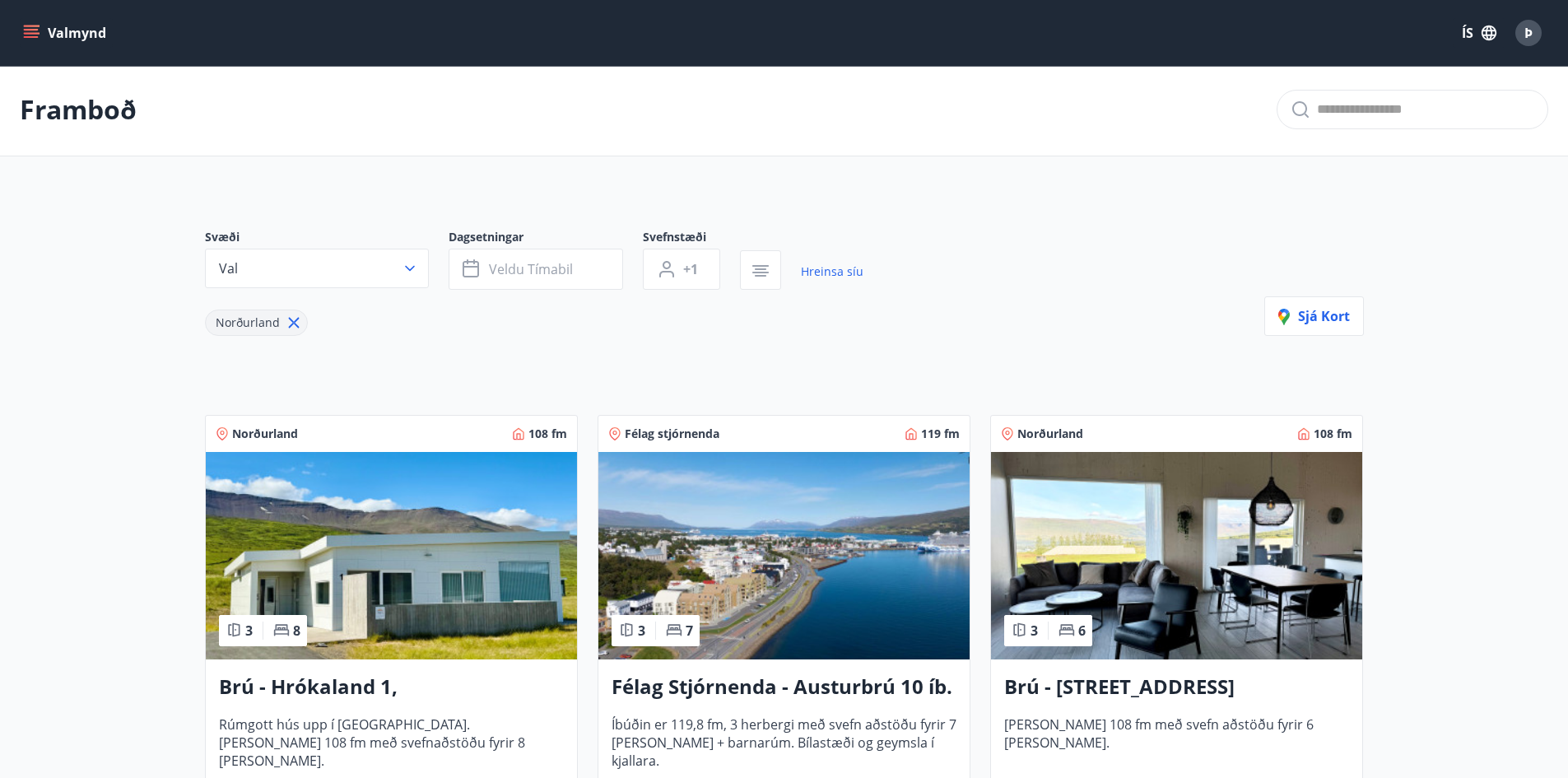
click at [424, 542] on img at bounding box center [391, 556] width 371 height 207
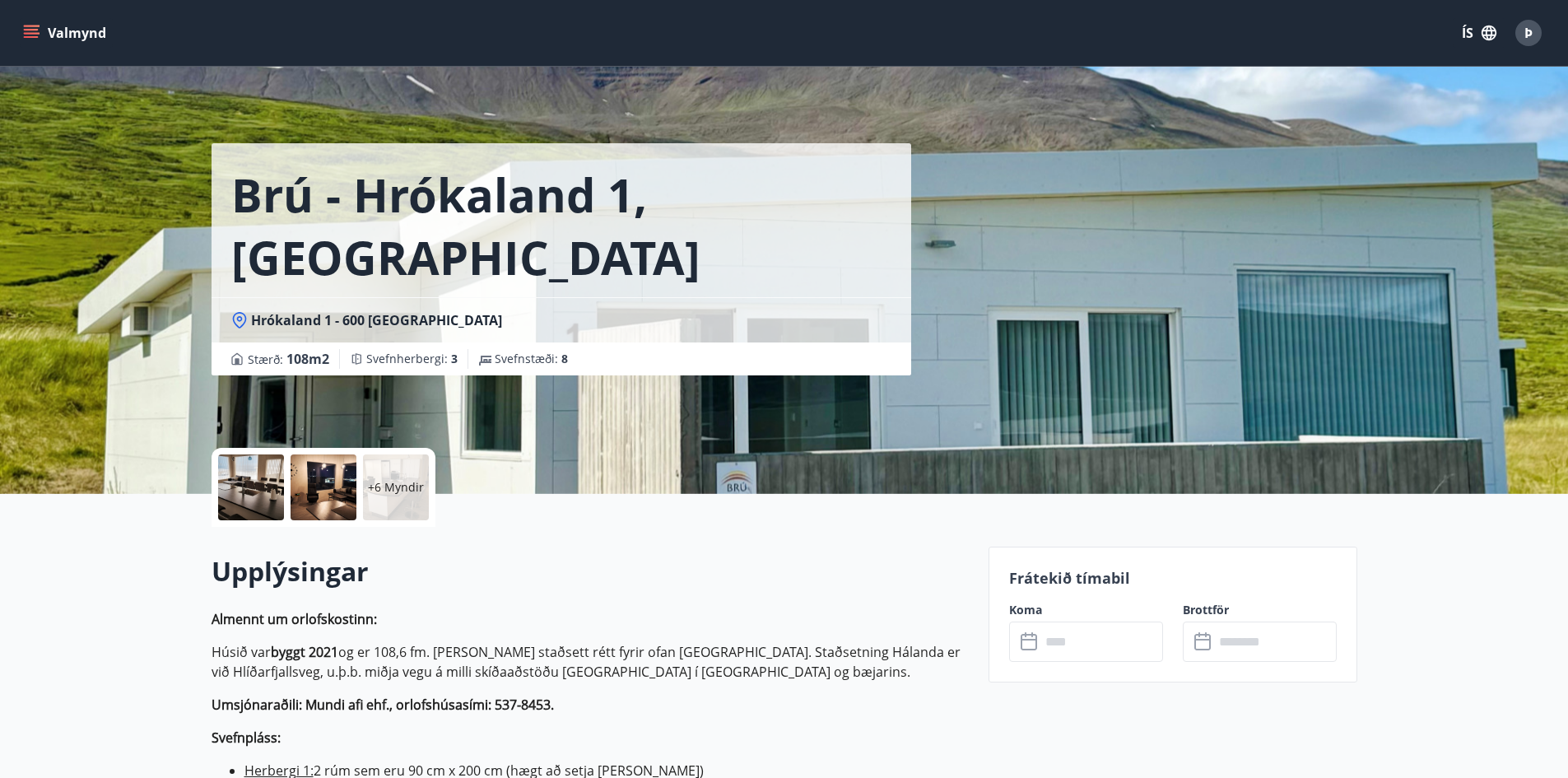
click at [1052, 644] on input "text" at bounding box center [1102, 641] width 122 height 40
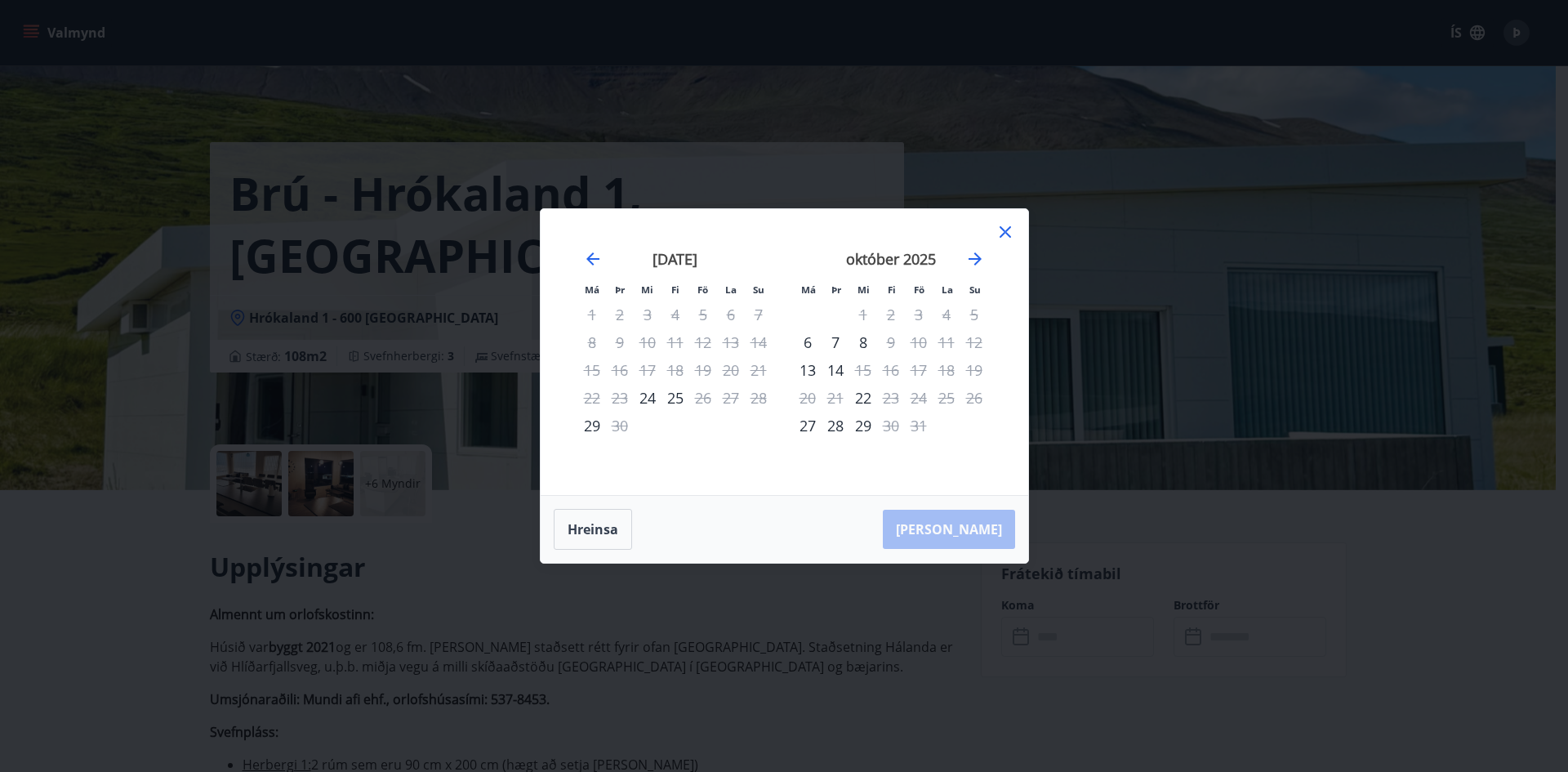
click at [1004, 231] on icon at bounding box center [1005, 232] width 12 height 12
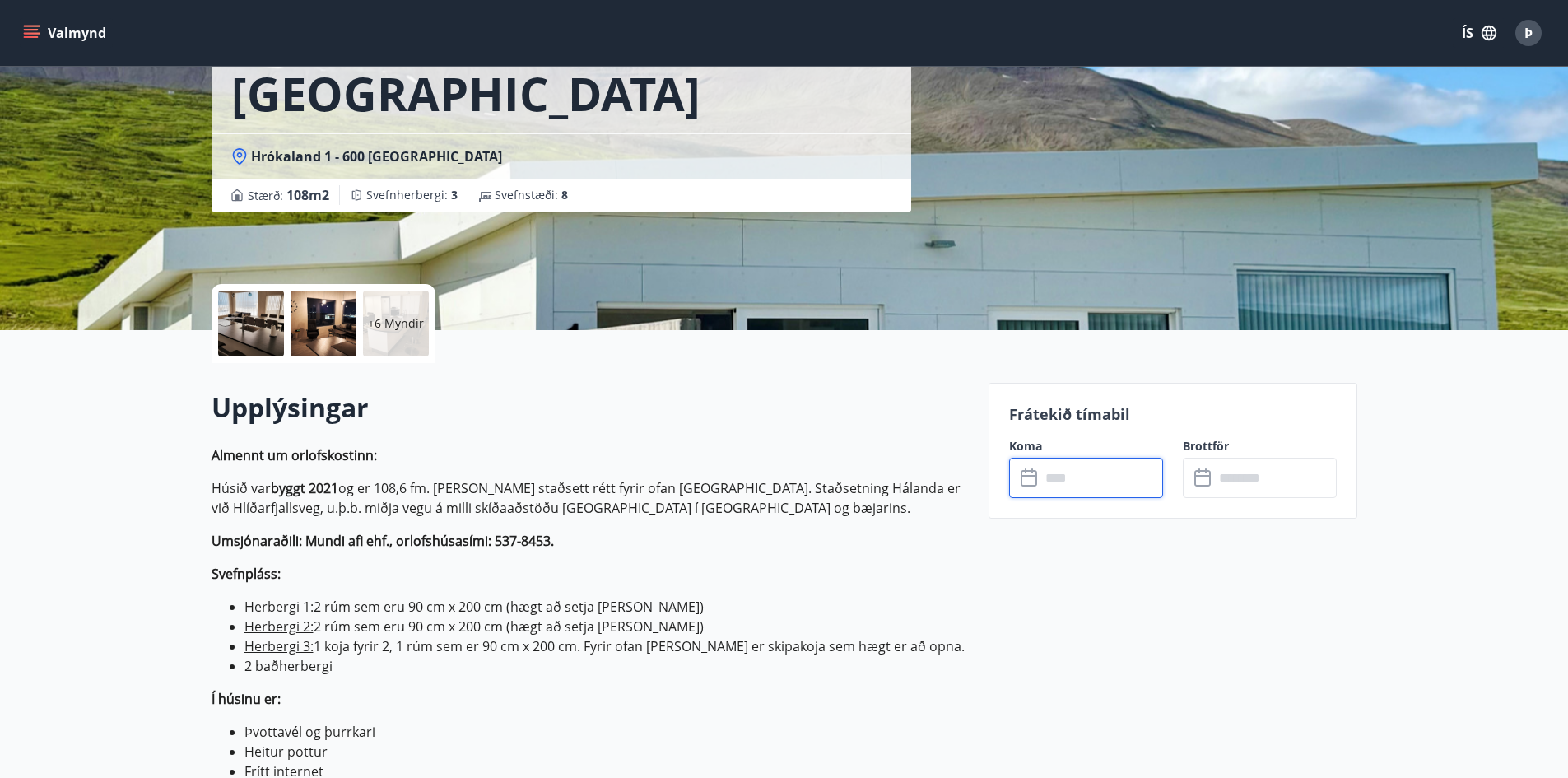
scroll to position [165, 0]
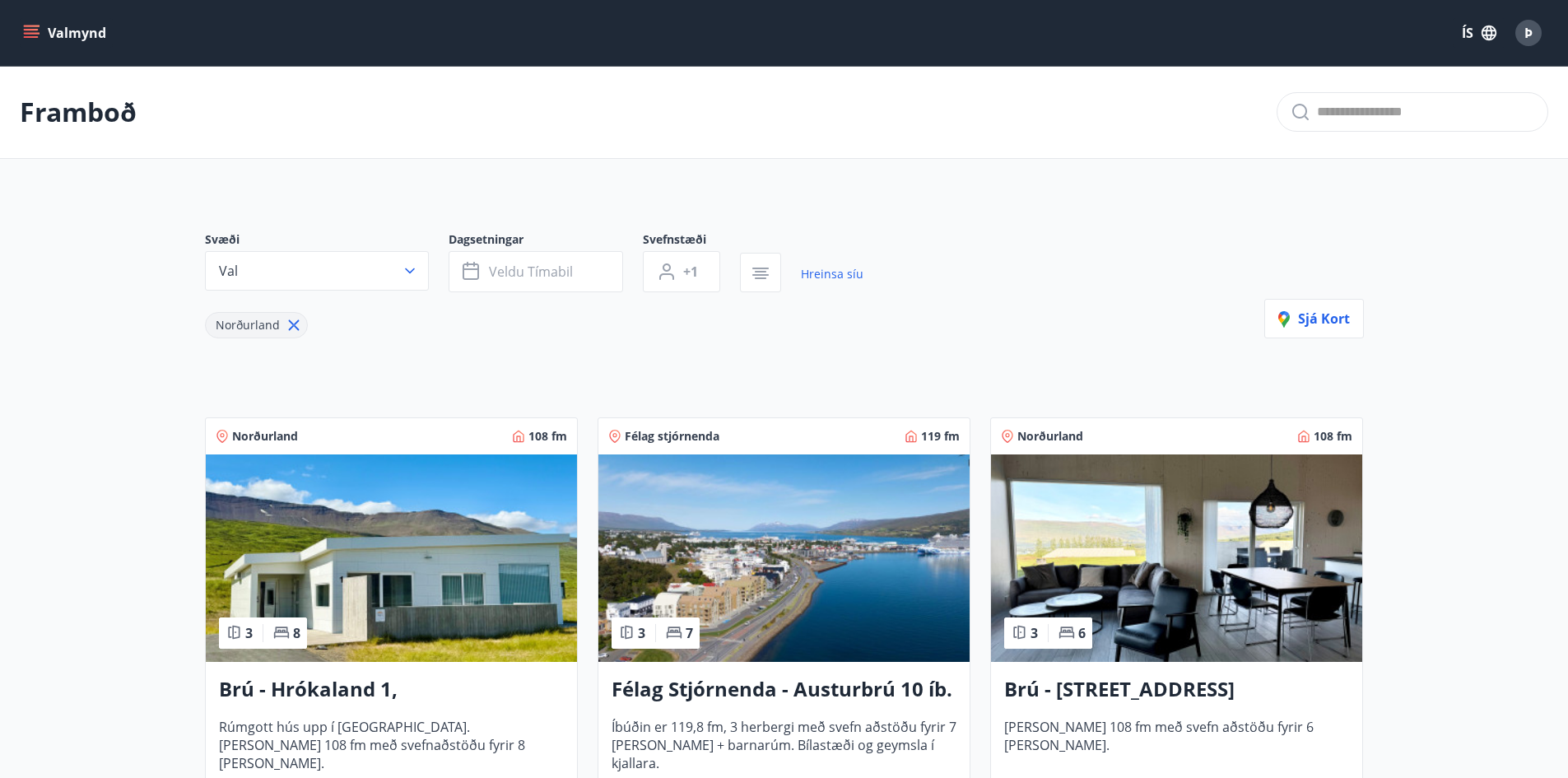
click at [1126, 536] on img at bounding box center [1177, 558] width 371 height 207
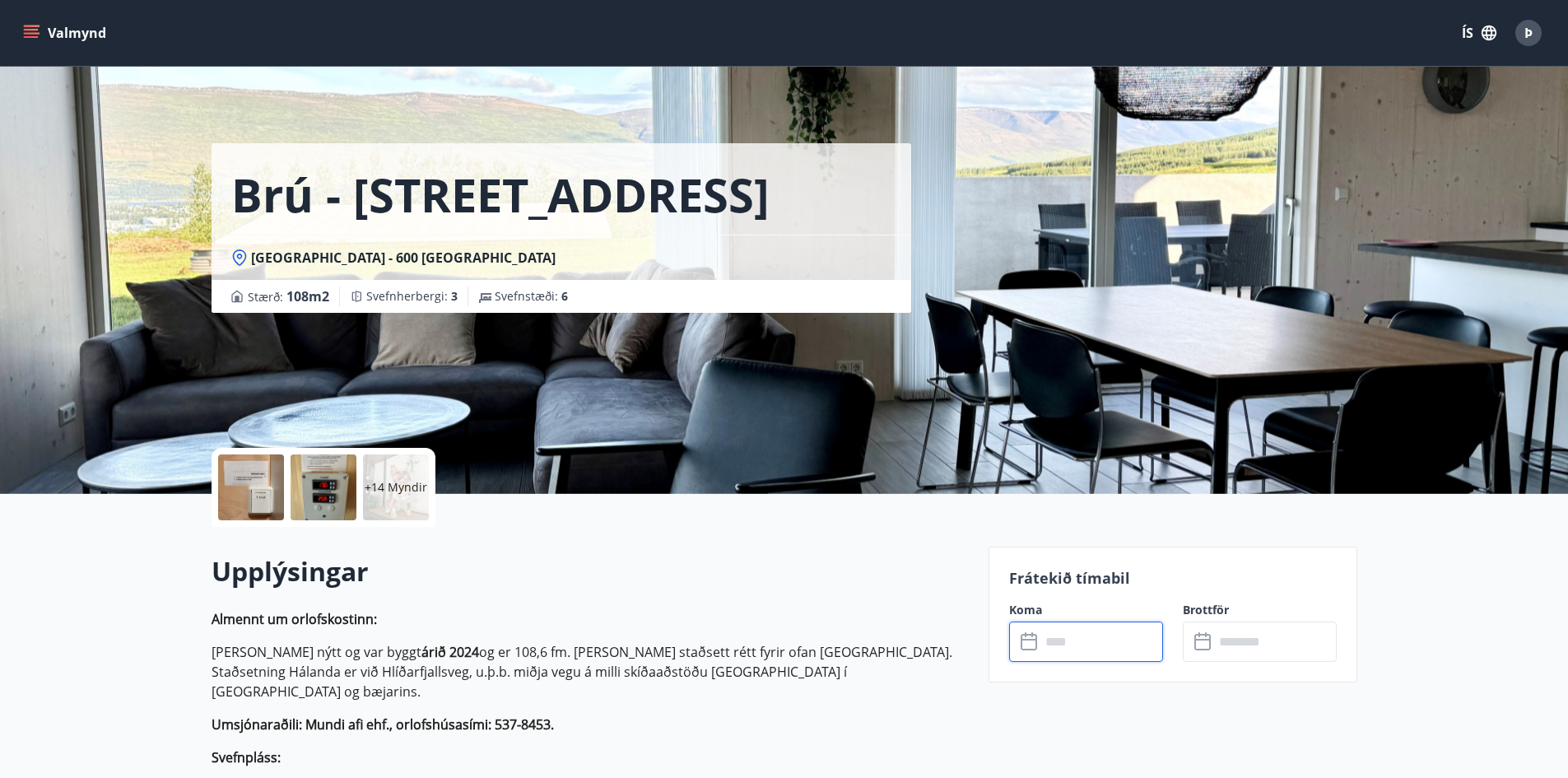
click at [1071, 645] on input "text" at bounding box center [1102, 641] width 122 height 40
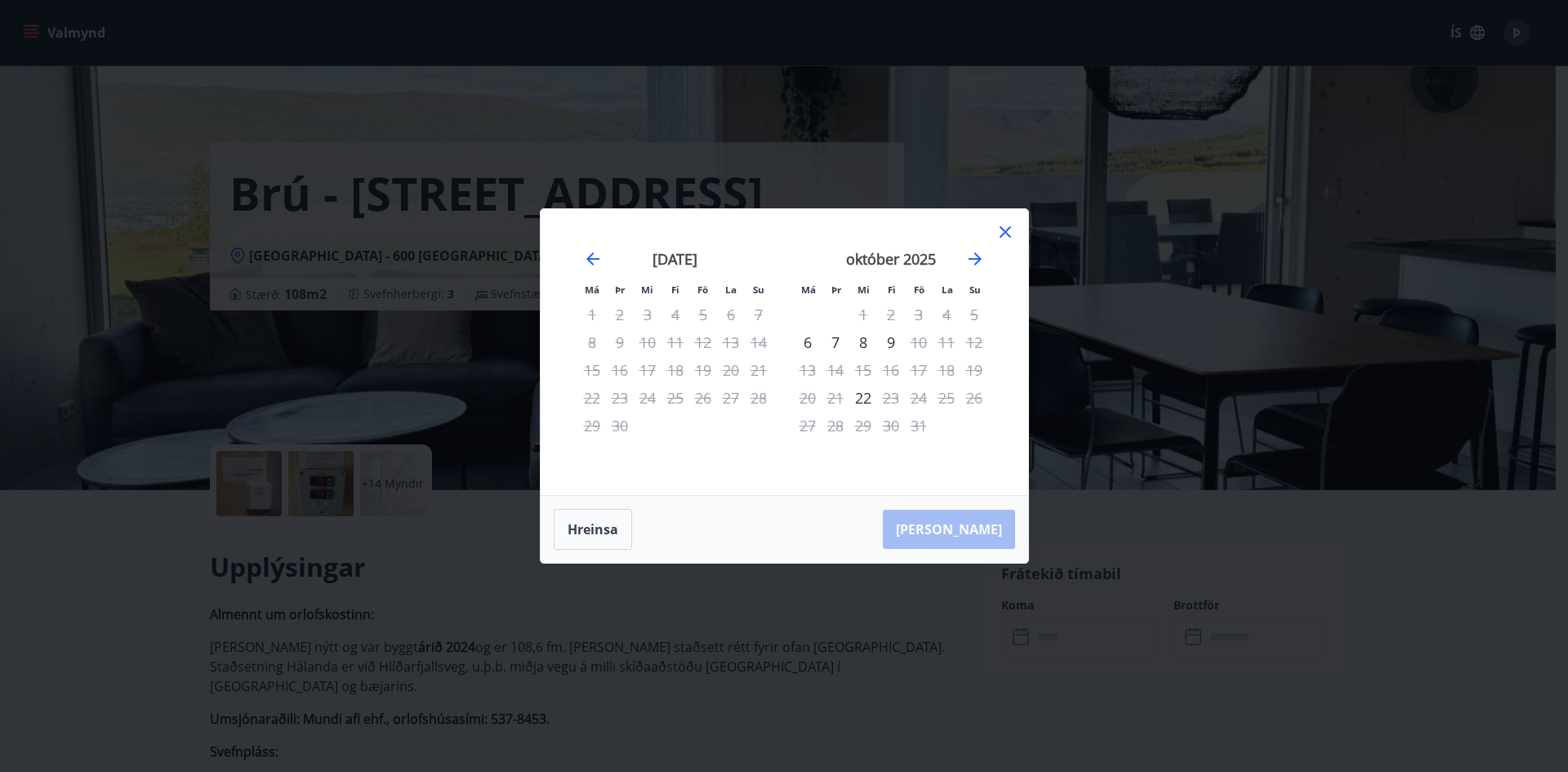
click at [1006, 225] on icon at bounding box center [1005, 232] width 20 height 20
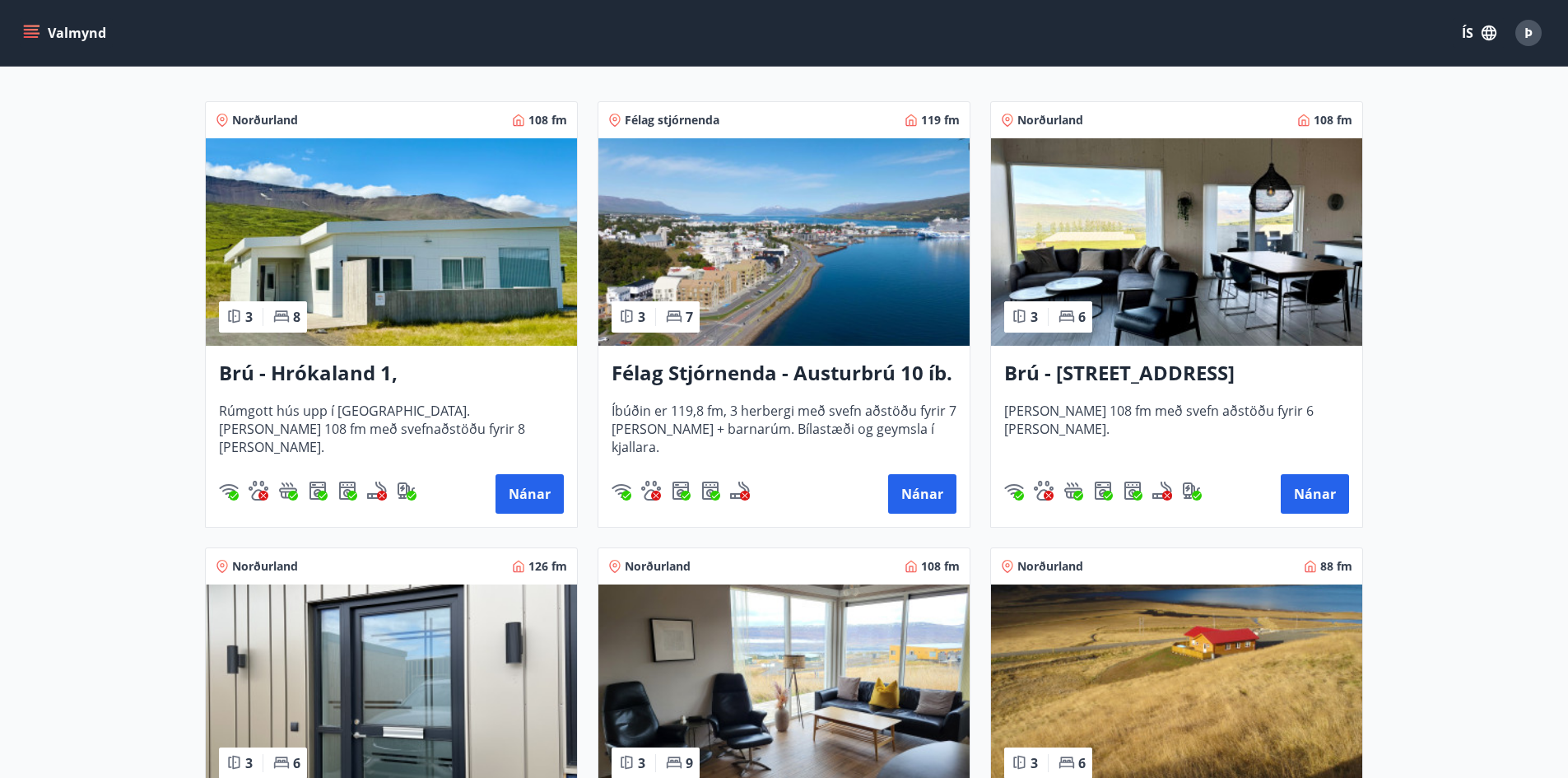
scroll to position [412, 0]
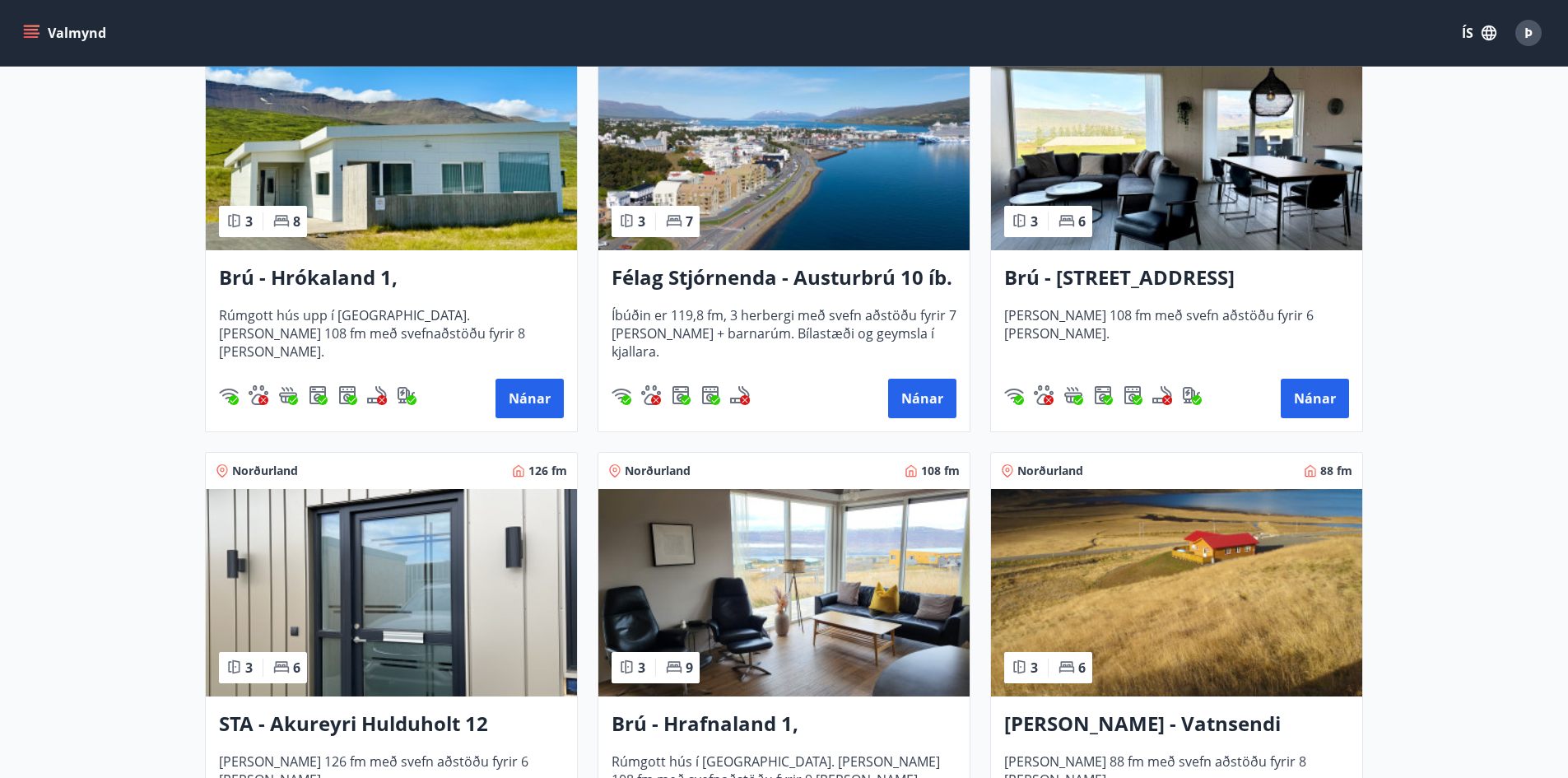
click at [746, 571] on img at bounding box center [784, 592] width 371 height 207
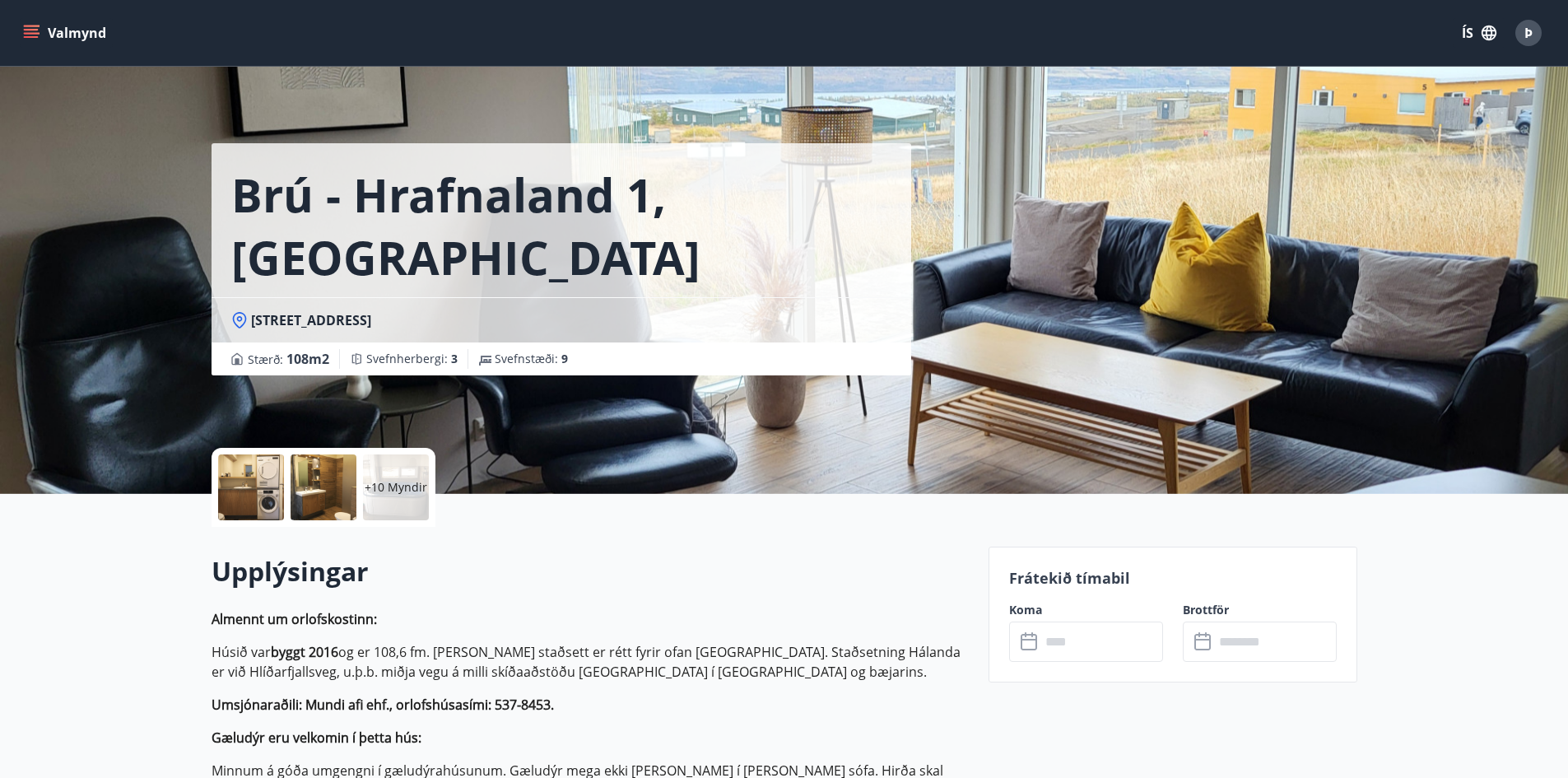
click at [1106, 636] on input "text" at bounding box center [1102, 641] width 122 height 40
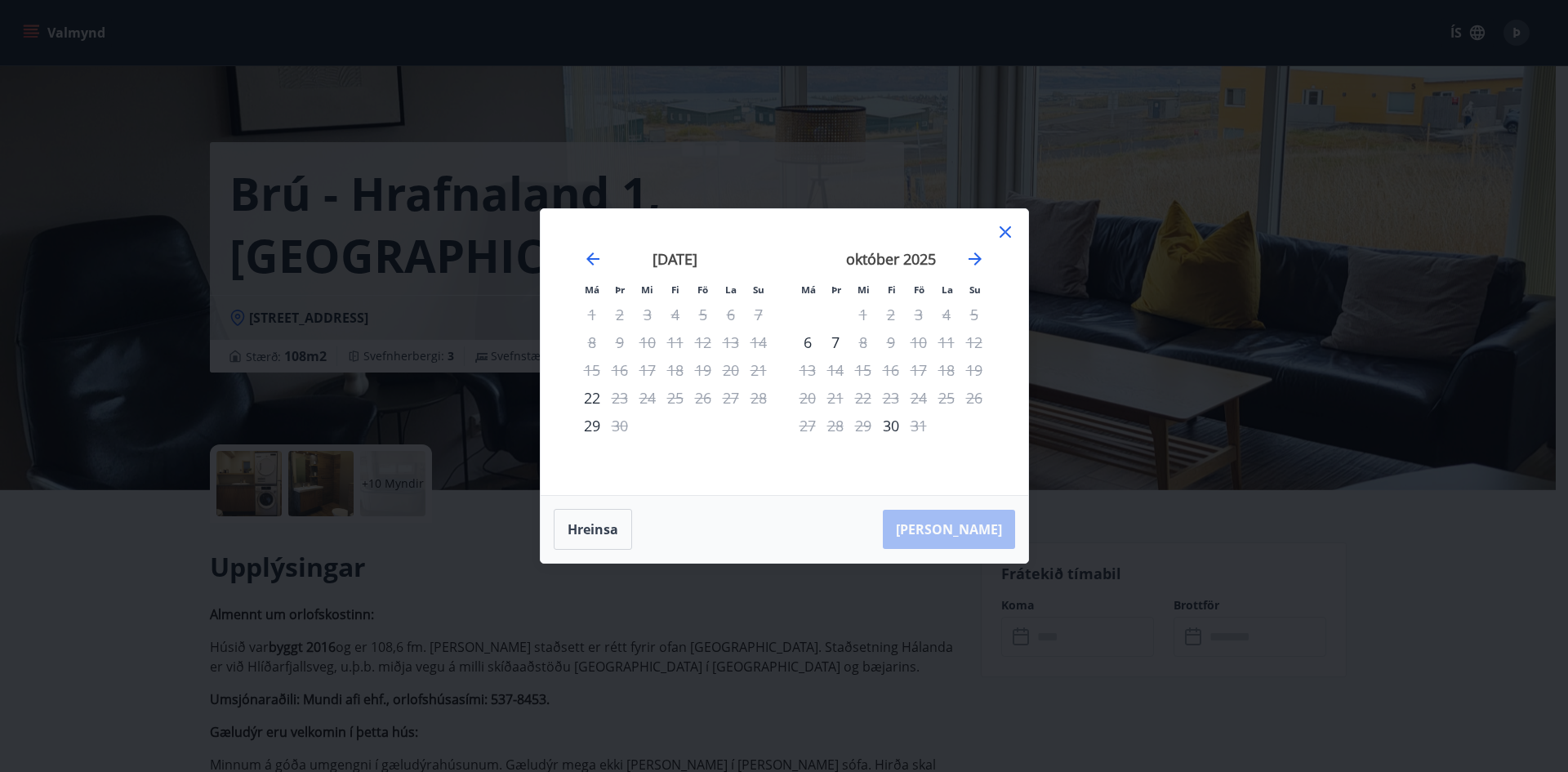
click at [1004, 233] on icon at bounding box center [1005, 232] width 12 height 12
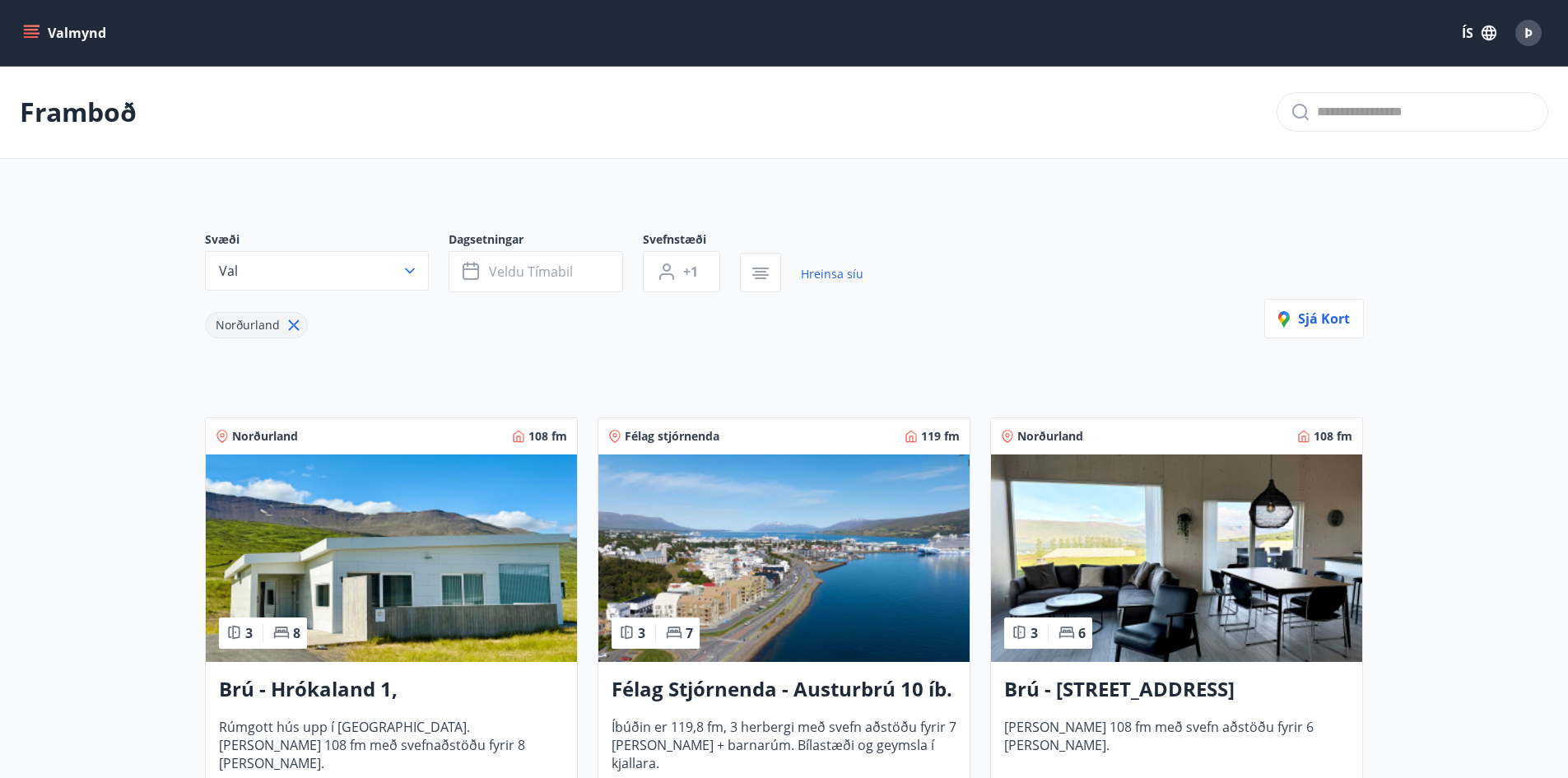
click at [475, 532] on img at bounding box center [391, 558] width 371 height 207
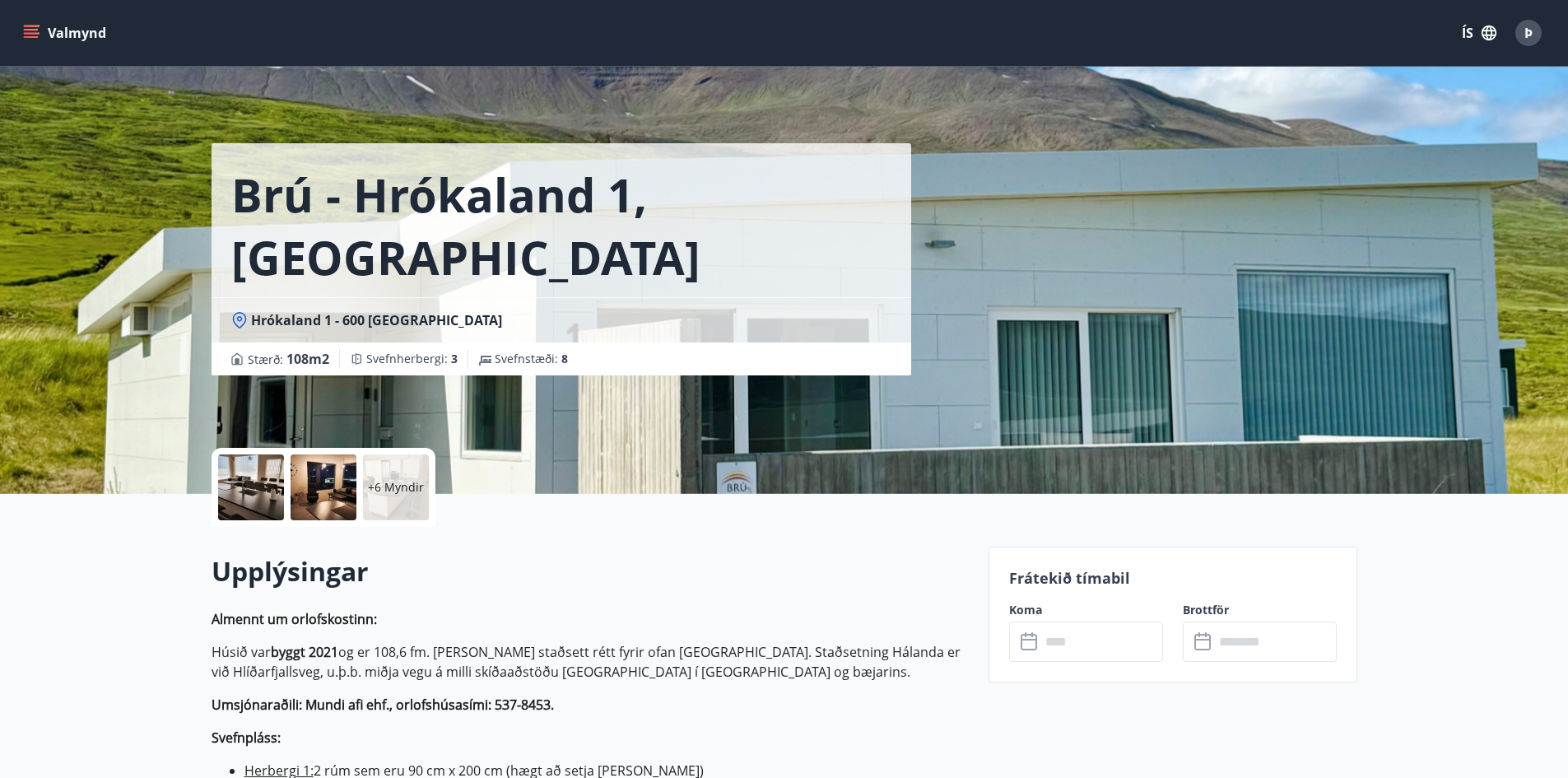
click at [1045, 642] on input "text" at bounding box center [1102, 641] width 122 height 40
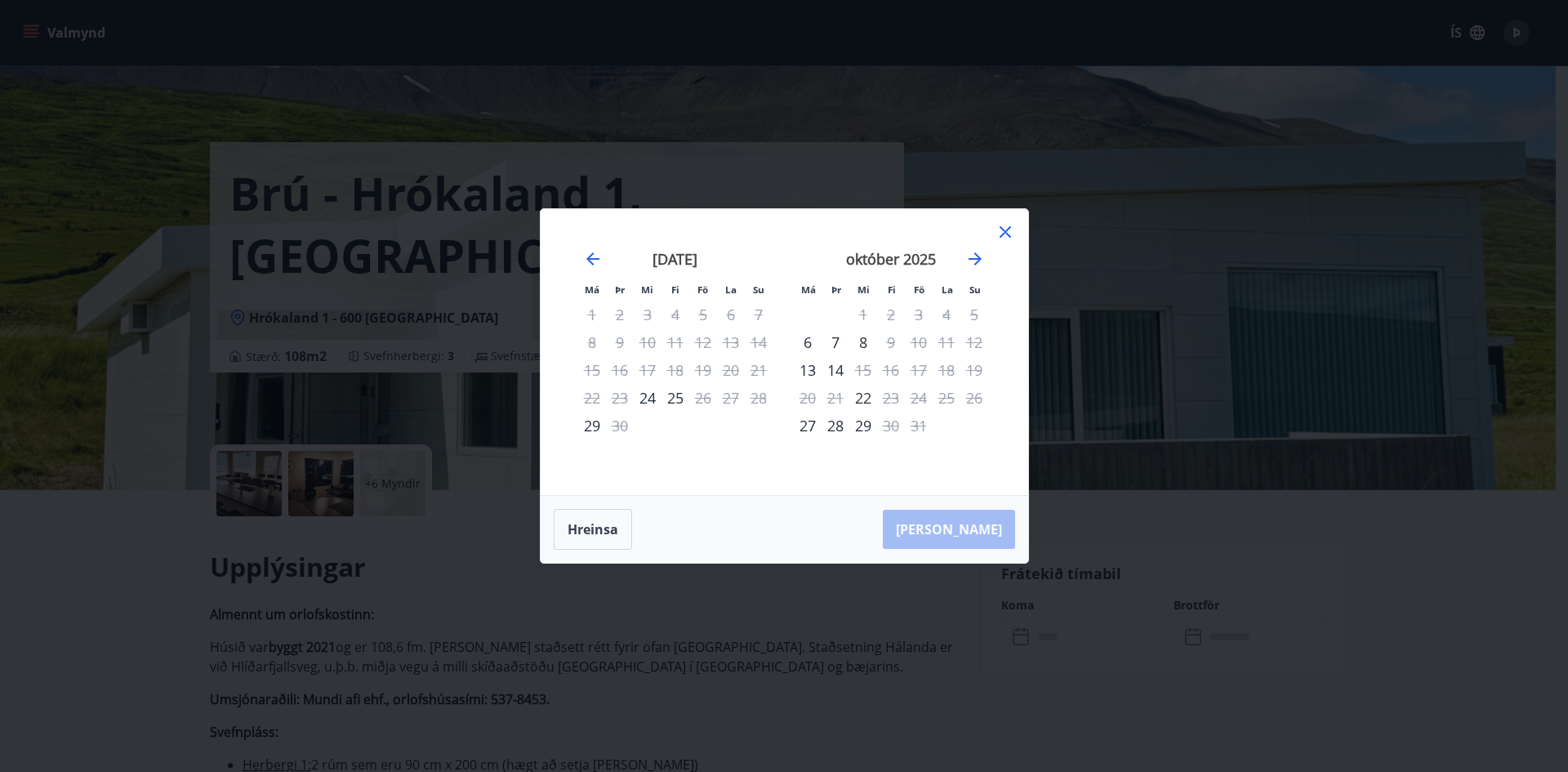
click at [1001, 232] on icon at bounding box center [1005, 232] width 20 height 20
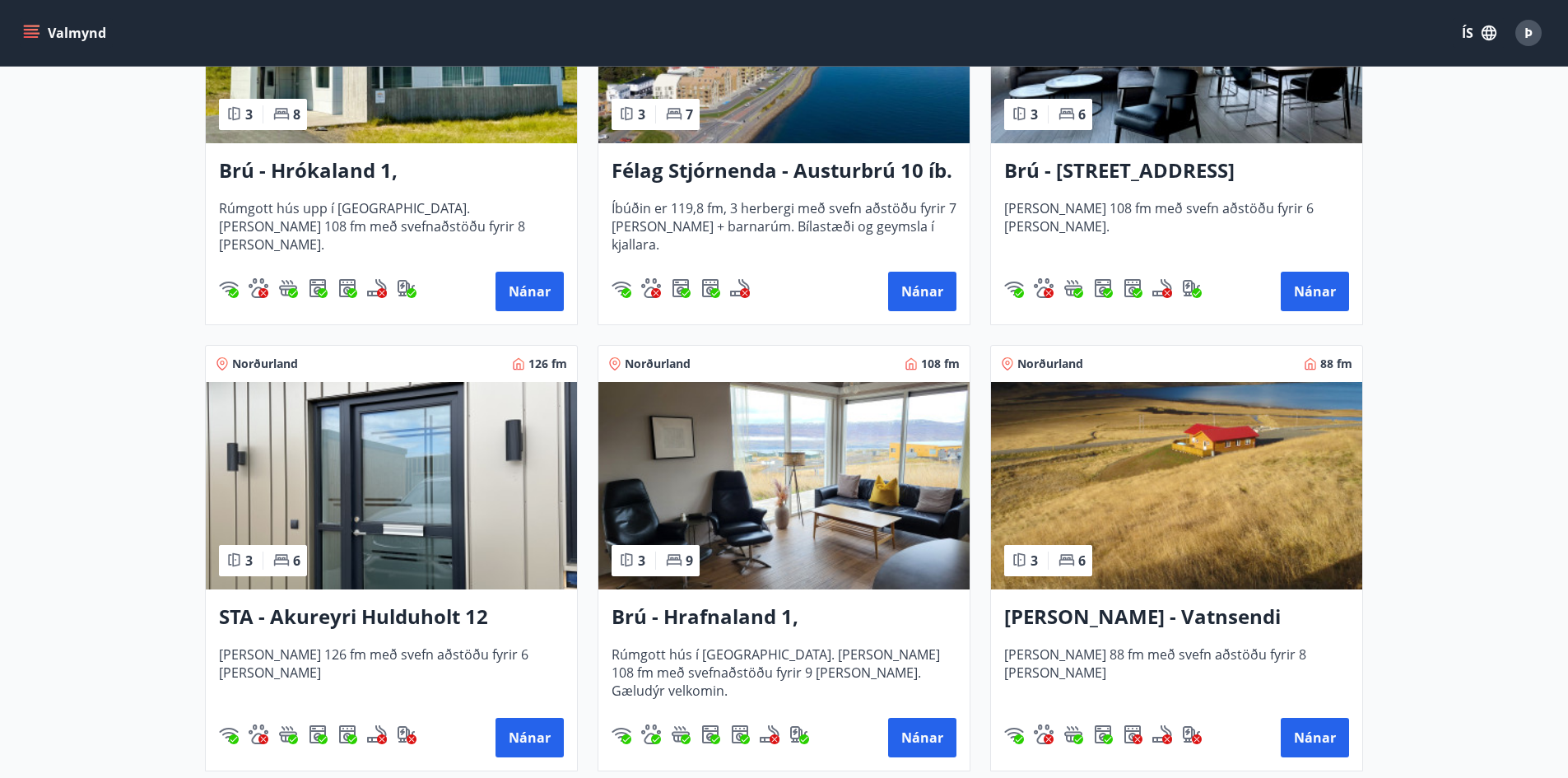
scroll to position [577, 0]
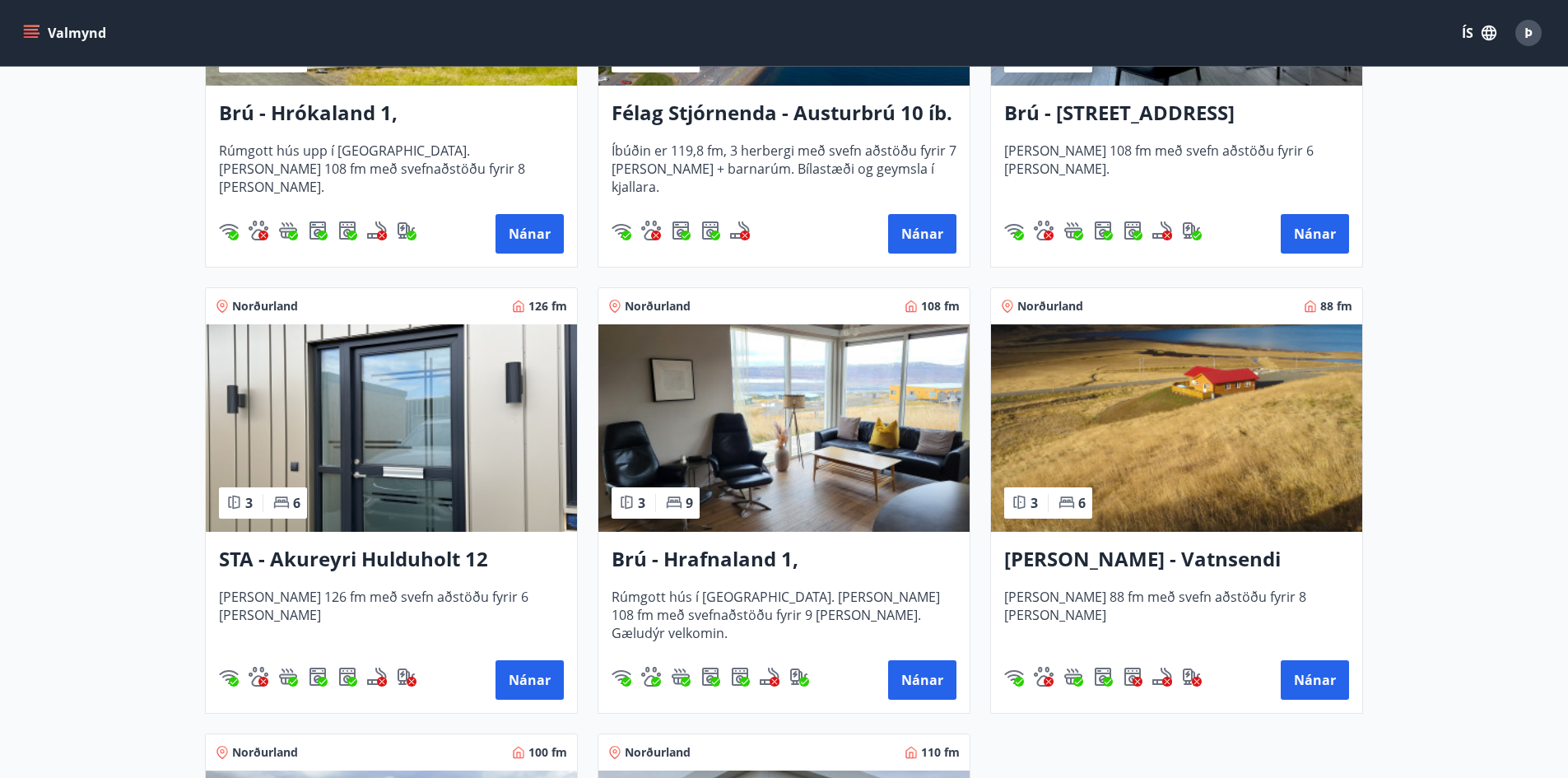
click at [738, 560] on h3 "Brú - Hrafnaland 1, [GEOGRAPHIC_DATA] (gæludýr velkomin)" at bounding box center [783, 560] width 345 height 30
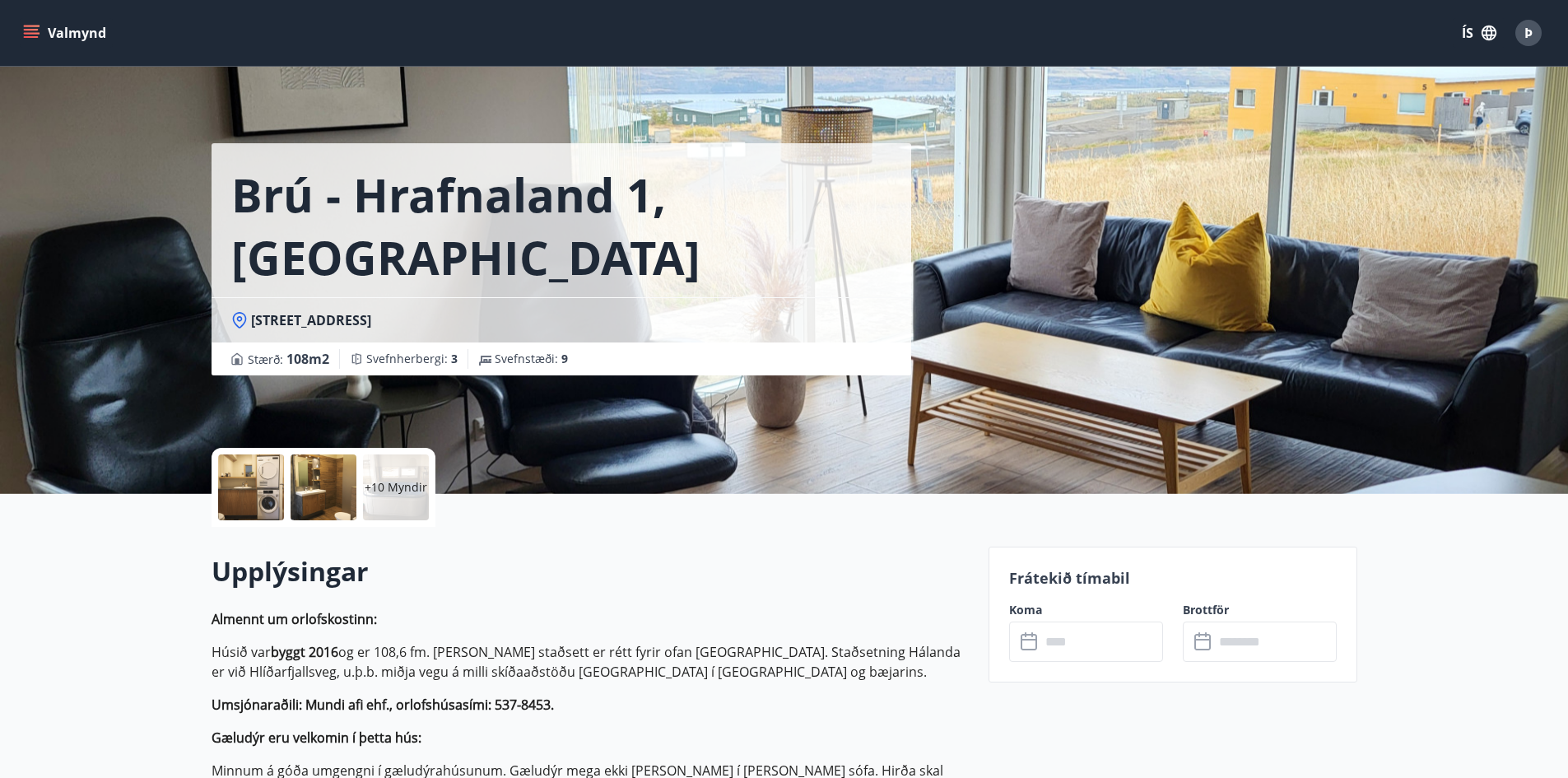
click at [1107, 656] on input "text" at bounding box center [1102, 641] width 122 height 40
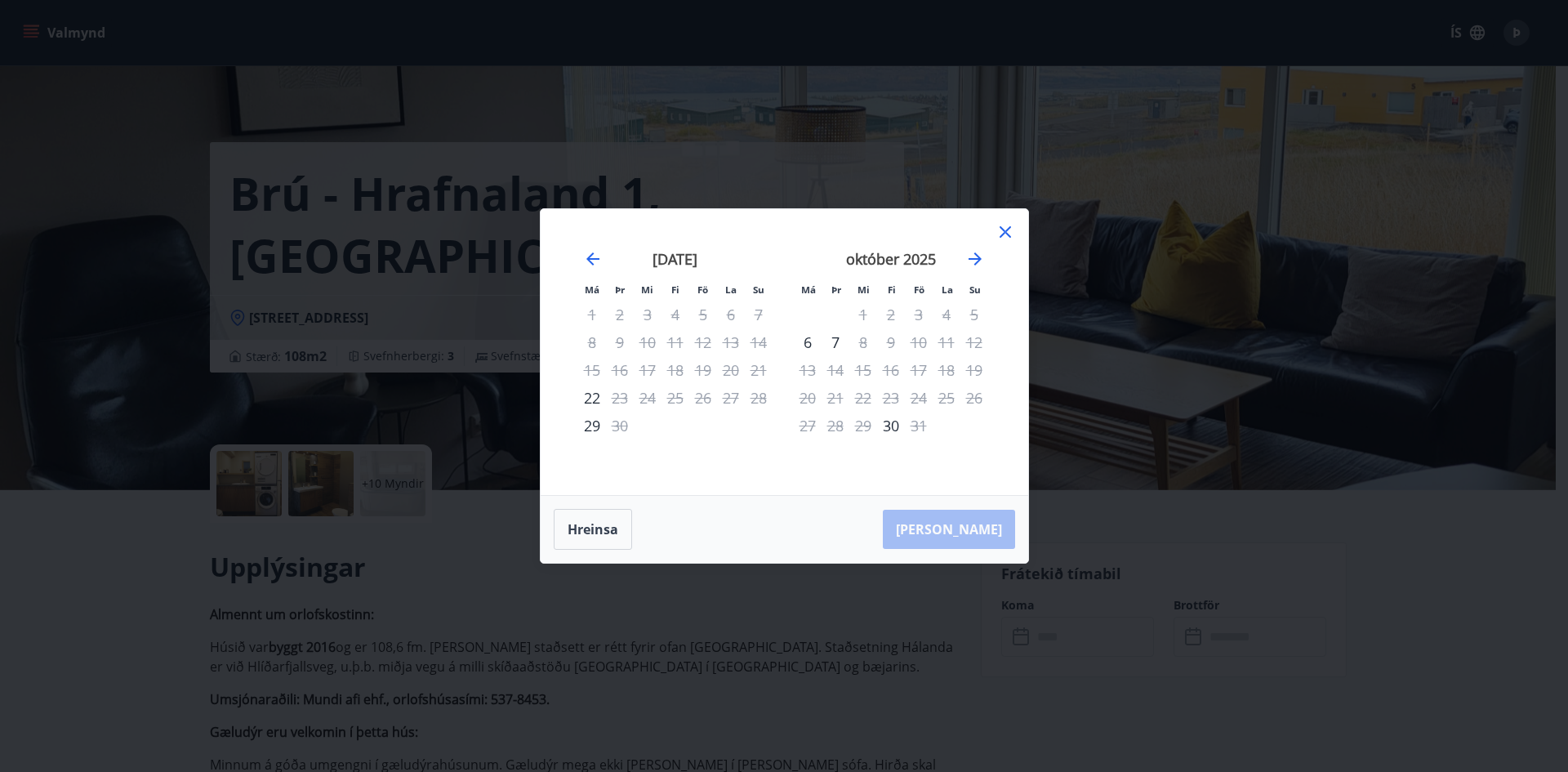
click at [1000, 227] on icon at bounding box center [1005, 232] width 12 height 12
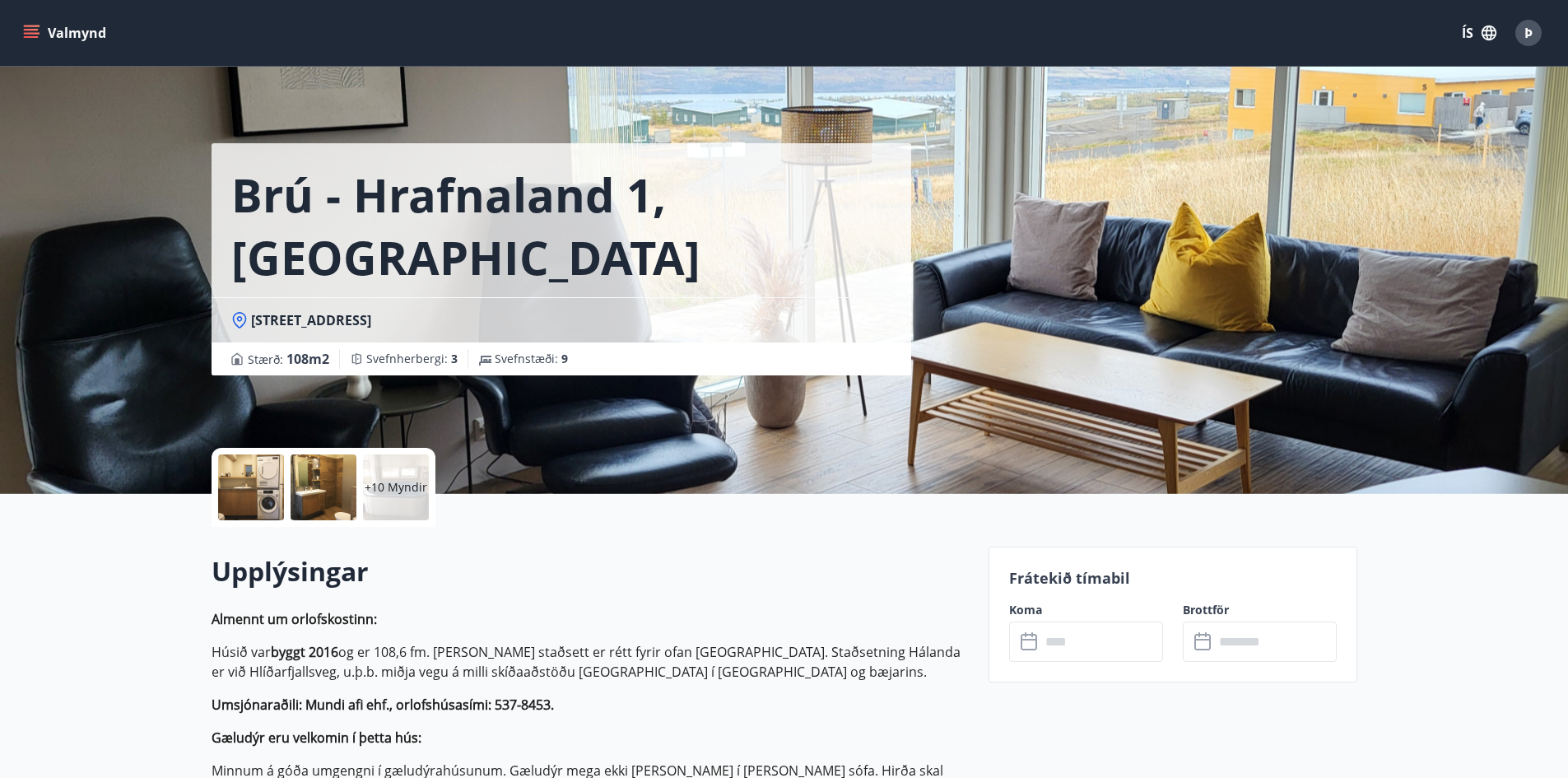
click at [68, 34] on button "Valmynd" at bounding box center [66, 33] width 93 height 30
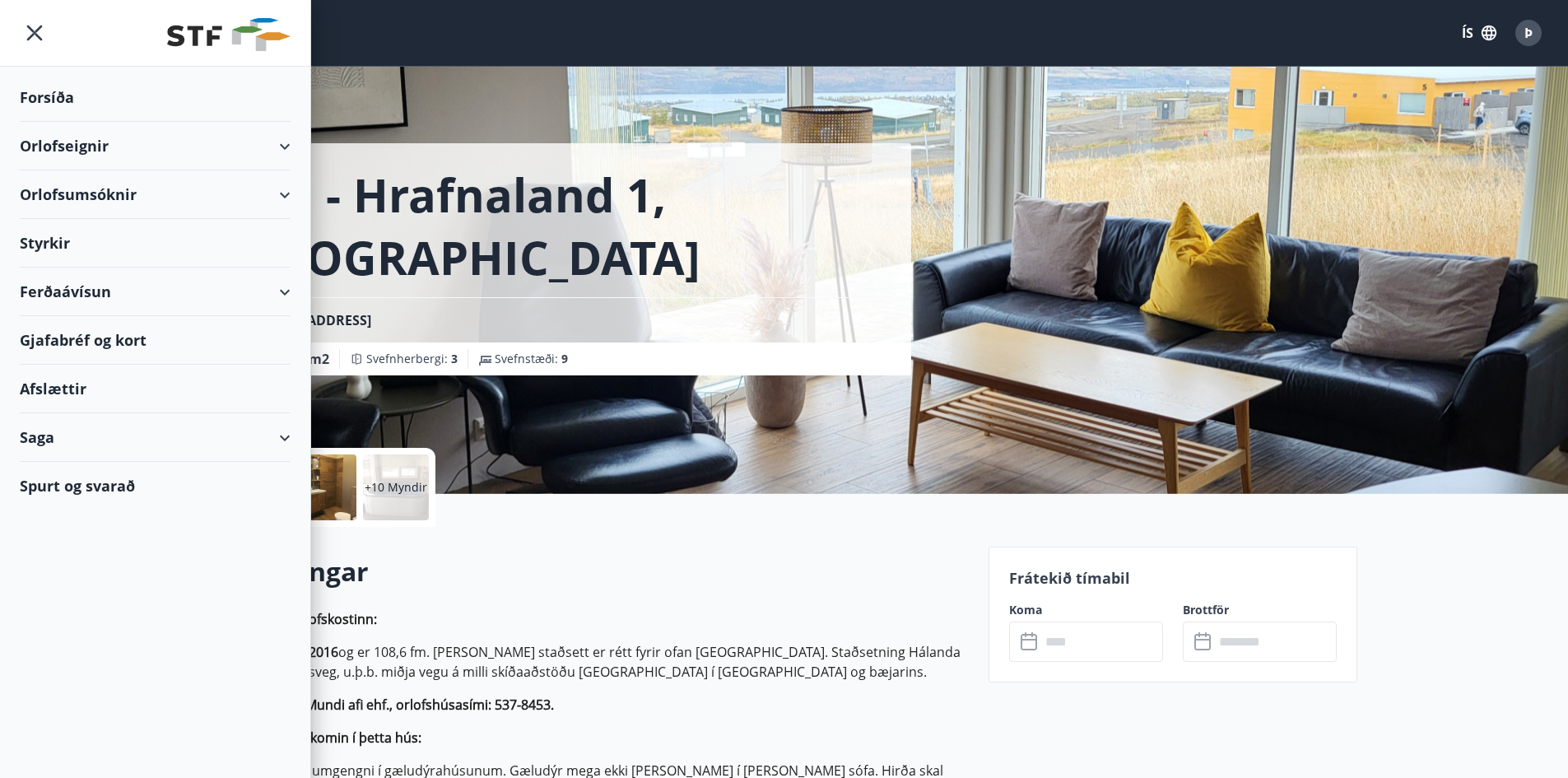
click at [515, 121] on div "Brú - Hrafnaland 1, [GEOGRAPHIC_DATA] (gæludýr velkomin) [GEOGRAPHIC_DATA] : 10…" at bounding box center [593, 188] width 764 height 375
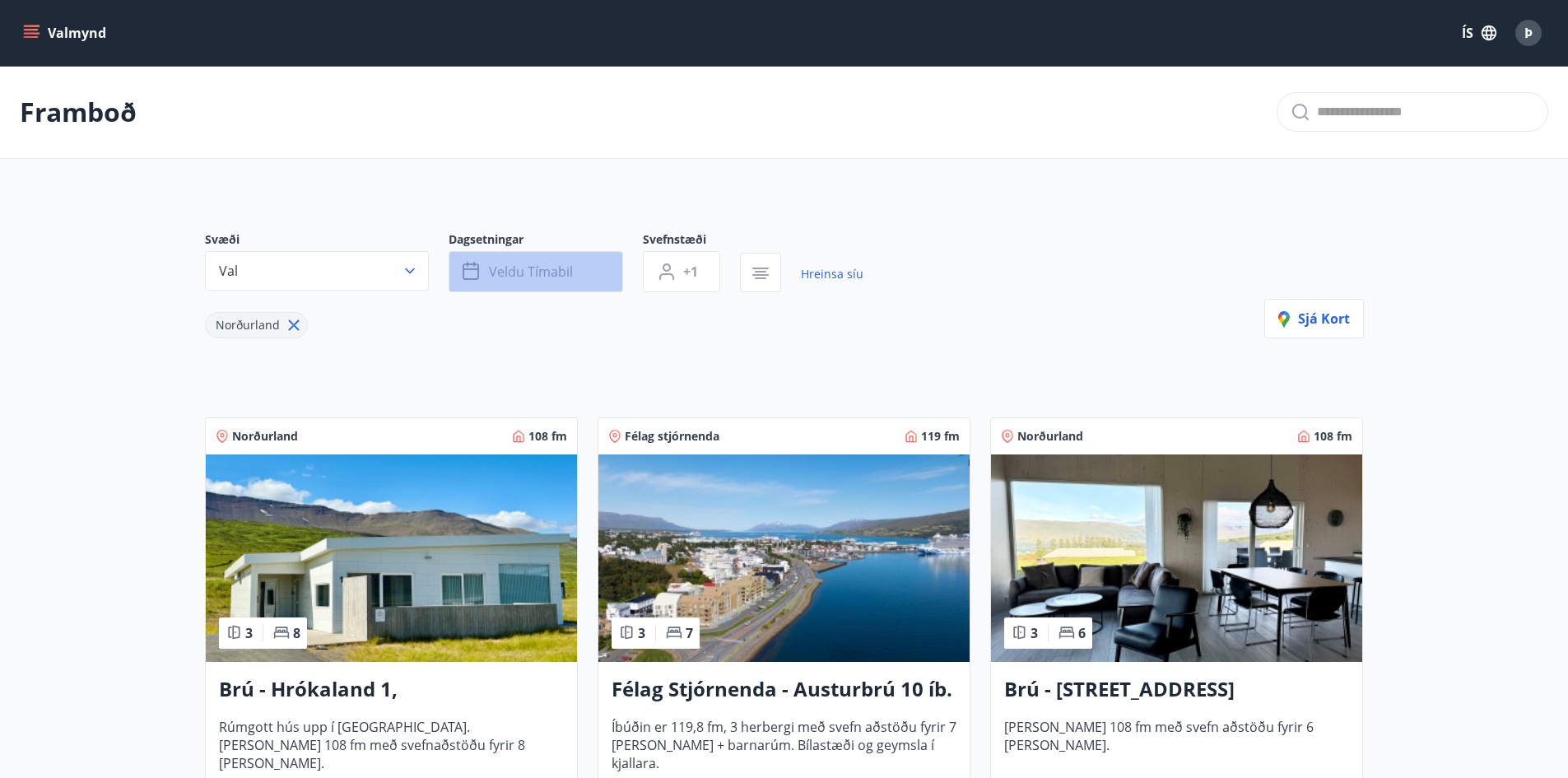
click at [573, 274] on button "Veldu tímabil" at bounding box center [535, 272] width 175 height 41
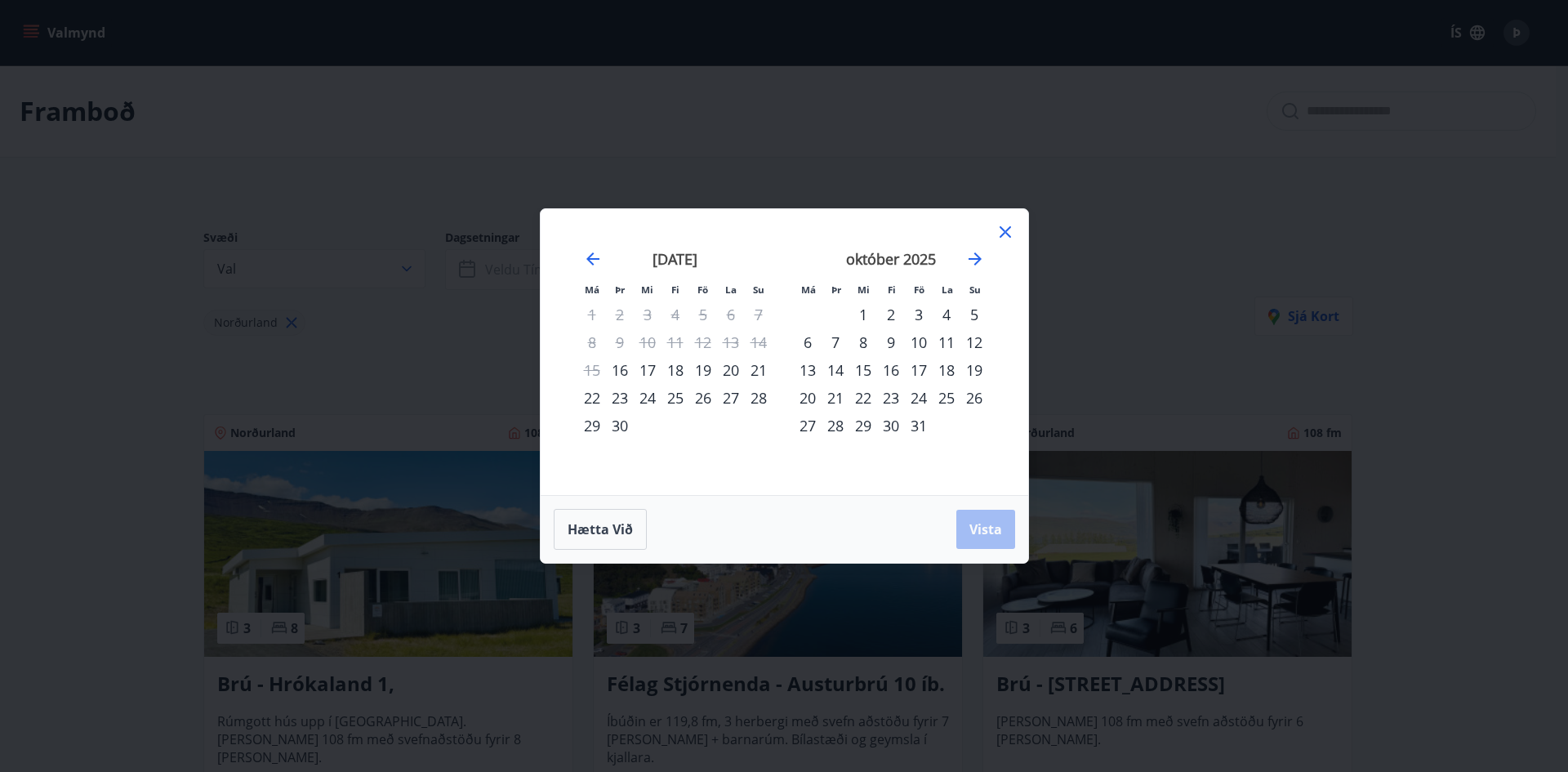
click at [1002, 232] on icon at bounding box center [1005, 232] width 20 height 20
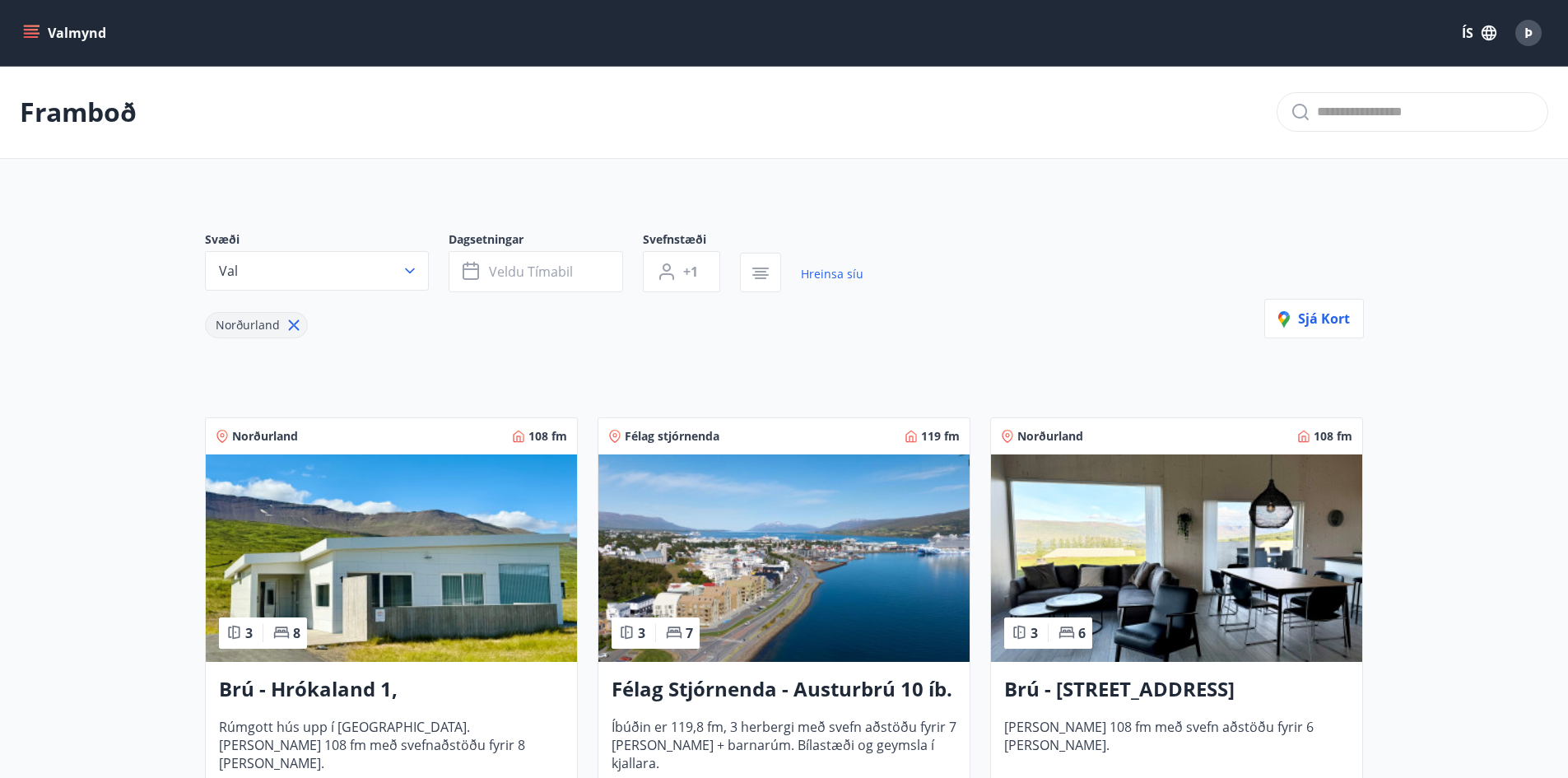
click at [292, 325] on icon at bounding box center [293, 325] width 3 height 3
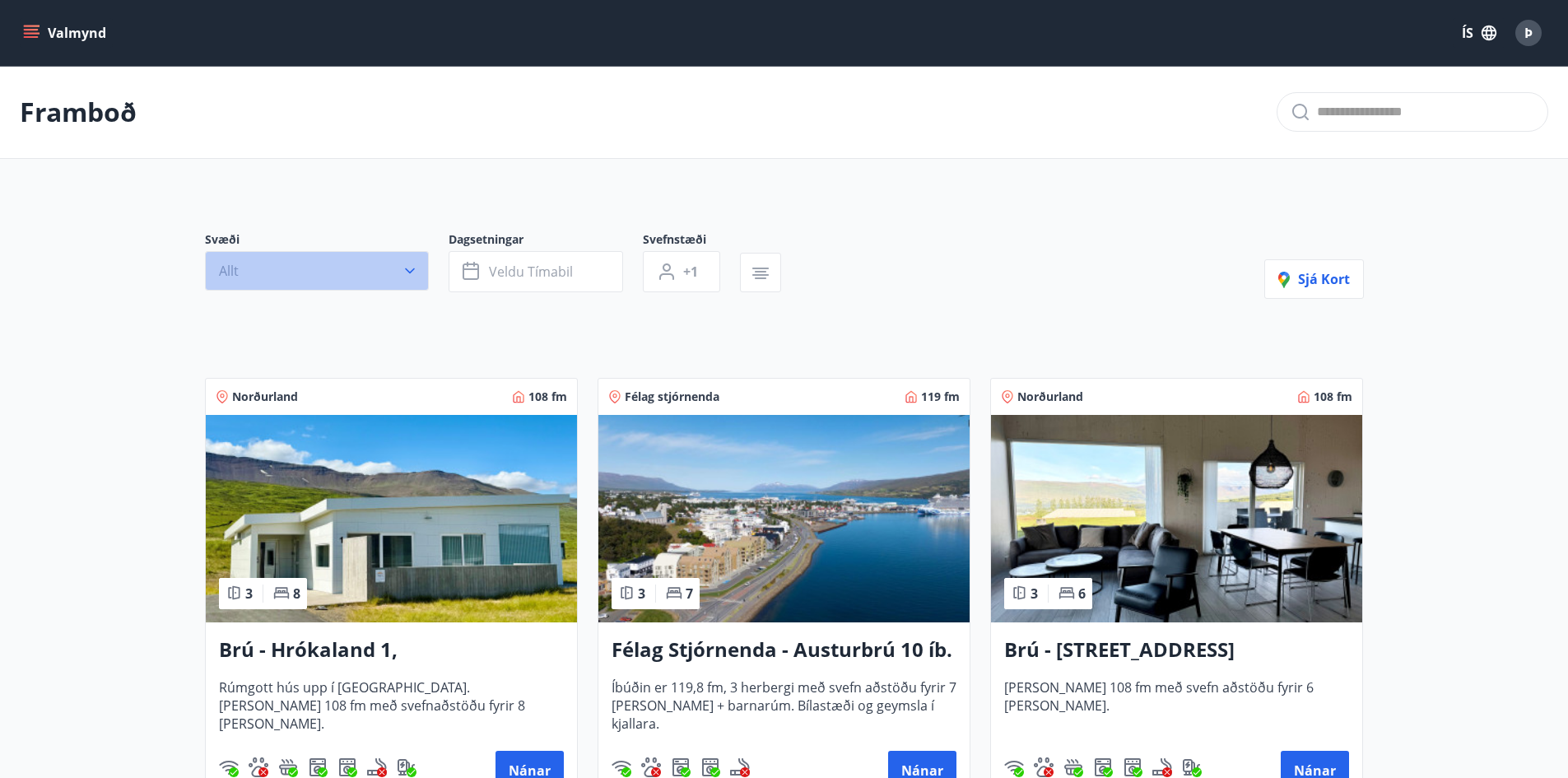
click at [409, 272] on icon "button" at bounding box center [410, 272] width 10 height 6
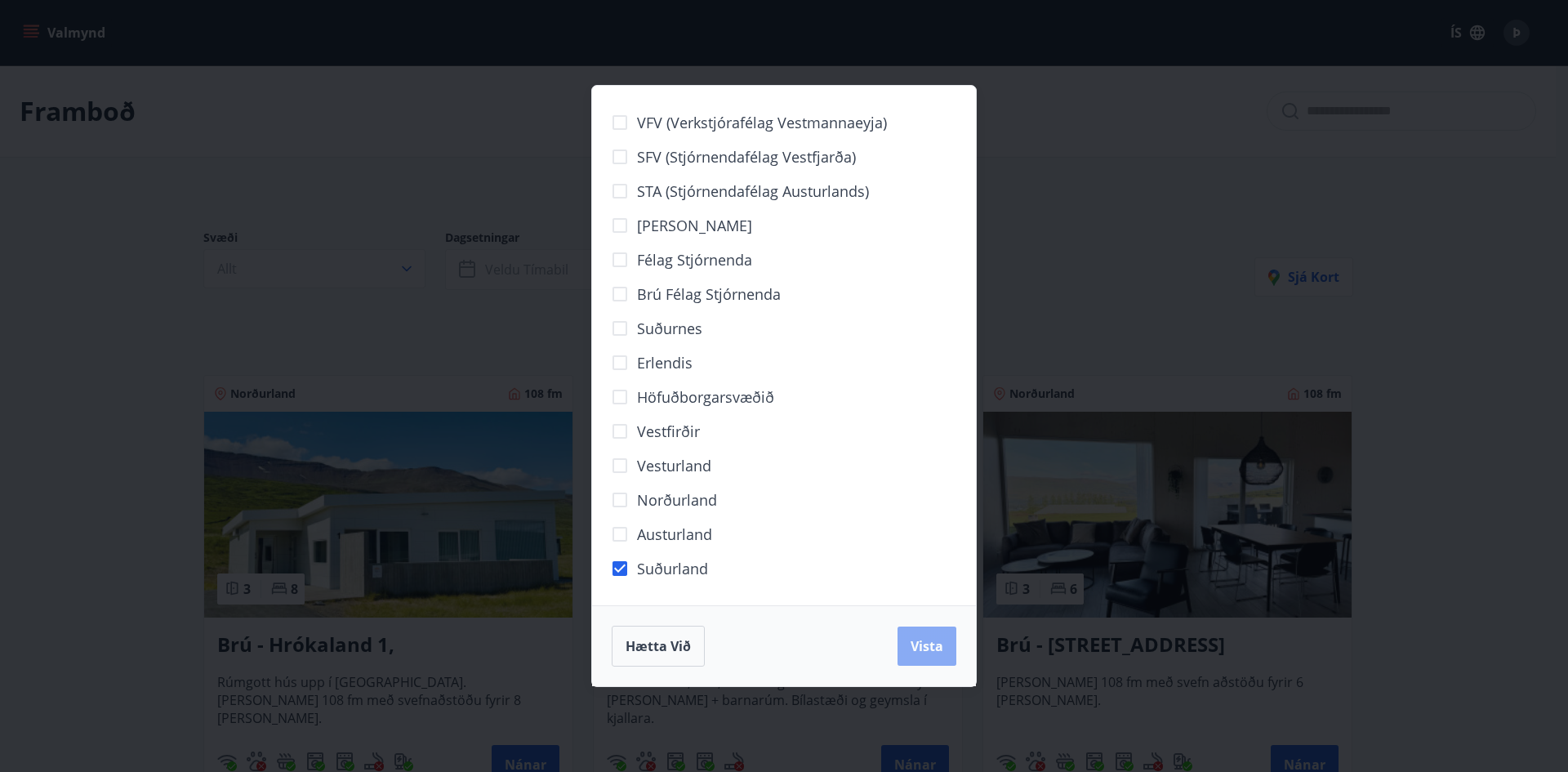
click at [935, 651] on span "Vista" at bounding box center [927, 646] width 32 height 18
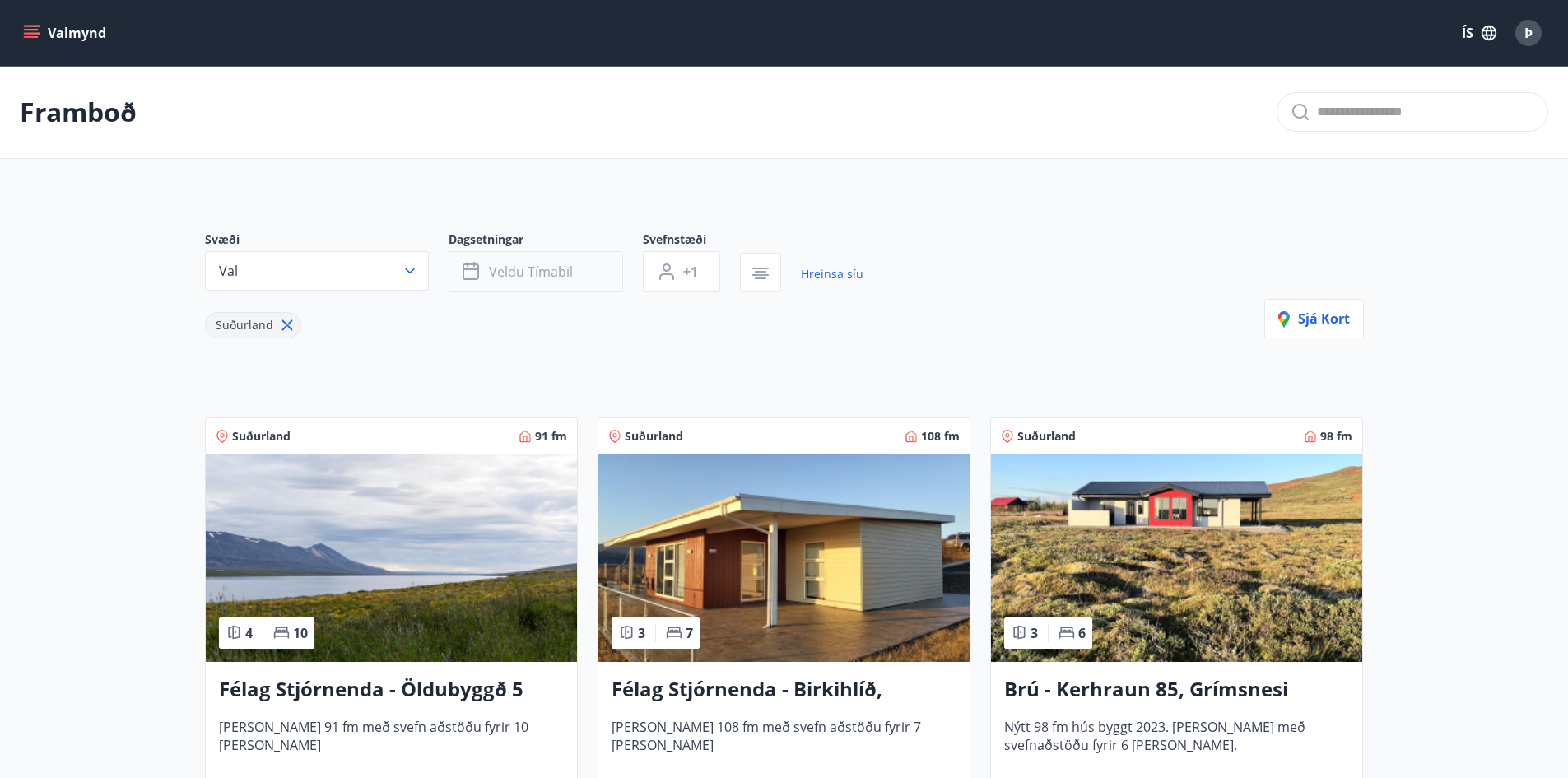
click at [565, 265] on span "Veldu tímabil" at bounding box center [530, 272] width 84 height 18
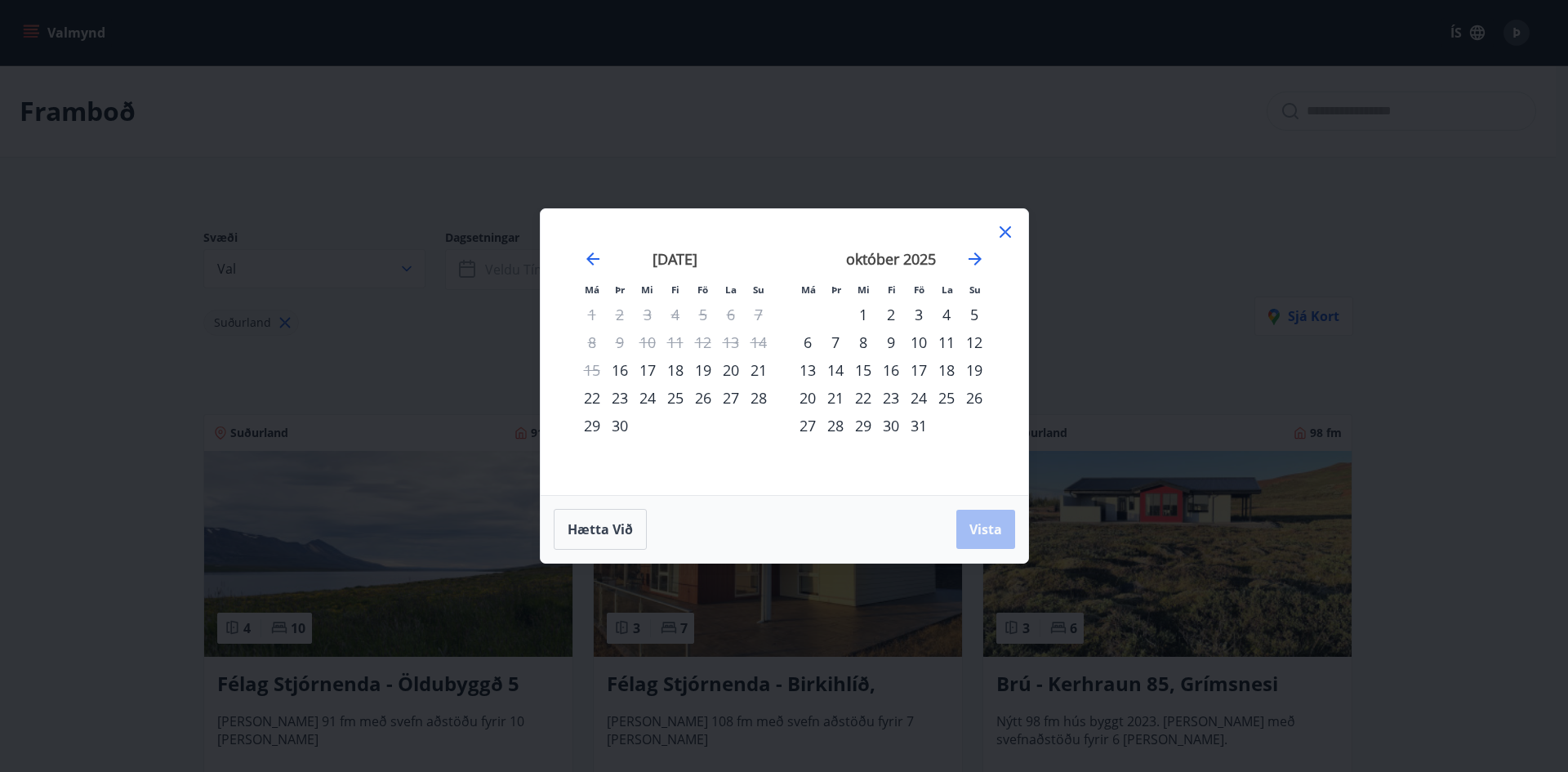
click at [915, 424] on div "31" at bounding box center [919, 425] width 27 height 27
click at [971, 253] on icon "Move forward to switch to the next month." at bounding box center [974, 259] width 20 height 20
click at [806, 341] on div "3" at bounding box center [807, 342] width 27 height 27
click at [981, 530] on span "Vista" at bounding box center [985, 529] width 32 height 18
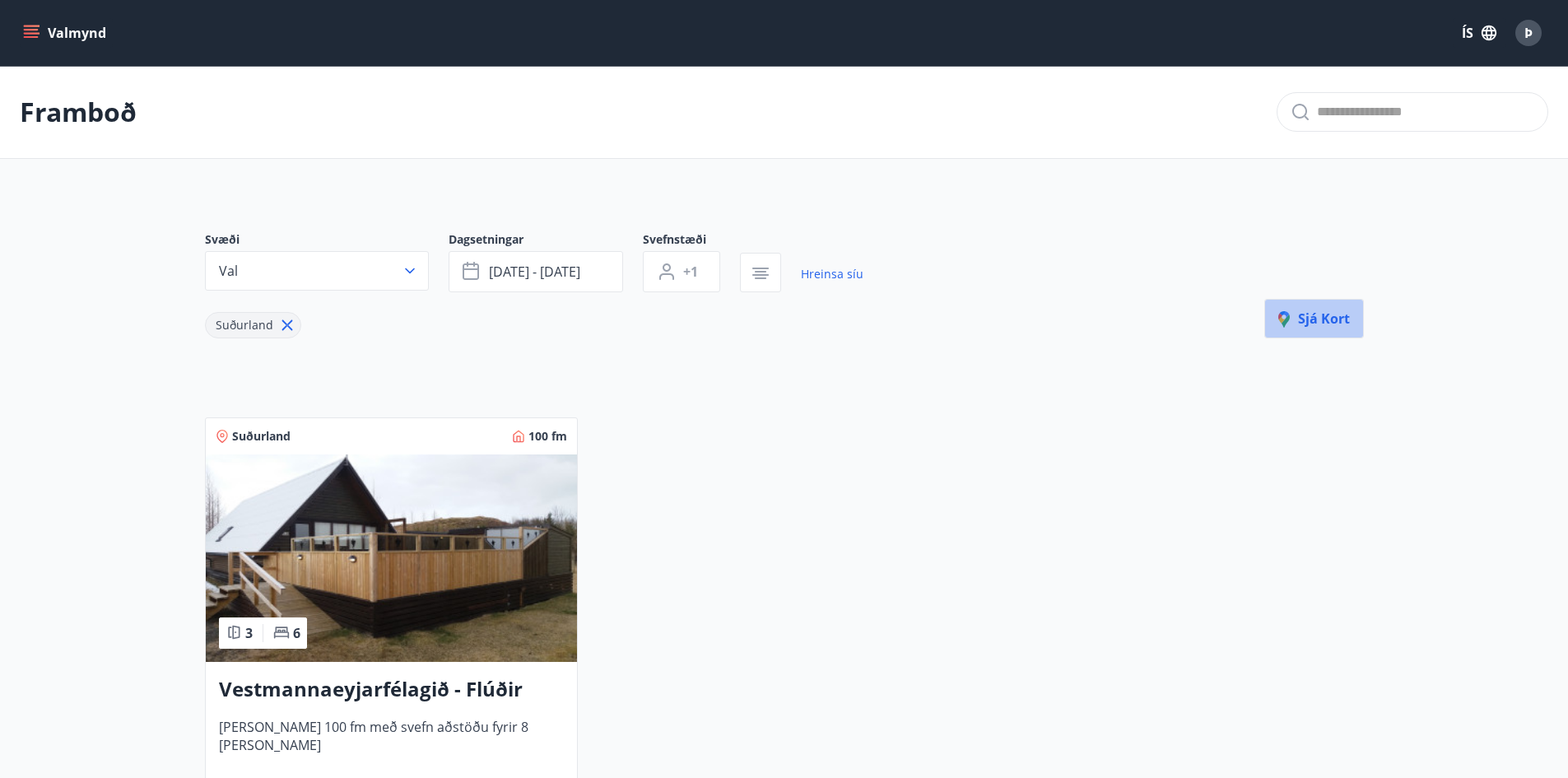
click at [1332, 319] on span "Sjá kort" at bounding box center [1314, 318] width 72 height 18
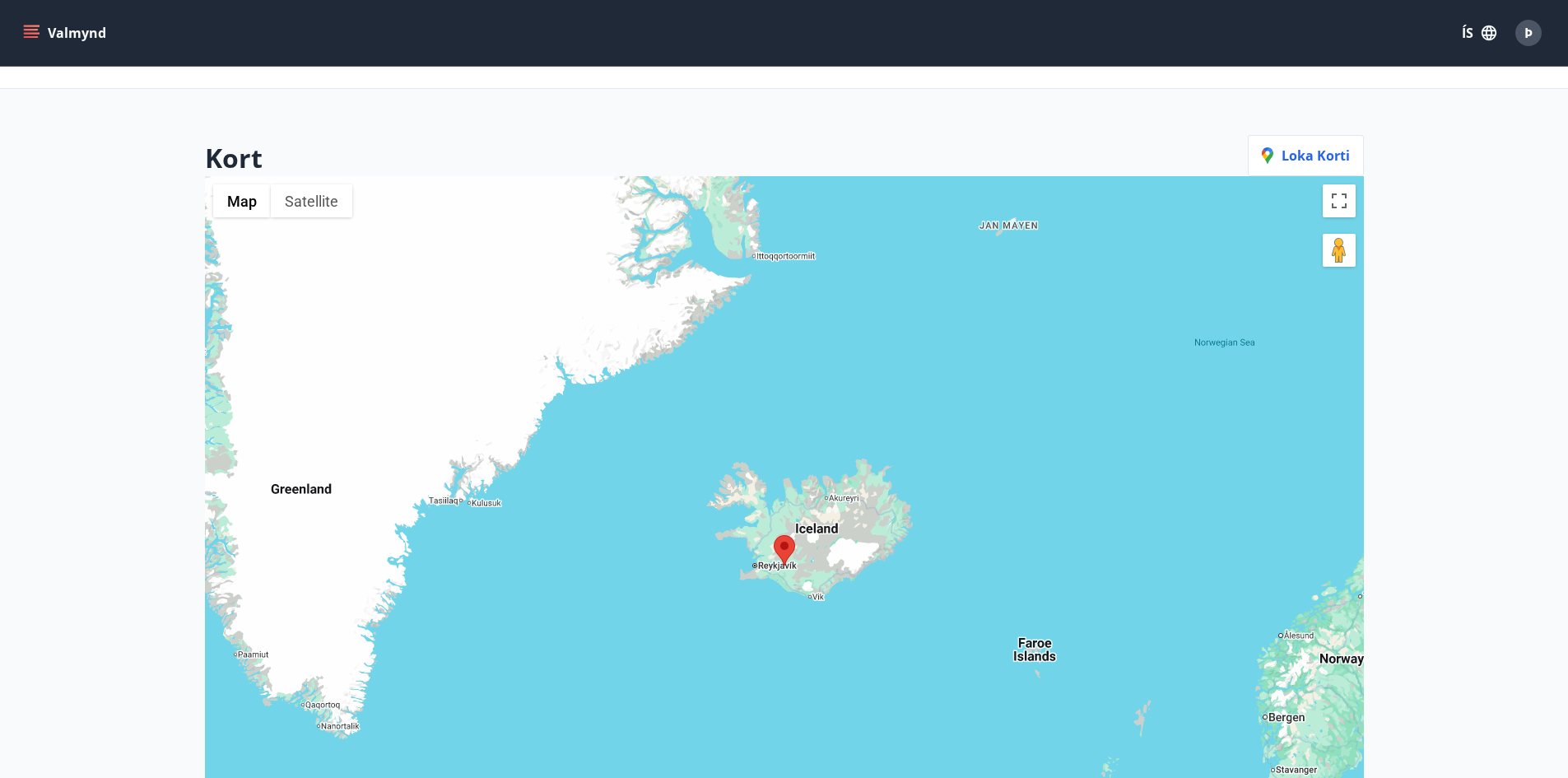
scroll to position [247, 0]
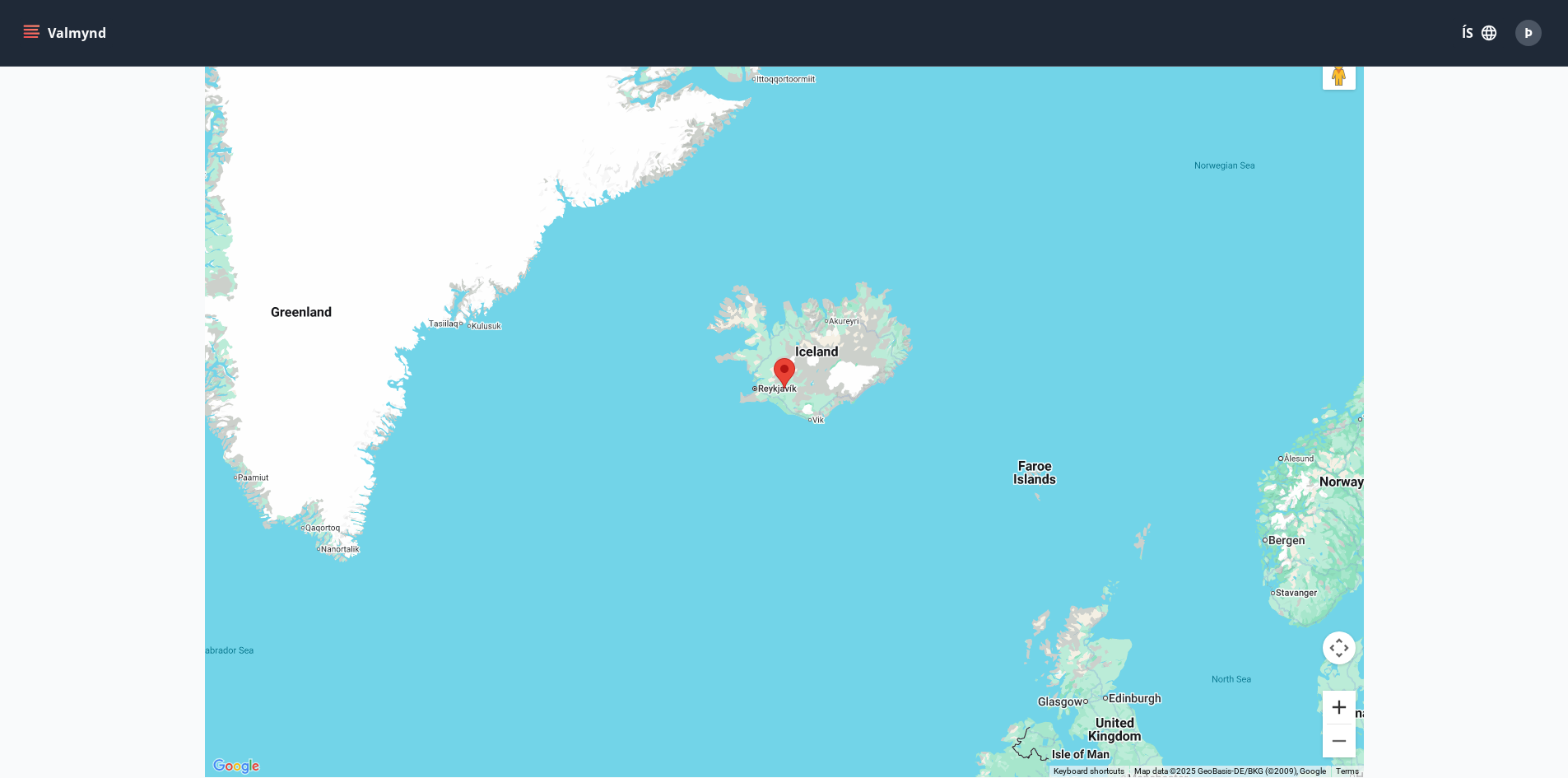
click at [1338, 710] on button "Zoom in" at bounding box center [1339, 706] width 33 height 33
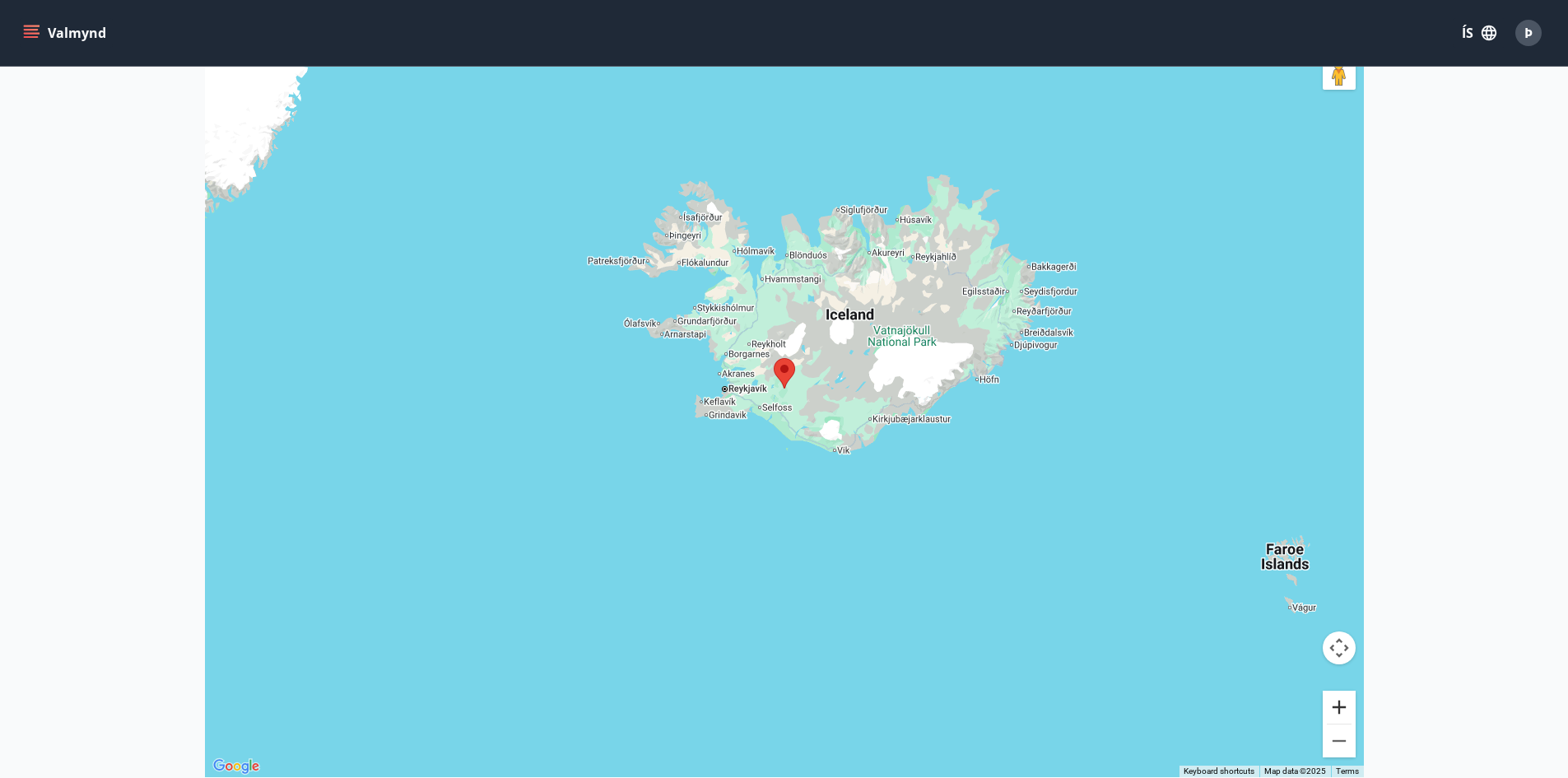
scroll to position [463, 0]
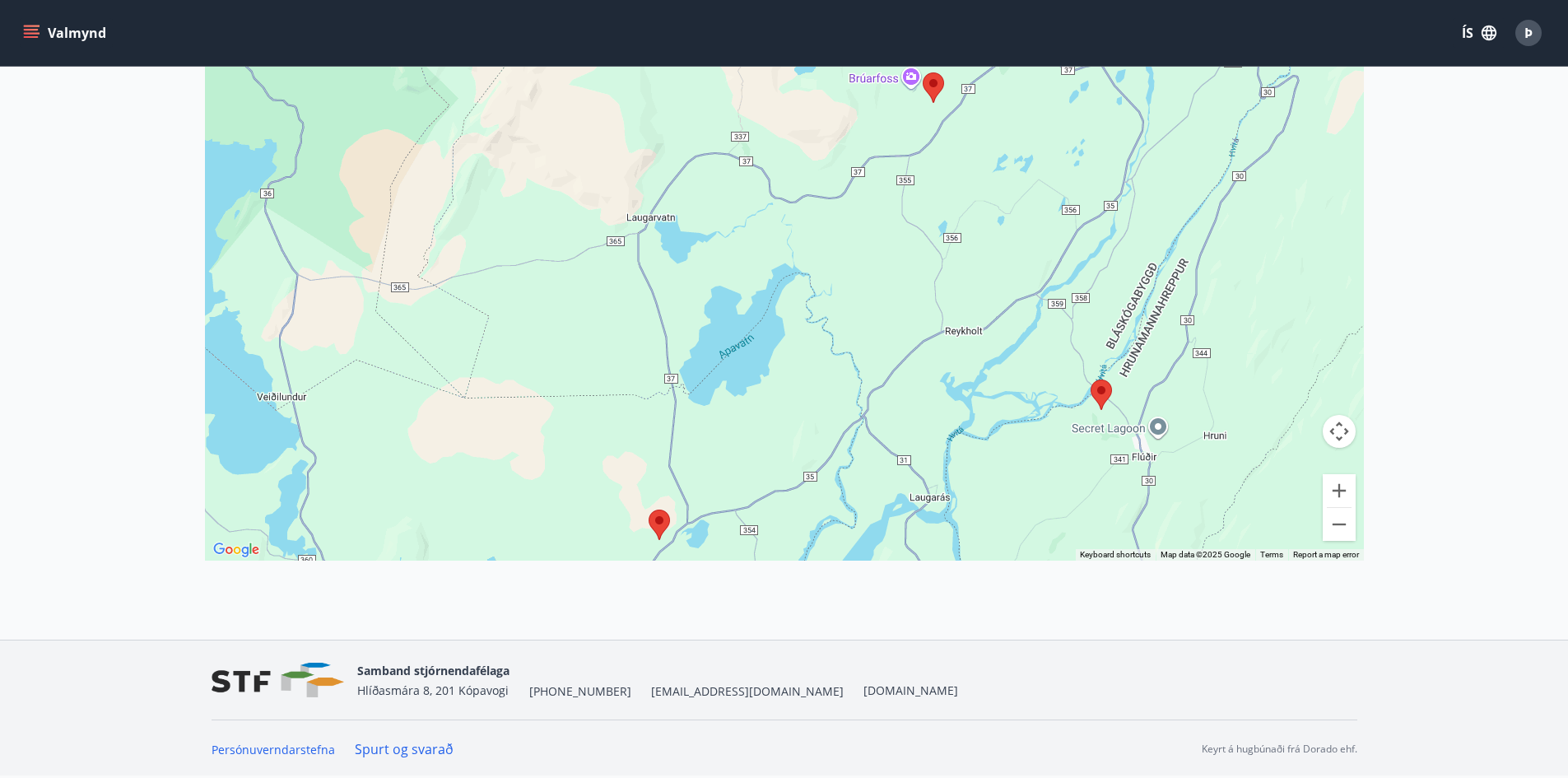
drag, startPoint x: 806, startPoint y: 247, endPoint x: 815, endPoint y: 448, distance: 201.2
click at [815, 448] on div at bounding box center [785, 172] width 1159 height 778
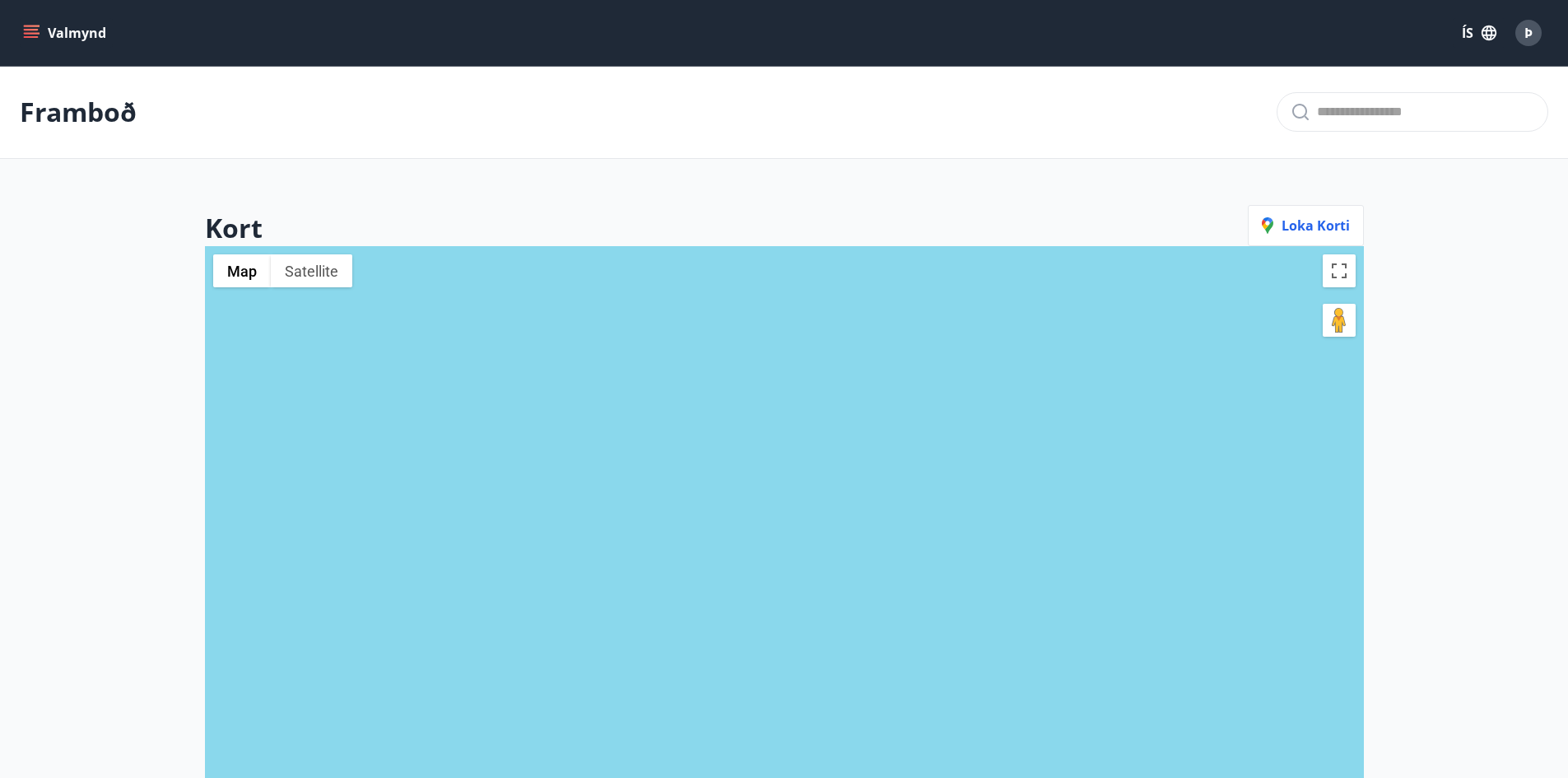
click at [28, 28] on icon "menu" at bounding box center [31, 33] width 17 height 17
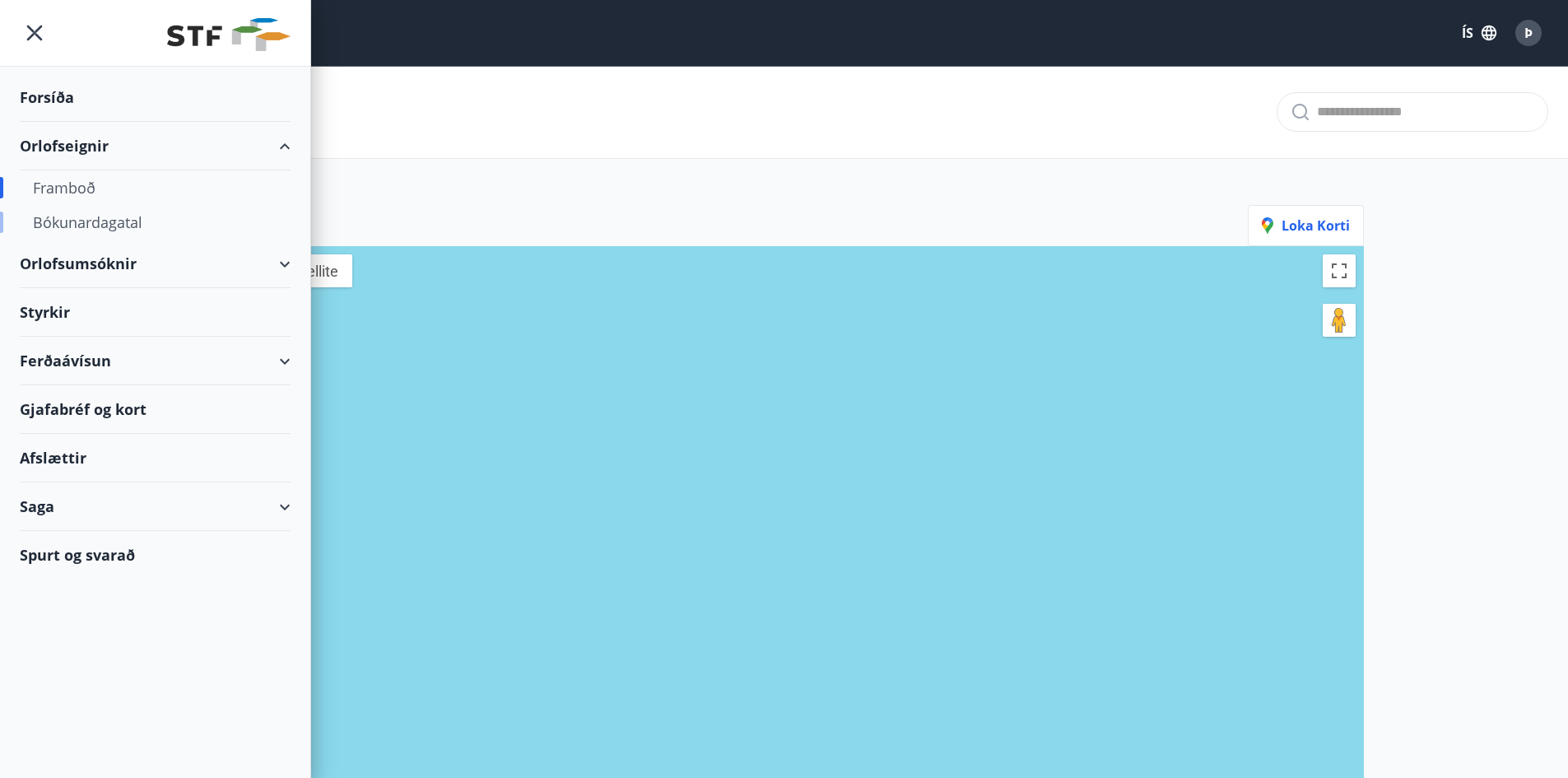
click at [87, 220] on div "Bókunardagatal" at bounding box center [155, 222] width 245 height 35
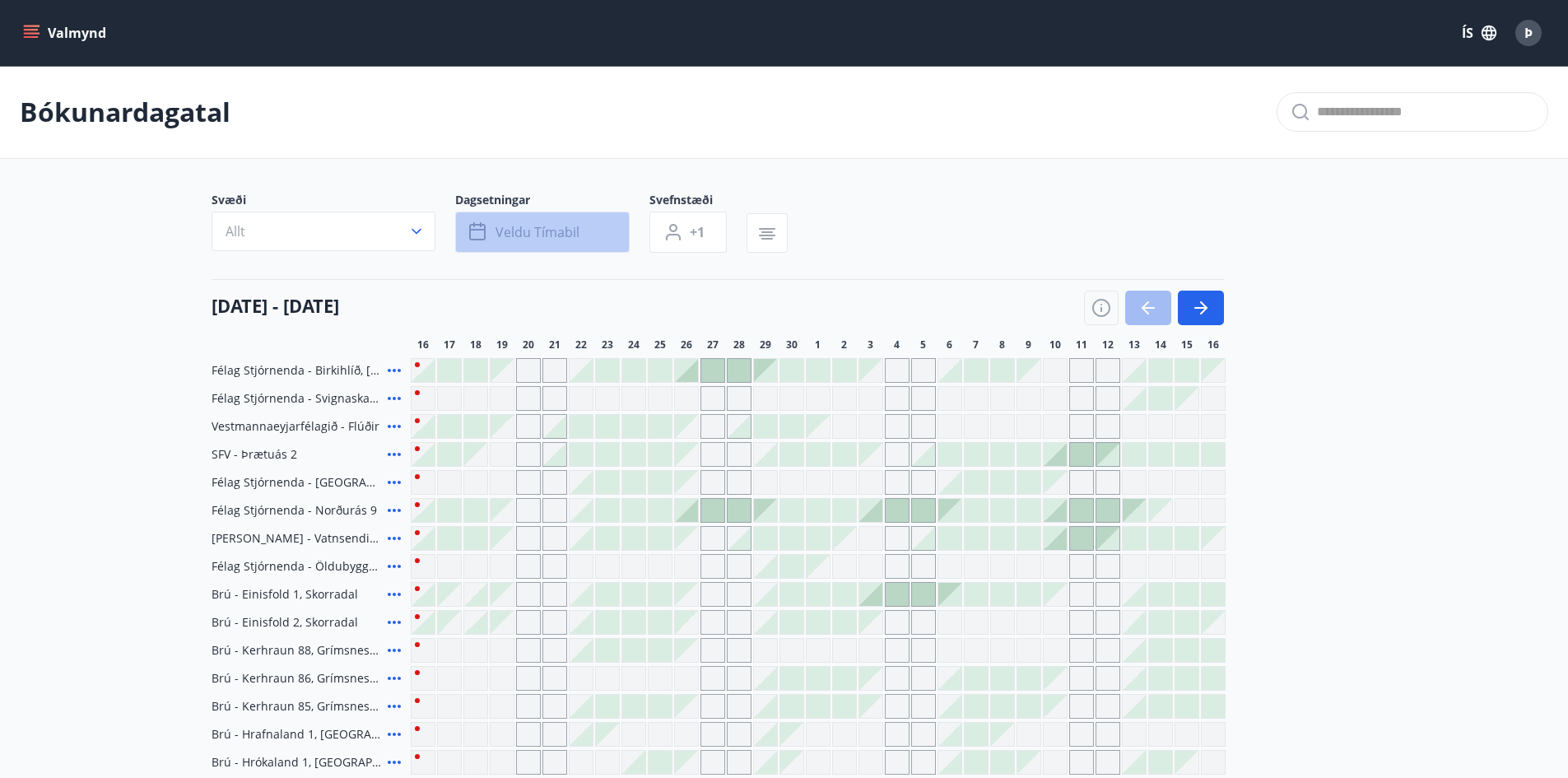
click at [550, 229] on span "Veldu tímabil" at bounding box center [537, 232] width 84 height 18
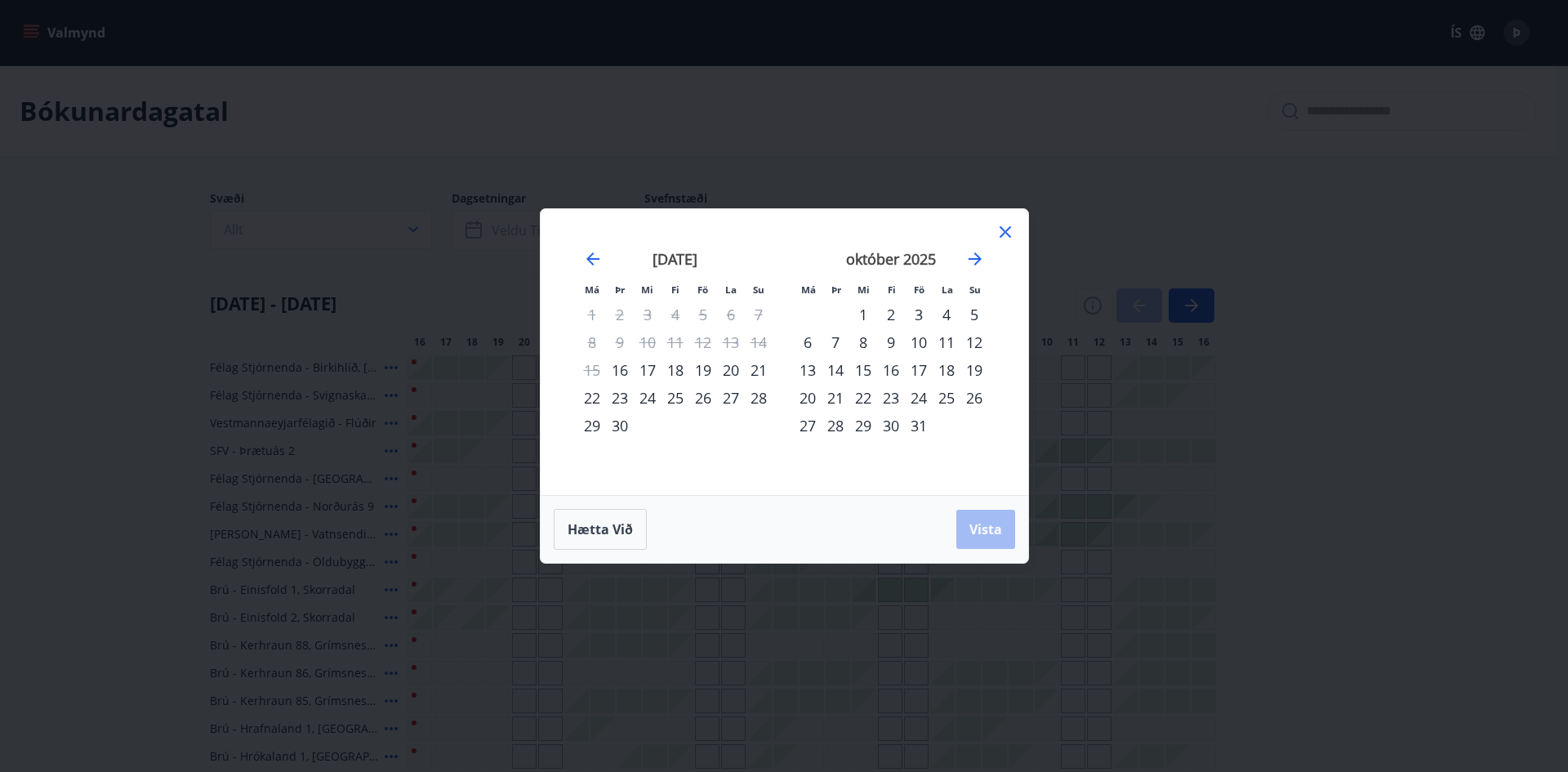
click at [913, 425] on div "31" at bounding box center [919, 425] width 27 height 27
click at [973, 263] on icon "Move forward to switch to the next month." at bounding box center [974, 259] width 20 height 20
click at [807, 341] on div "3" at bounding box center [807, 342] width 27 height 27
click at [983, 520] on span "Vista" at bounding box center [985, 529] width 32 height 18
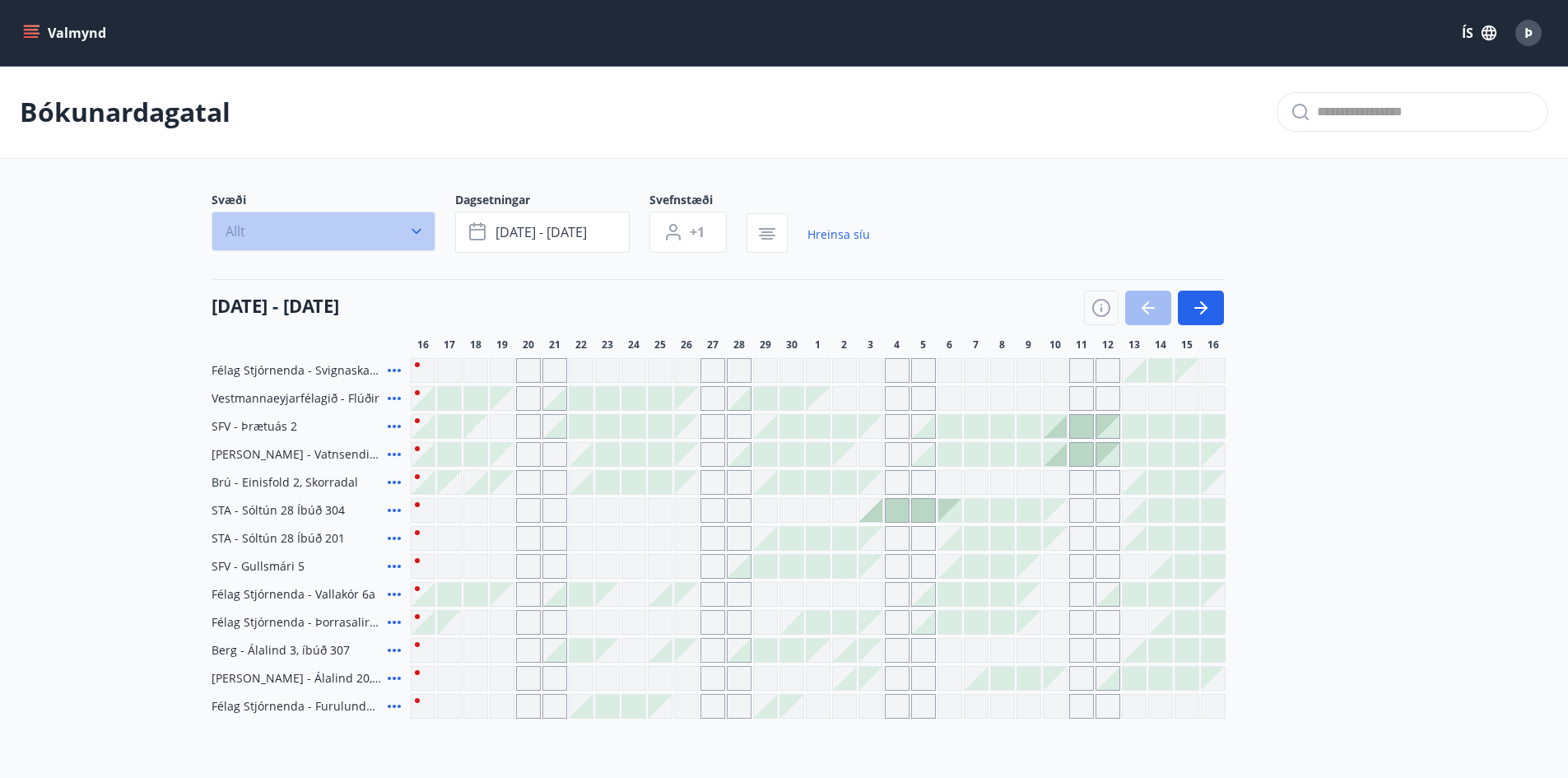
click at [411, 225] on icon "button" at bounding box center [417, 231] width 17 height 17
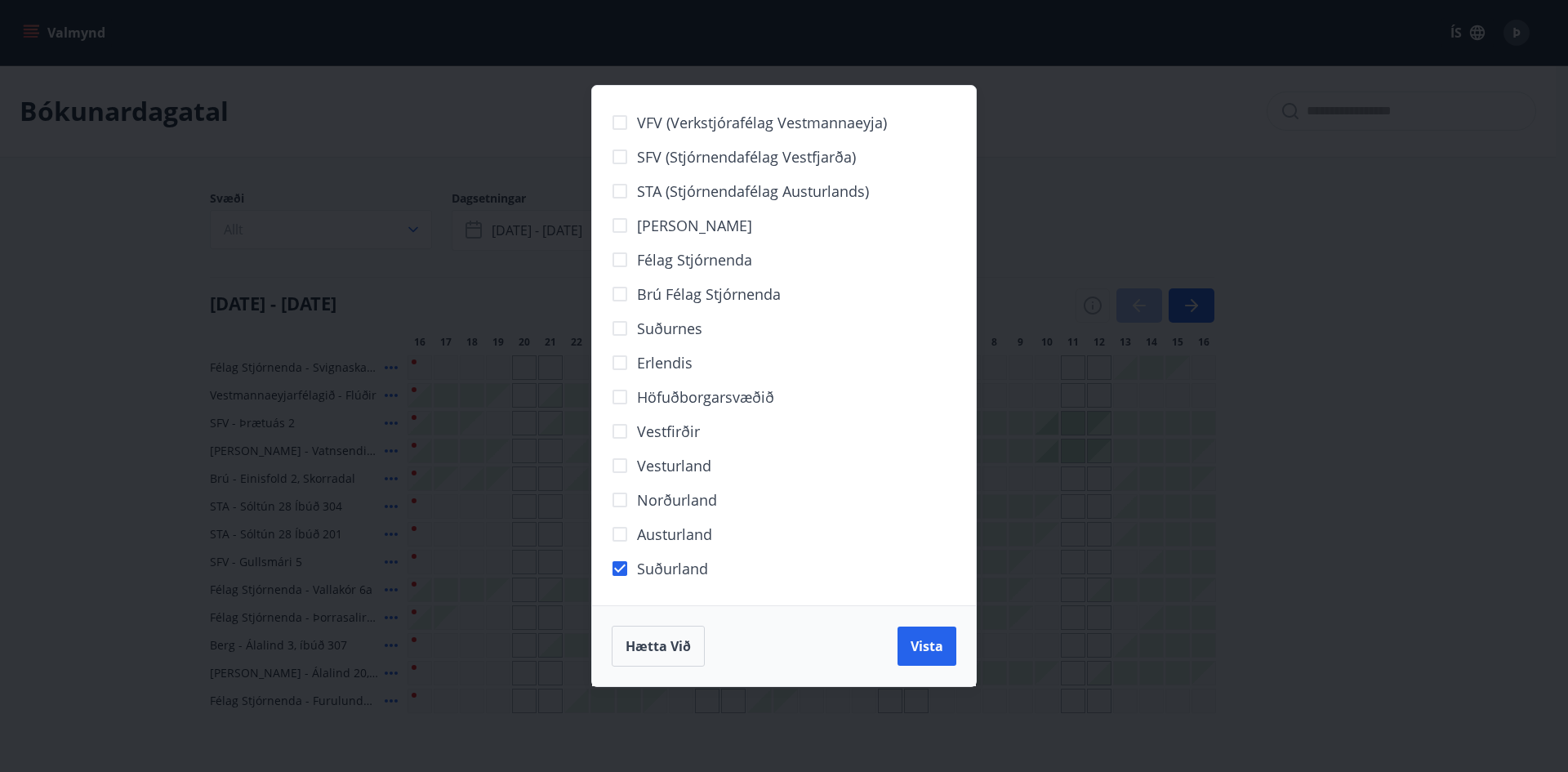
click at [922, 655] on button "Vista" at bounding box center [927, 646] width 59 height 39
